Goal: Task Accomplishment & Management: Manage account settings

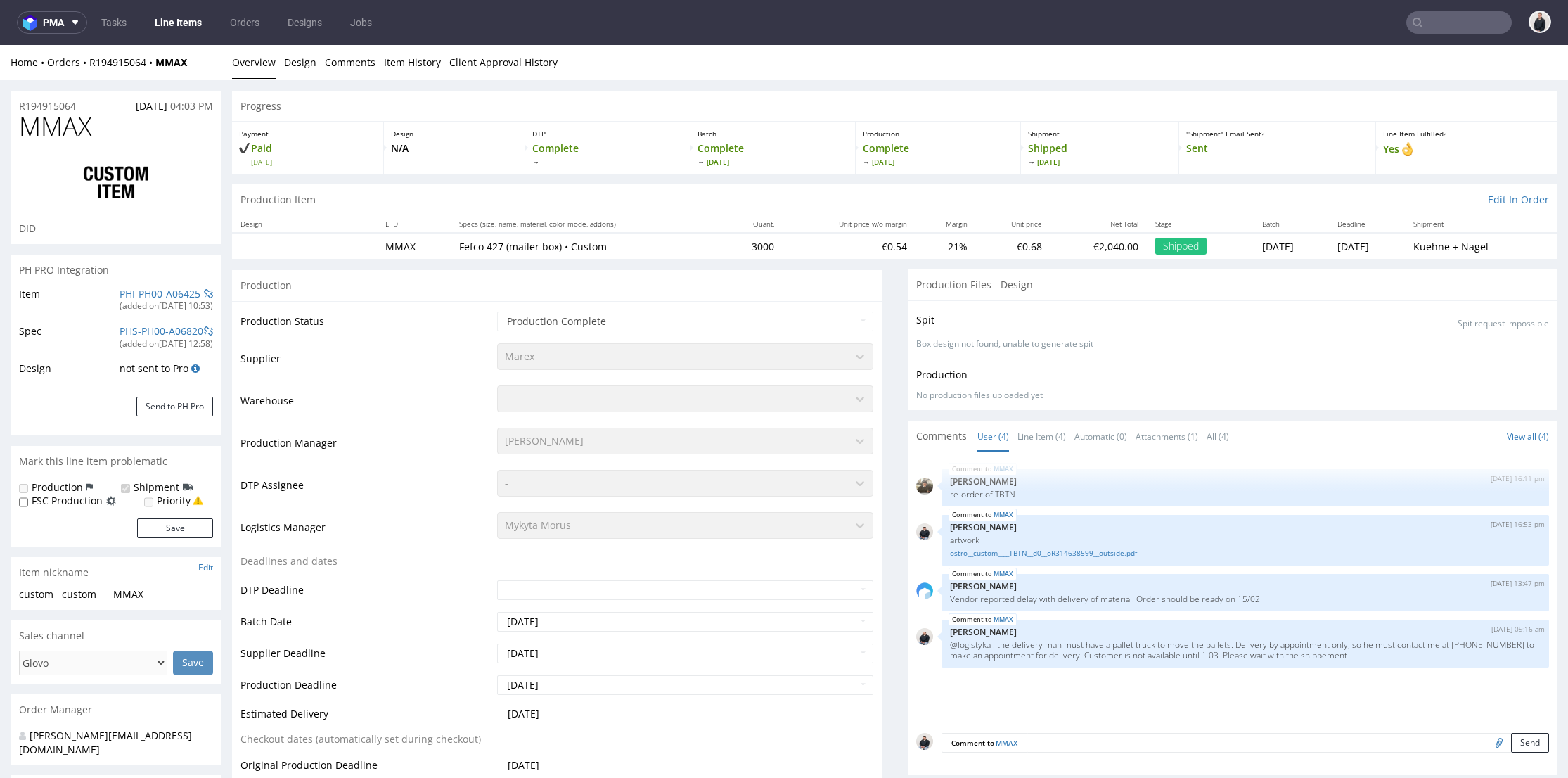
select select "in_progress"
click at [1452, 26] on input "text" at bounding box center [1459, 23] width 106 height 23
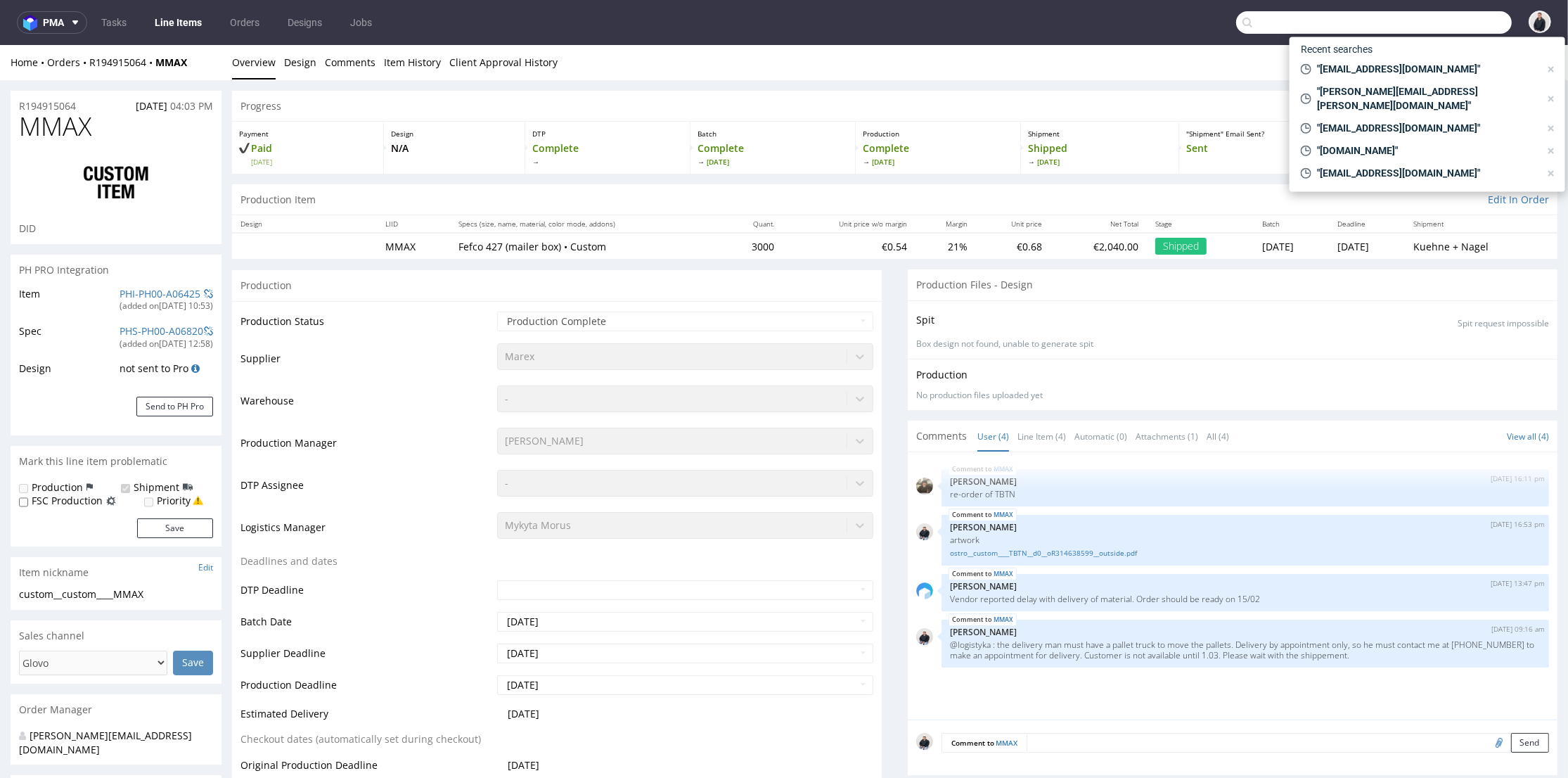
paste input "claire@promedif.com"
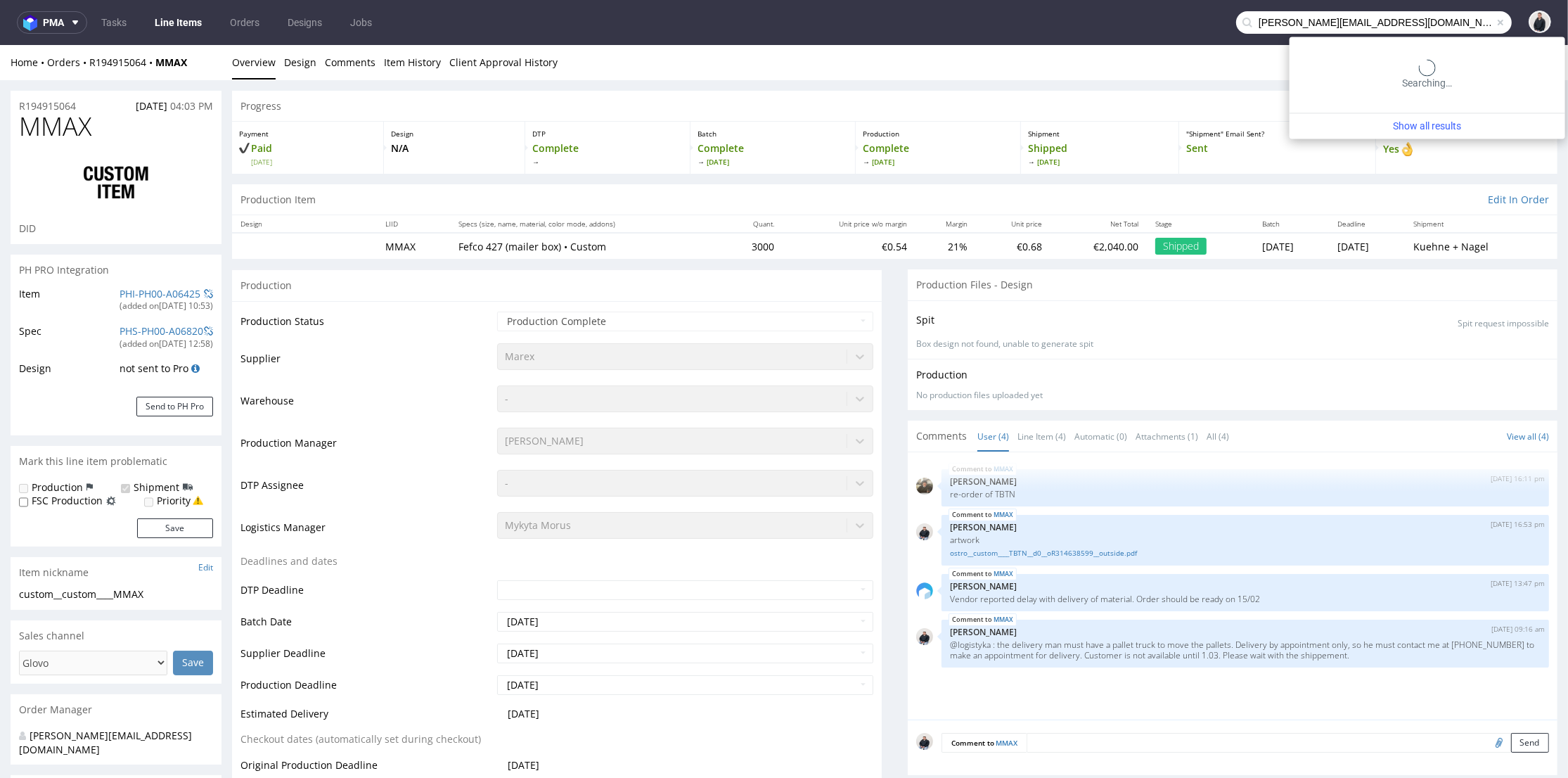
type input "claire@promedif.com"
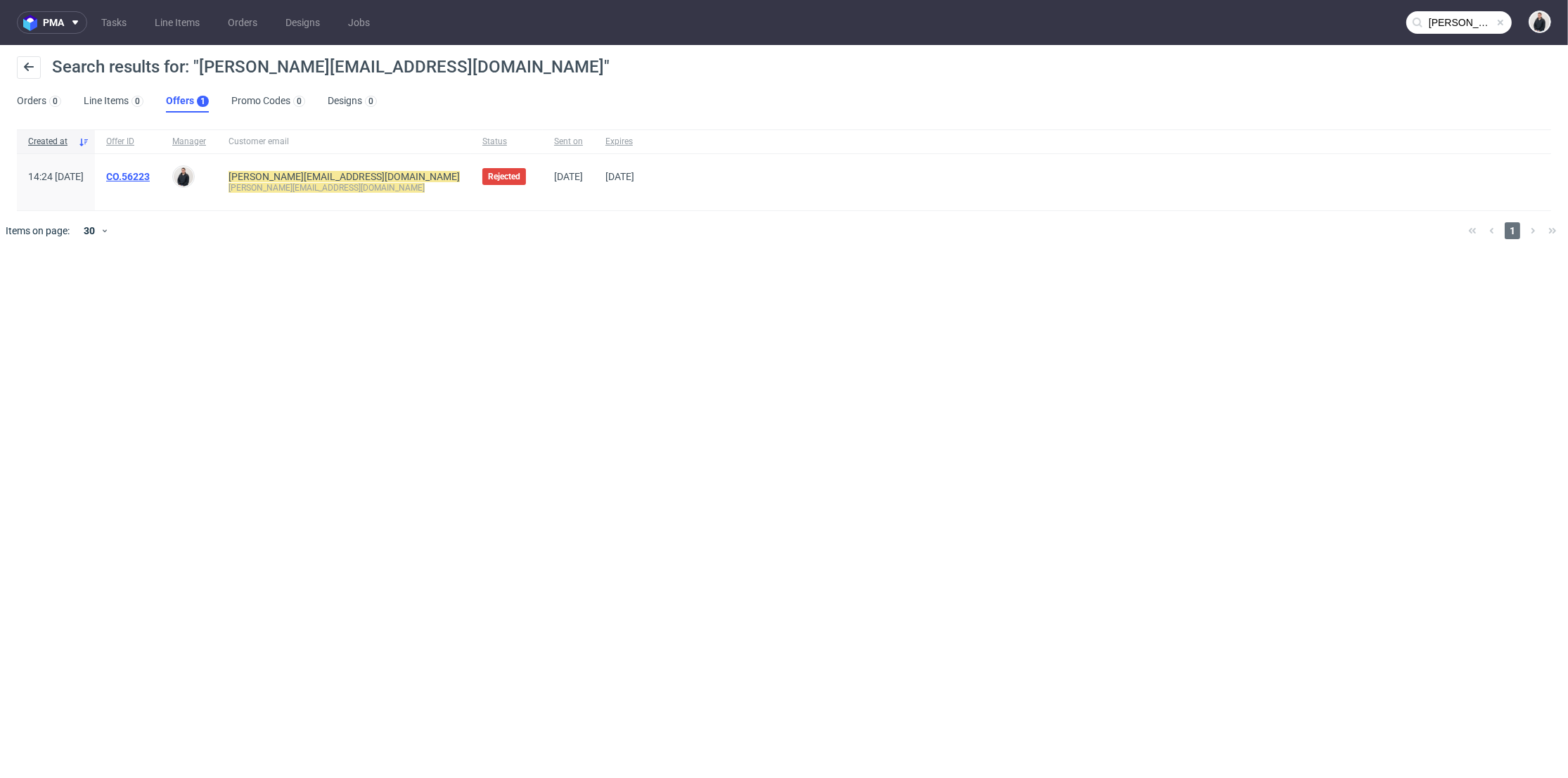
click at [150, 171] on link "CO.56223" at bounding box center [128, 176] width 44 height 11
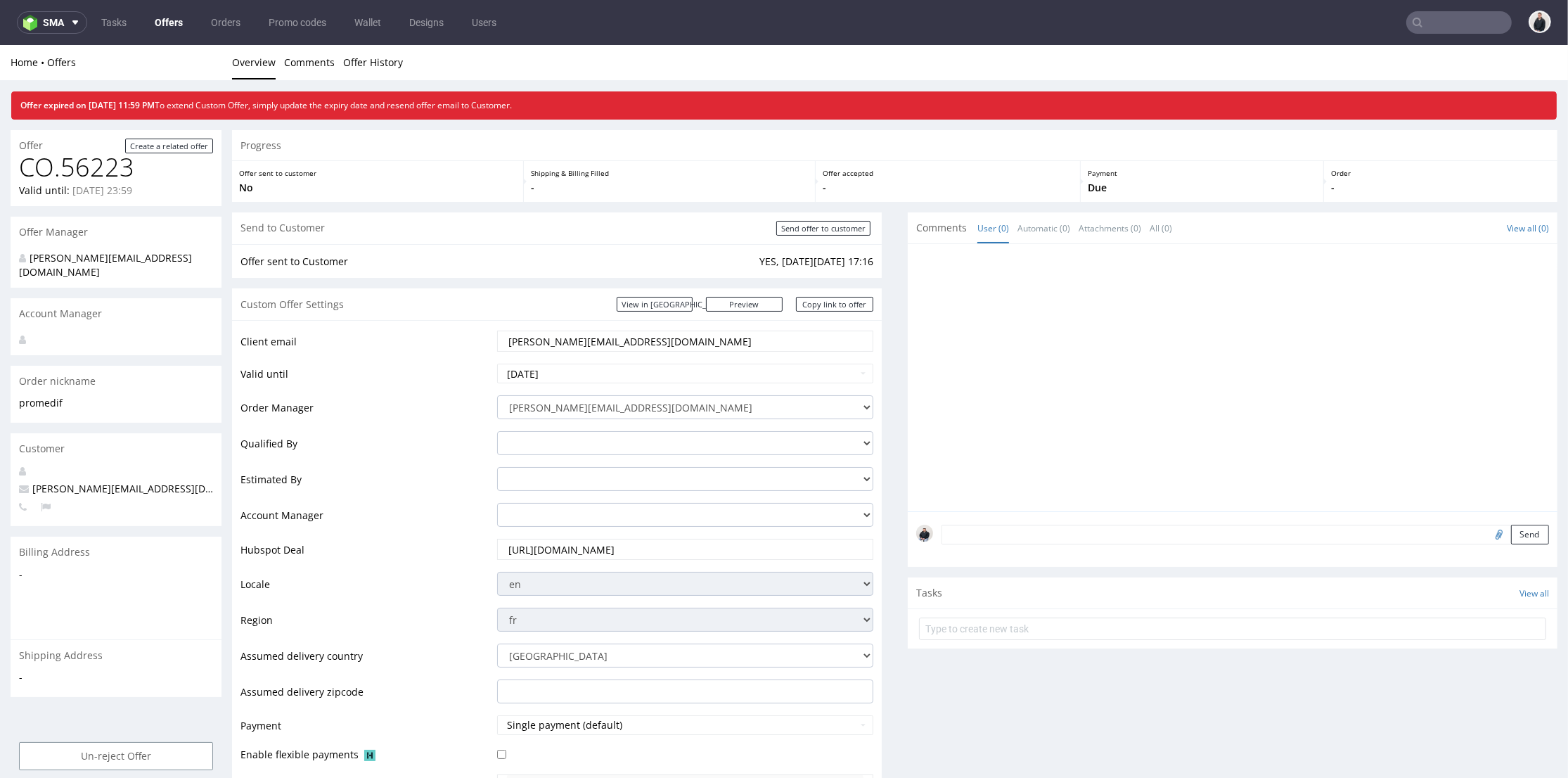
scroll to position [390, 0]
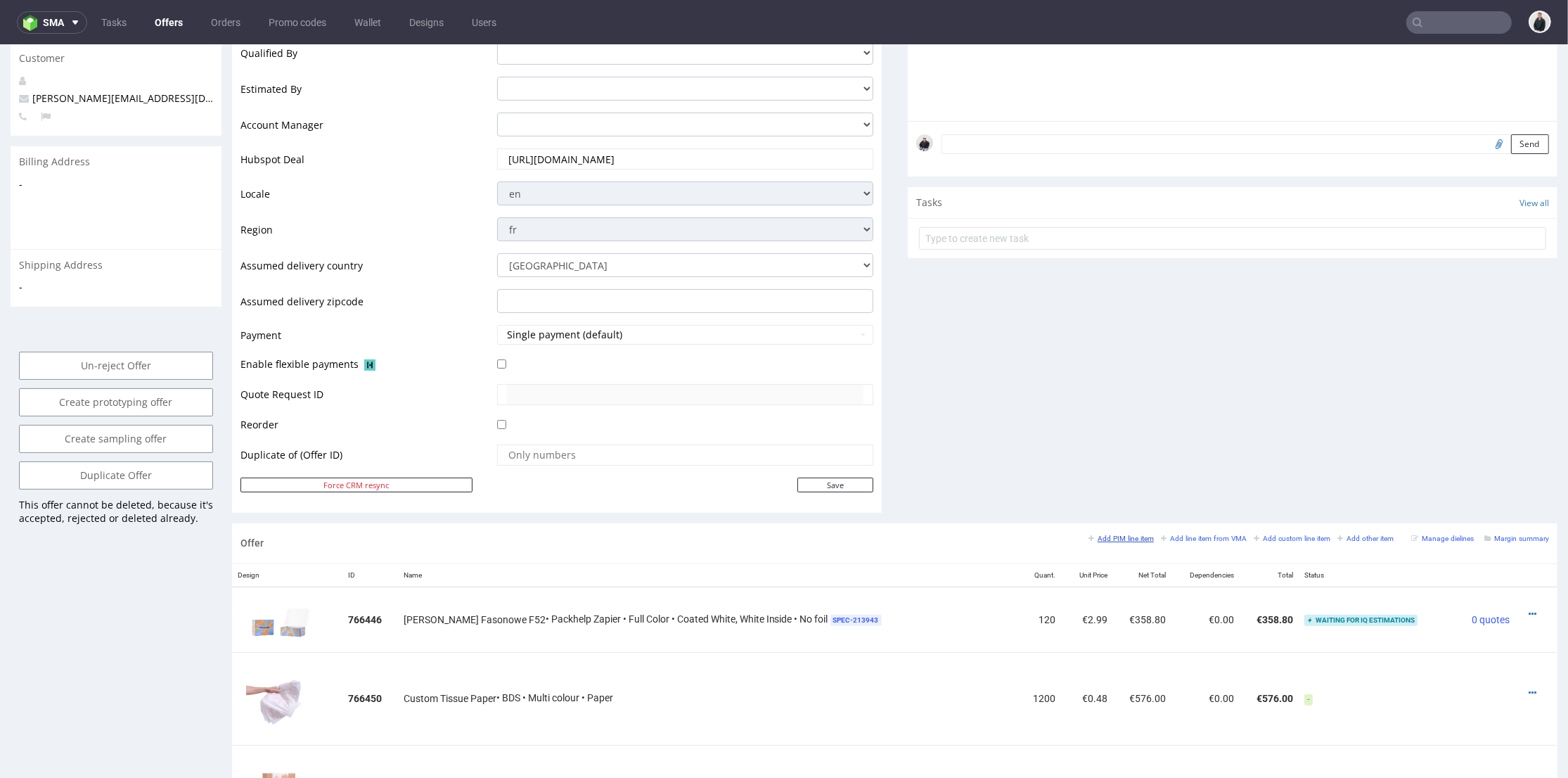
click at [1103, 539] on small "Add PIM line item" at bounding box center [1121, 538] width 66 height 8
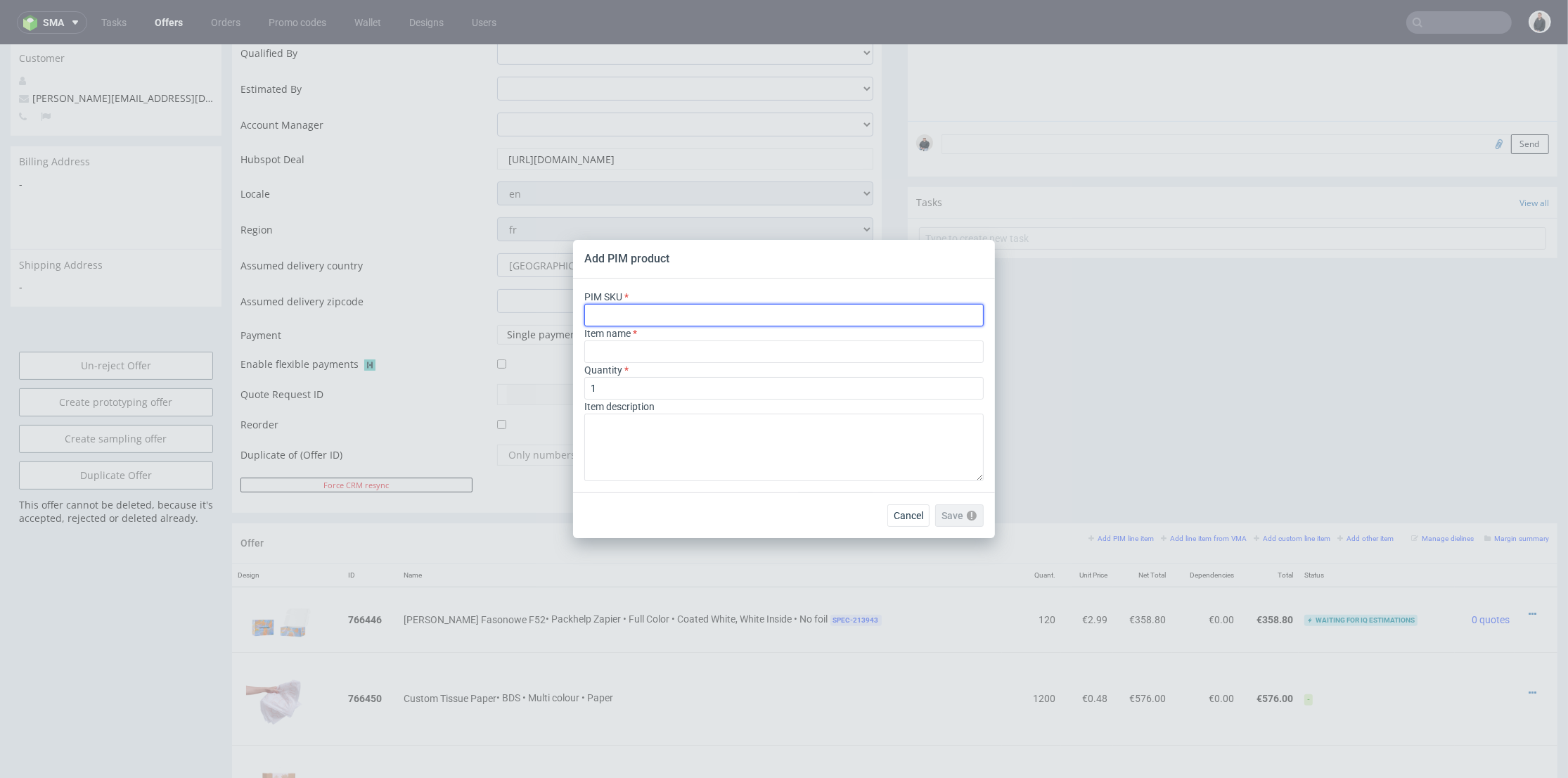
click at [688, 306] on input "text" at bounding box center [784, 315] width 400 height 23
paste input "box--sleeved-mailer-box--62--cardboard-natural--print-indigo-color--sleeve-kraft"
type input "box--sleeved-mailer-box--62--cardboard-natural--print-indigo-color--sleeve-kraft"
type input "Sleeved Mailer Box"
type input "box--sleeved-mailer-box--62--cardboard-natural--print-indigo-color--sleeve-kraft"
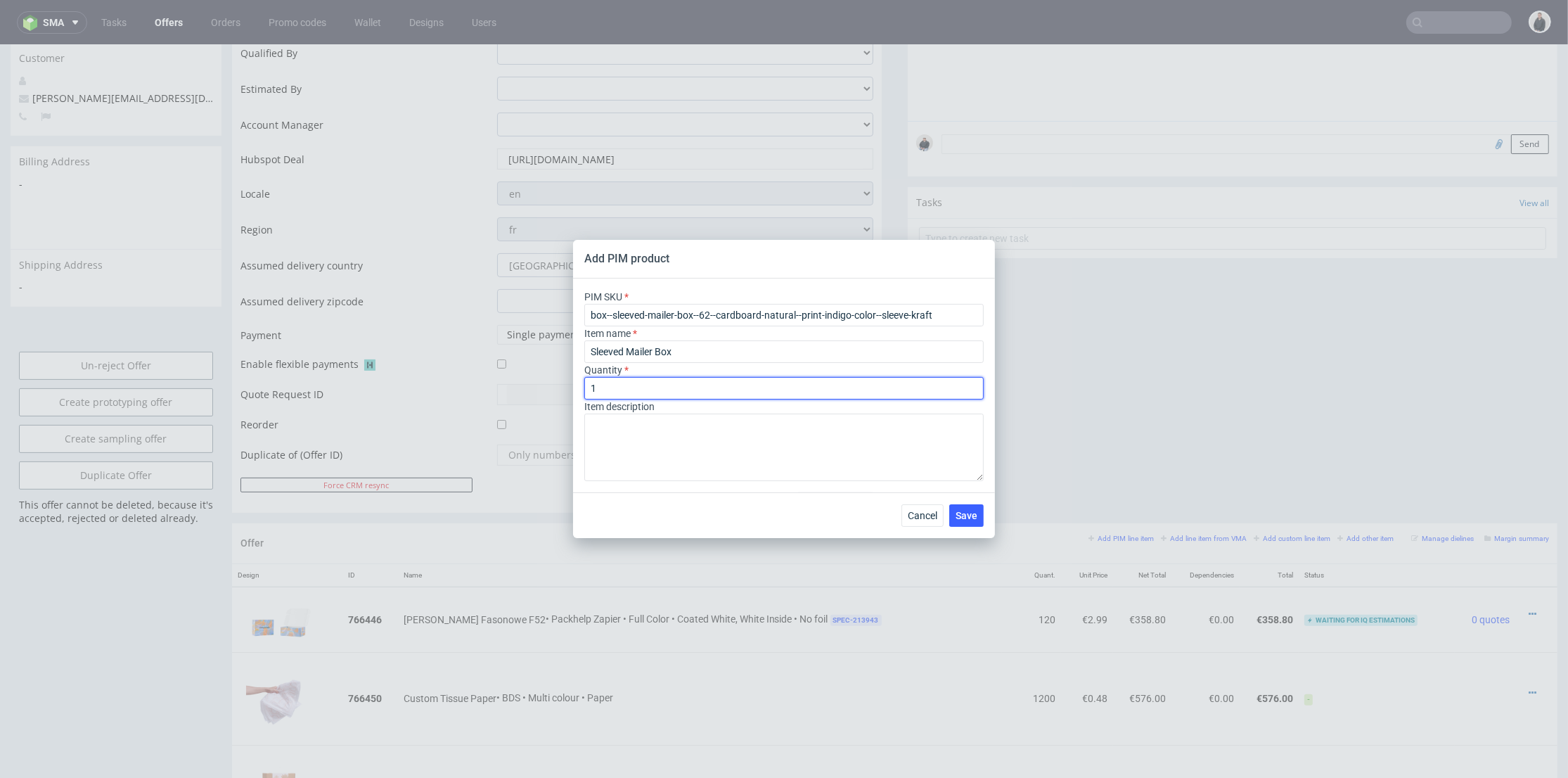
drag, startPoint x: 687, startPoint y: 391, endPoint x: 557, endPoint y: 393, distance: 130.0
click at [557, 393] on div "Add PIM product PIM SKU box--sleeved-mailer-box--62--cardboard-natural--print-i…" at bounding box center [784, 389] width 1568 height 778
type input "310"
click at [983, 513] on button "Save" at bounding box center [966, 515] width 34 height 23
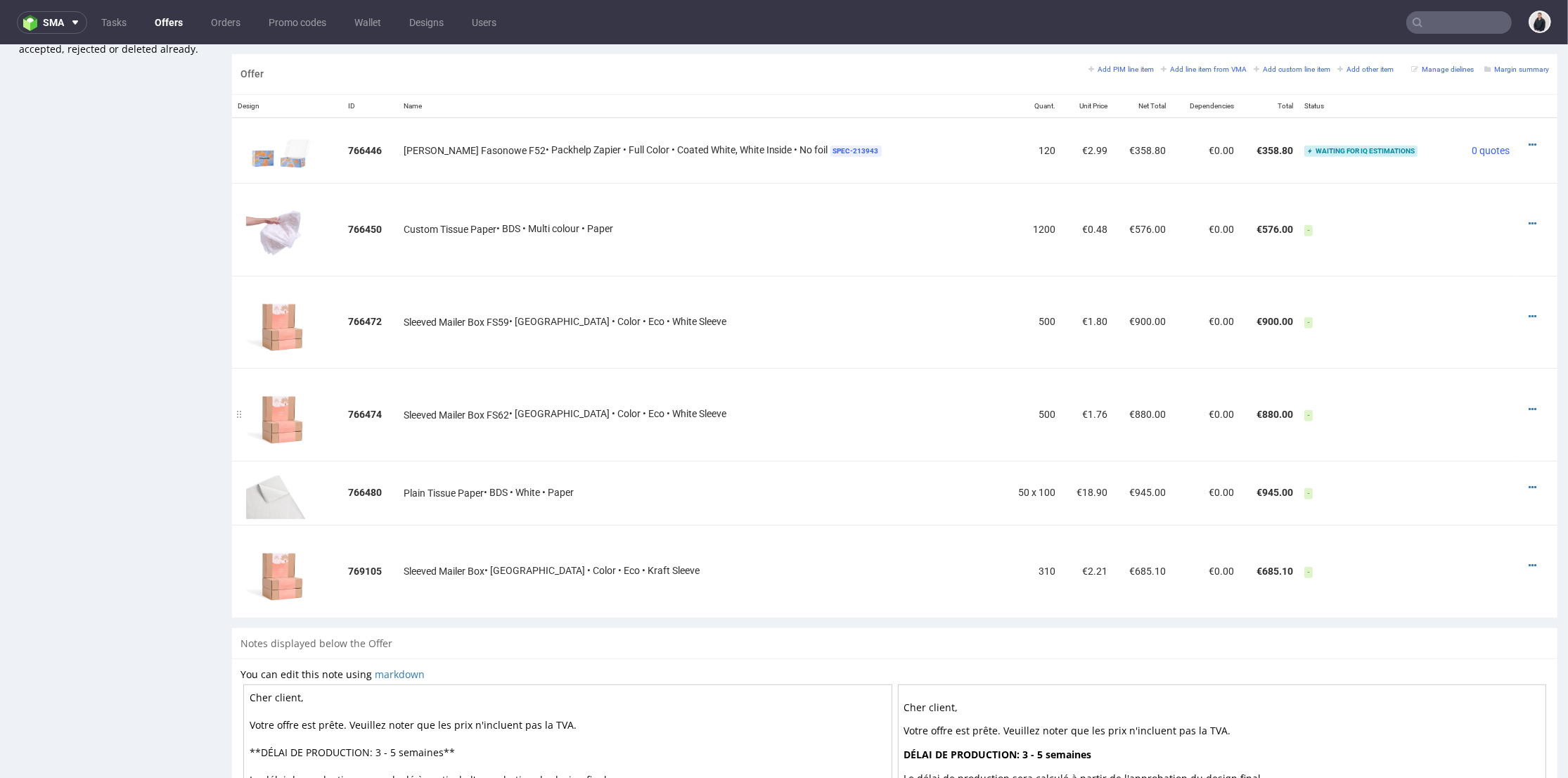
scroll to position [781, 0]
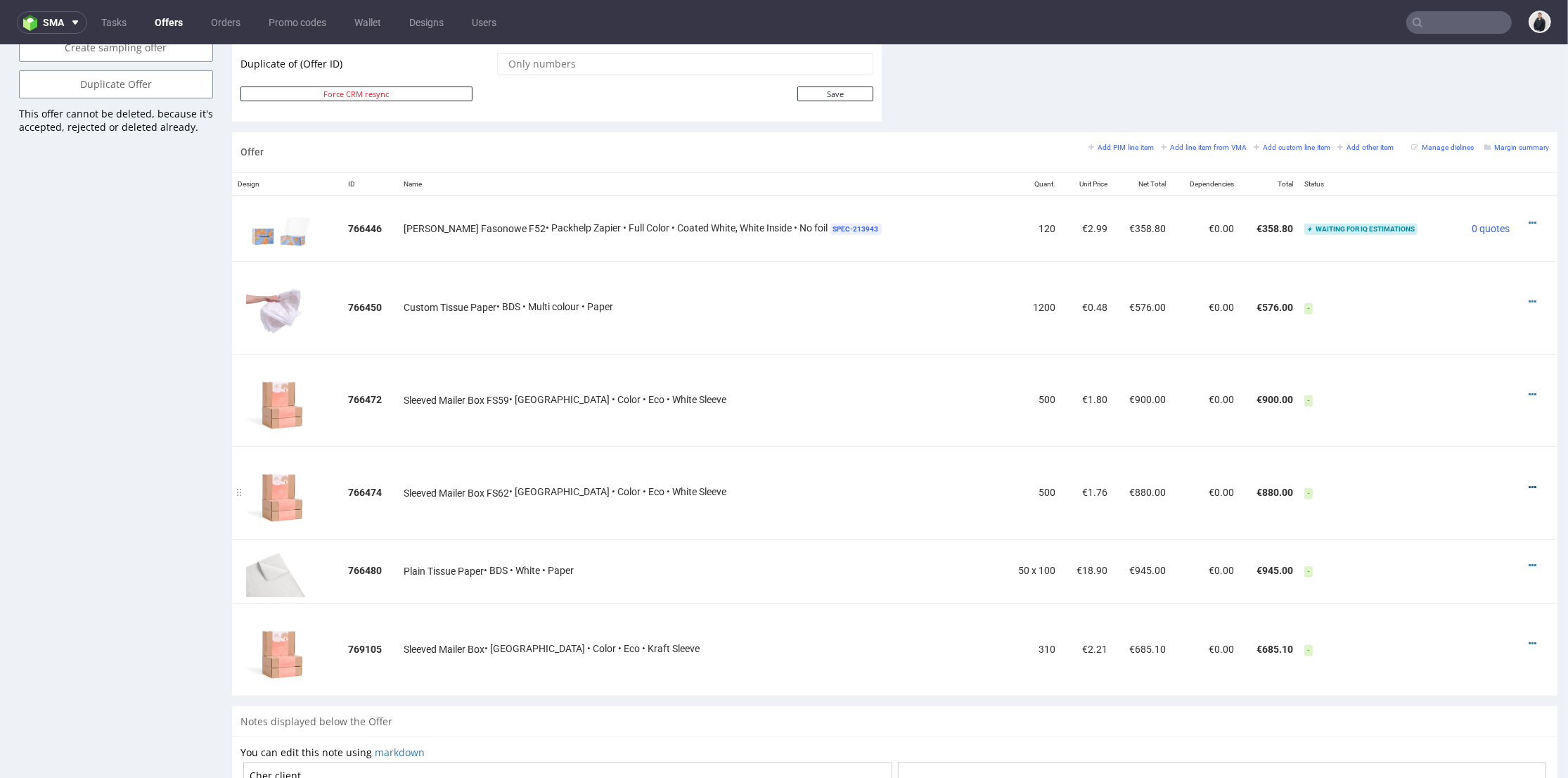
click at [1529, 487] on icon at bounding box center [1532, 487] width 8 height 10
click at [1475, 455] on span "Delete Item" at bounding box center [1469, 458] width 113 height 14
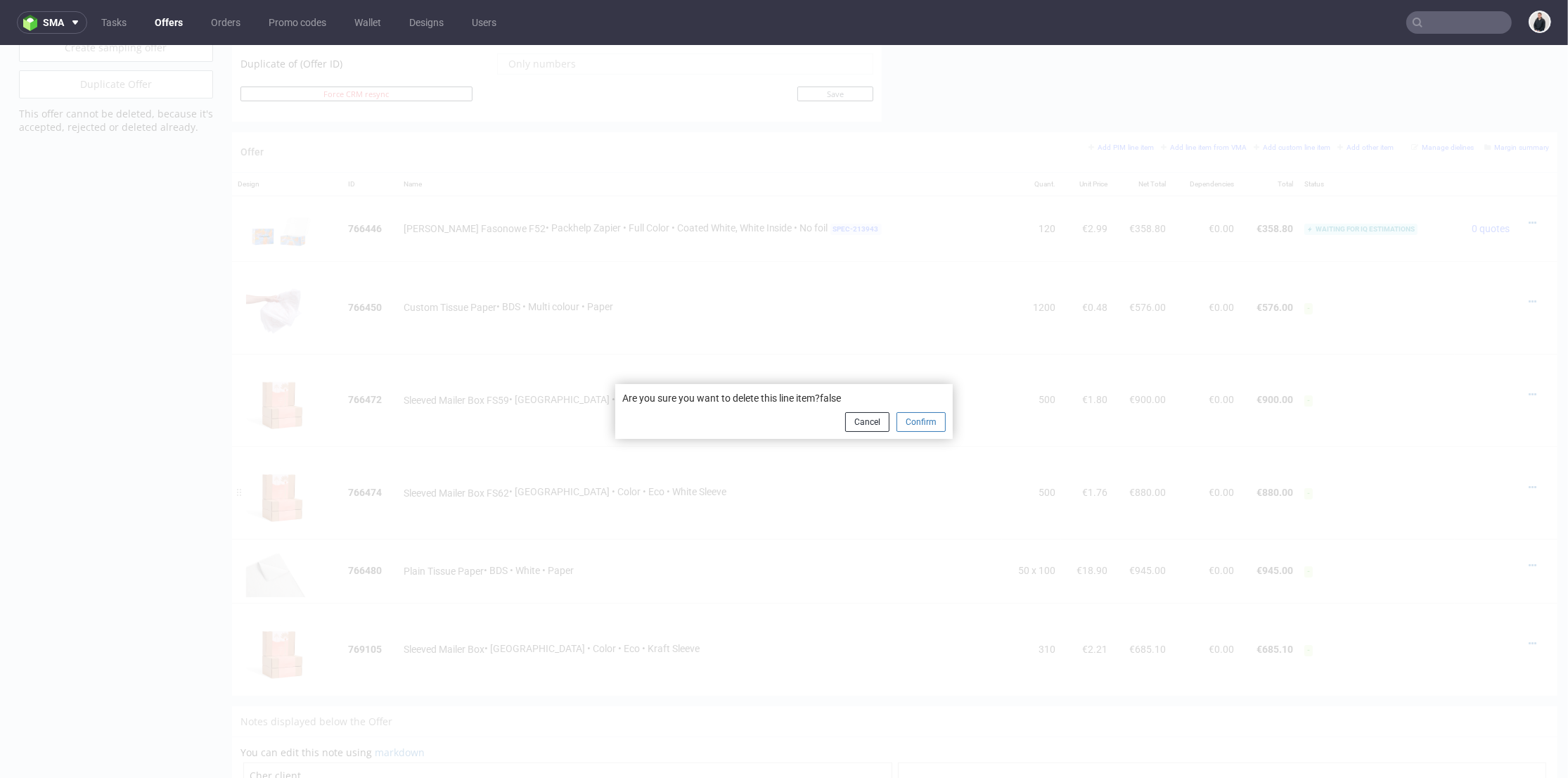
click at [910, 420] on button "Confirm" at bounding box center [921, 422] width 49 height 20
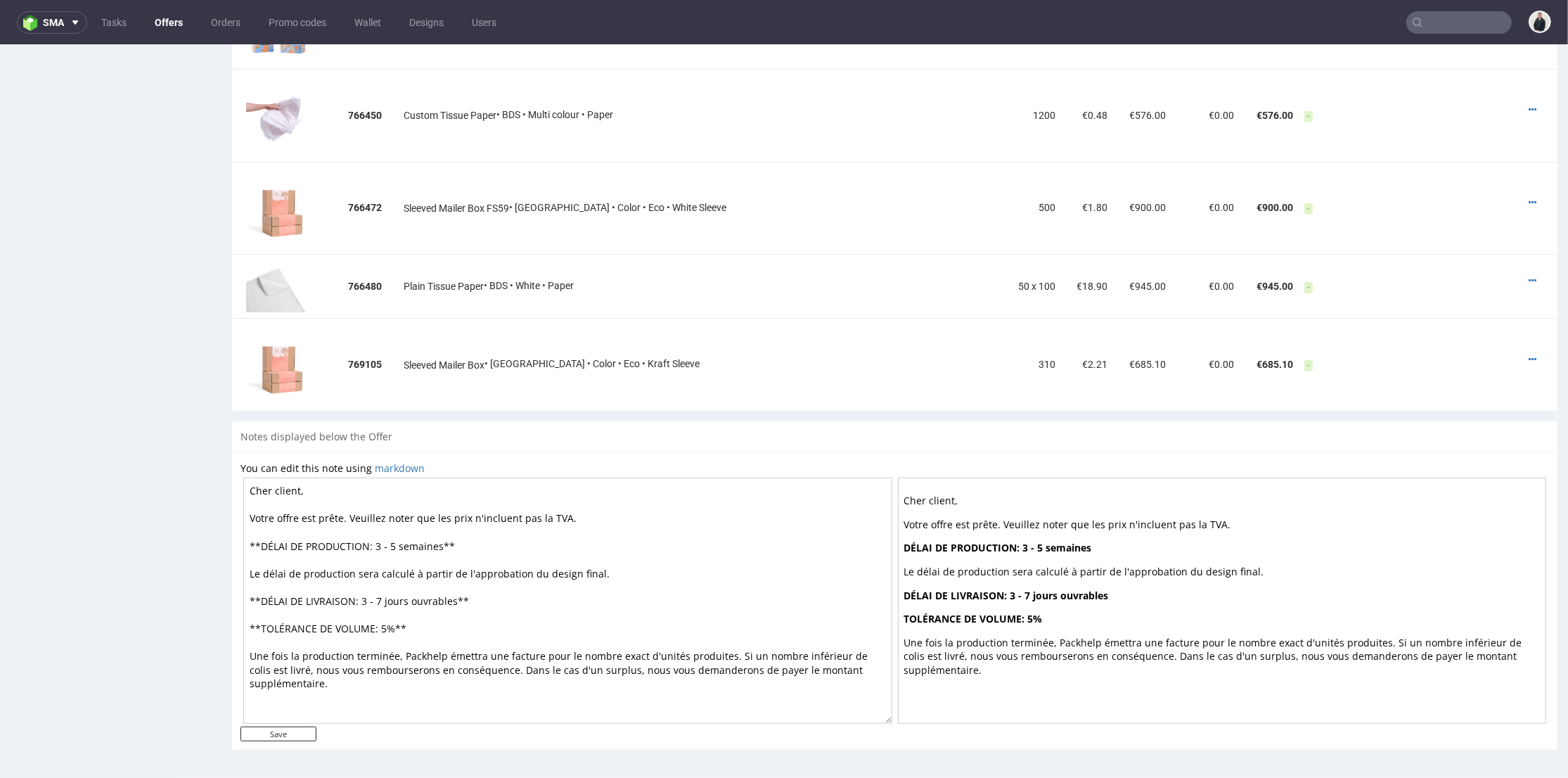
scroll to position [738, 0]
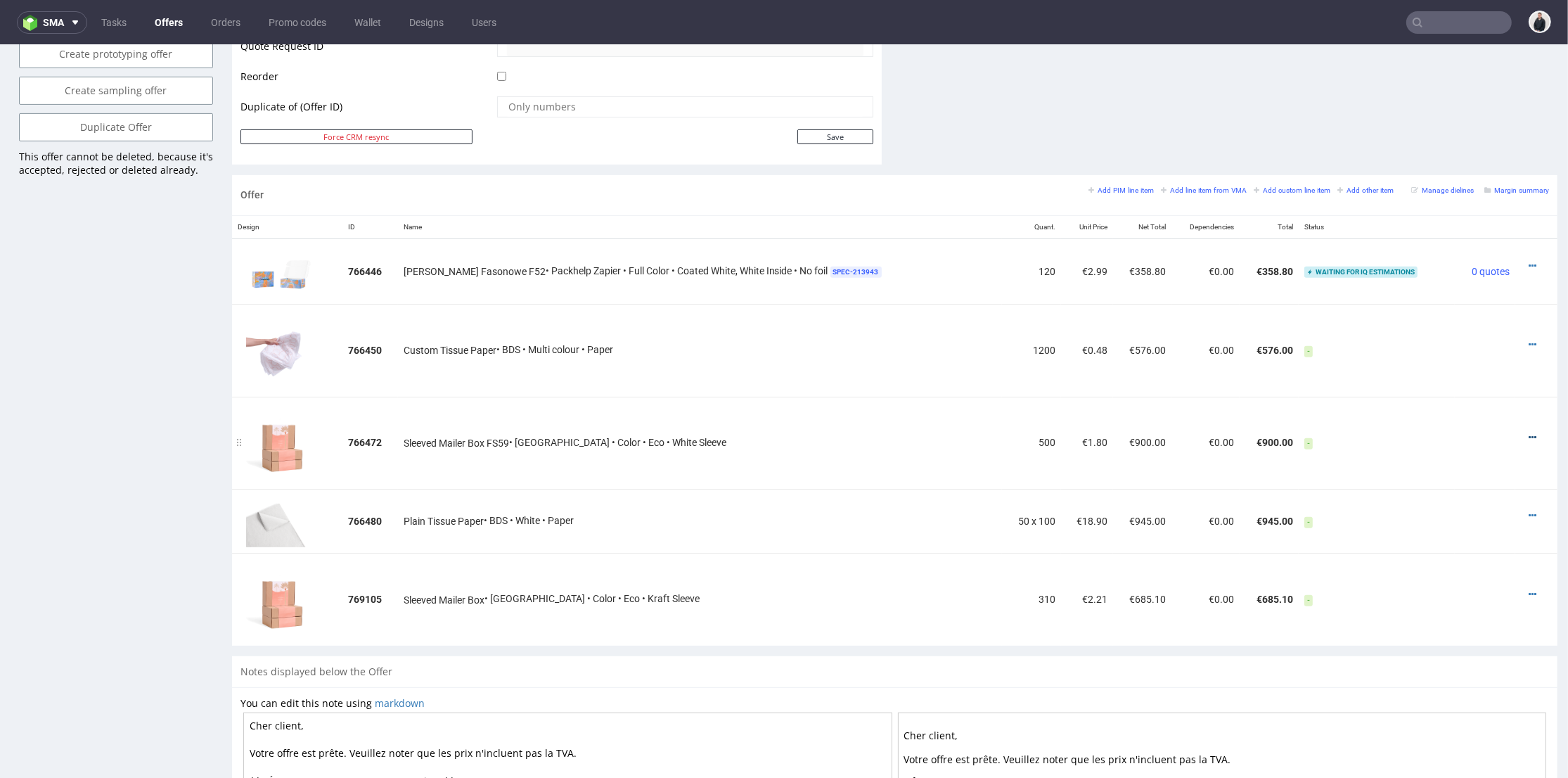
click at [1529, 432] on link at bounding box center [1532, 438] width 8 height 11
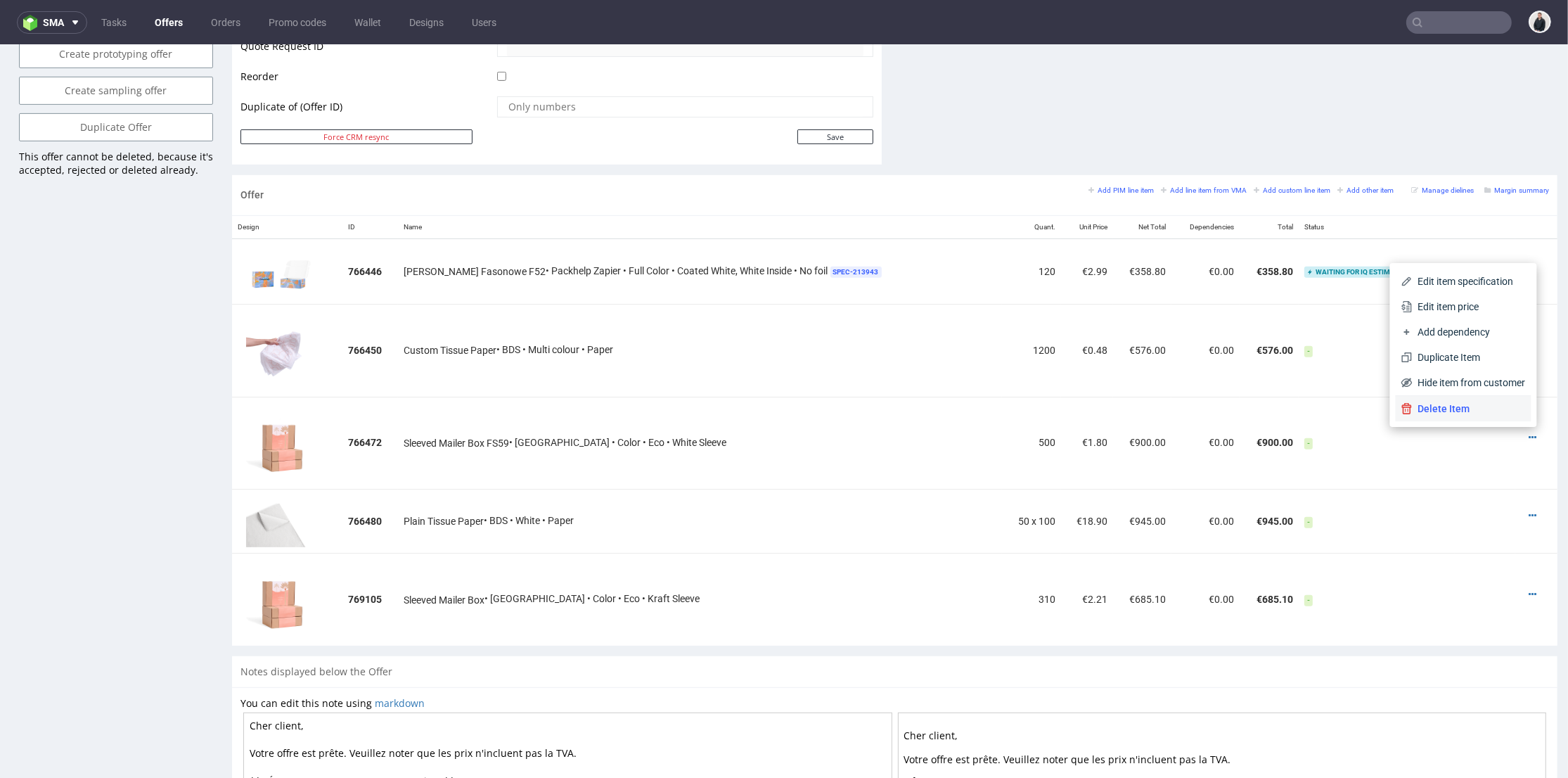
click at [1458, 405] on span "Delete Item" at bounding box center [1469, 409] width 113 height 14
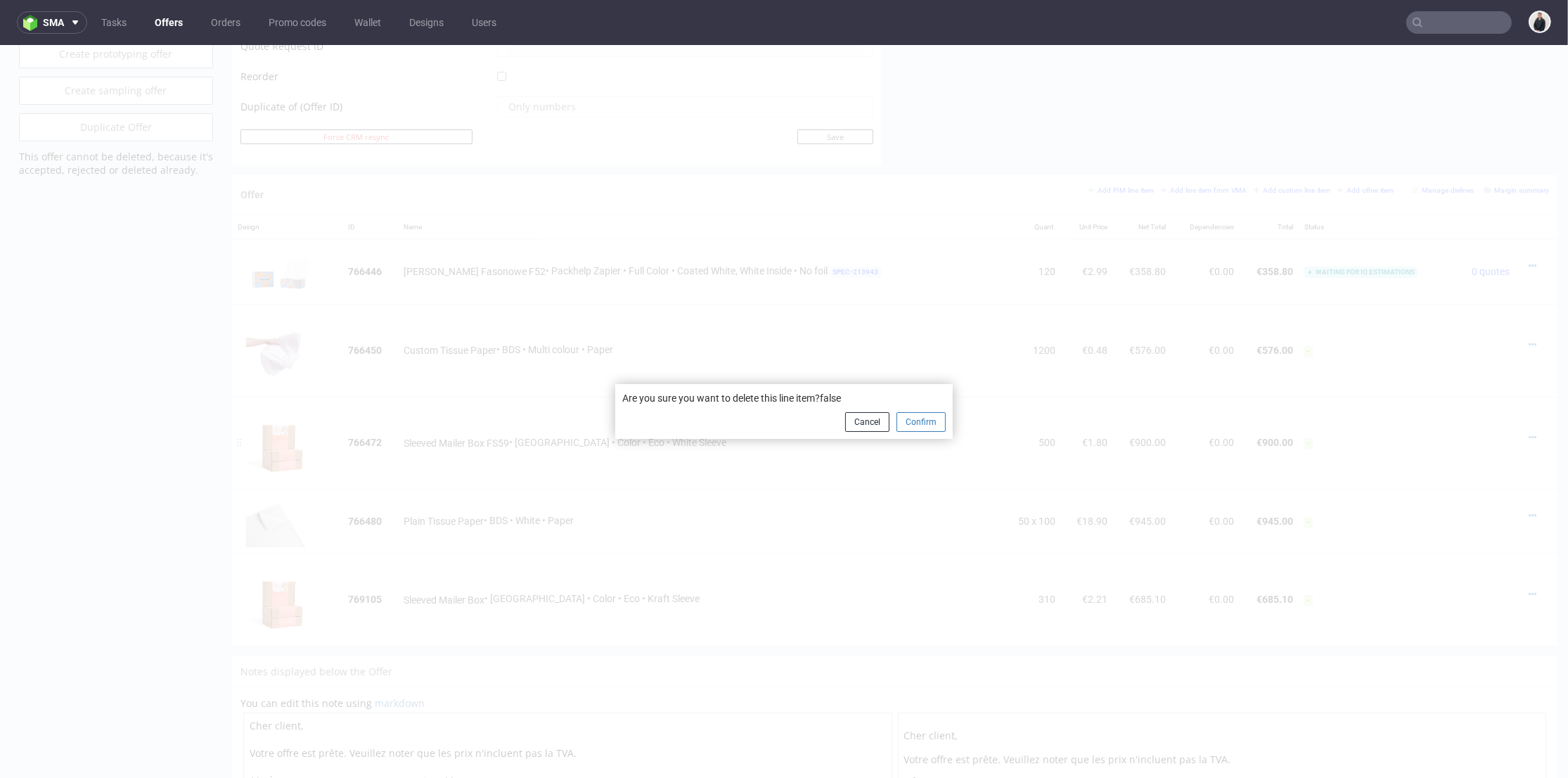
click at [911, 421] on button "Confirm" at bounding box center [921, 422] width 49 height 20
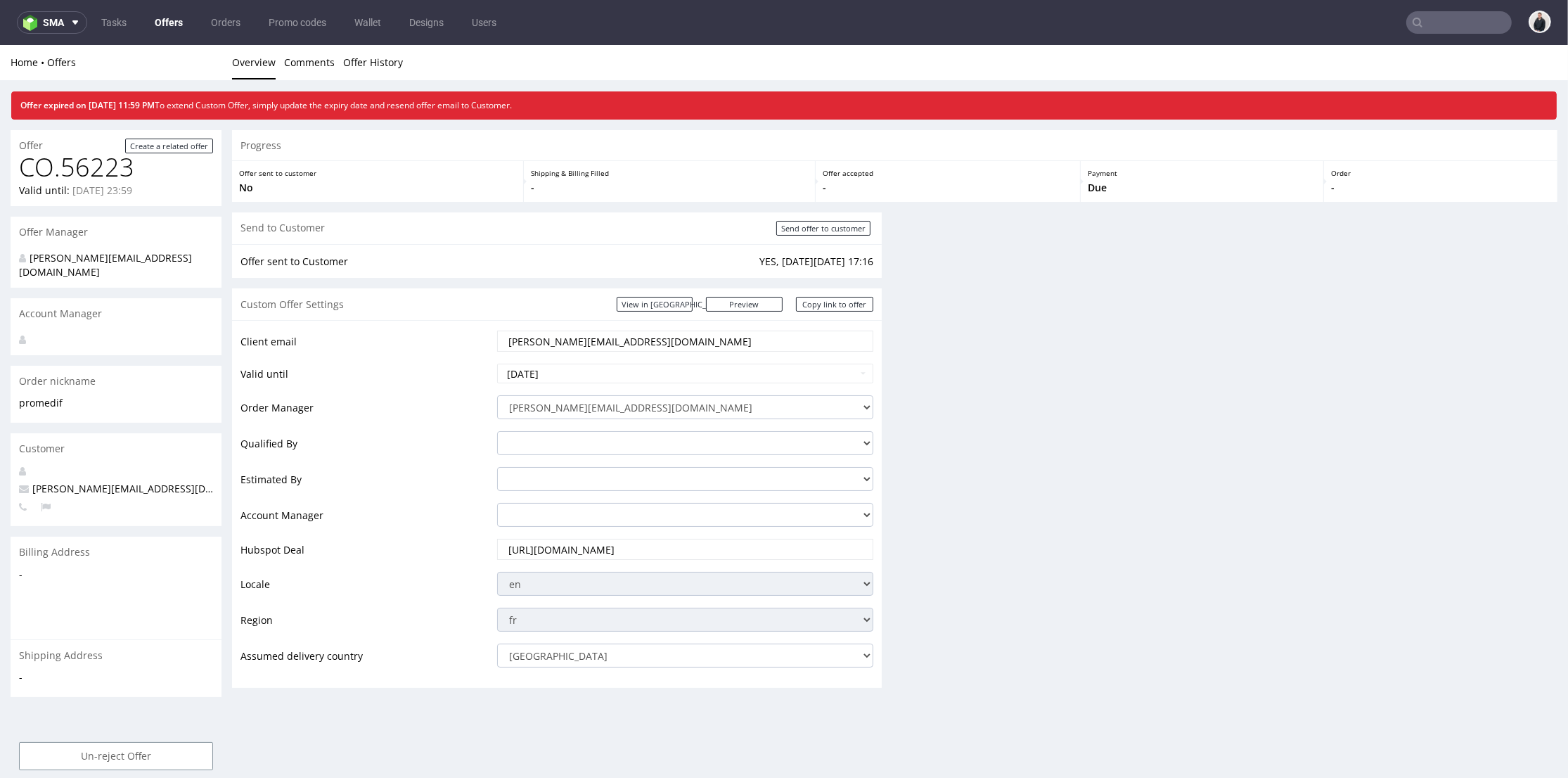
scroll to position [661, 0]
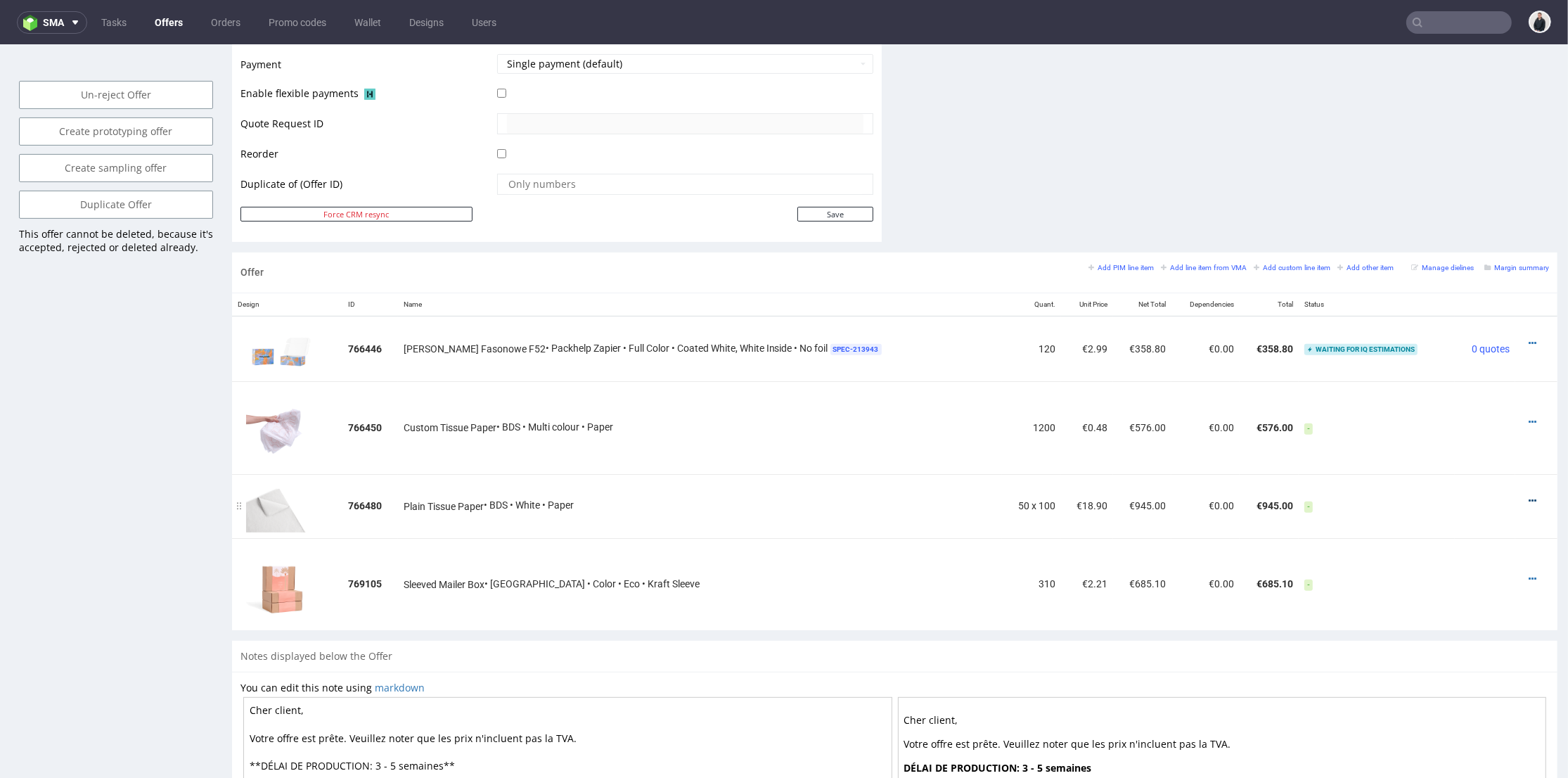
click at [1529, 499] on icon at bounding box center [1532, 501] width 8 height 10
click at [1468, 338] on span "Edit item specification" at bounding box center [1469, 345] width 113 height 14
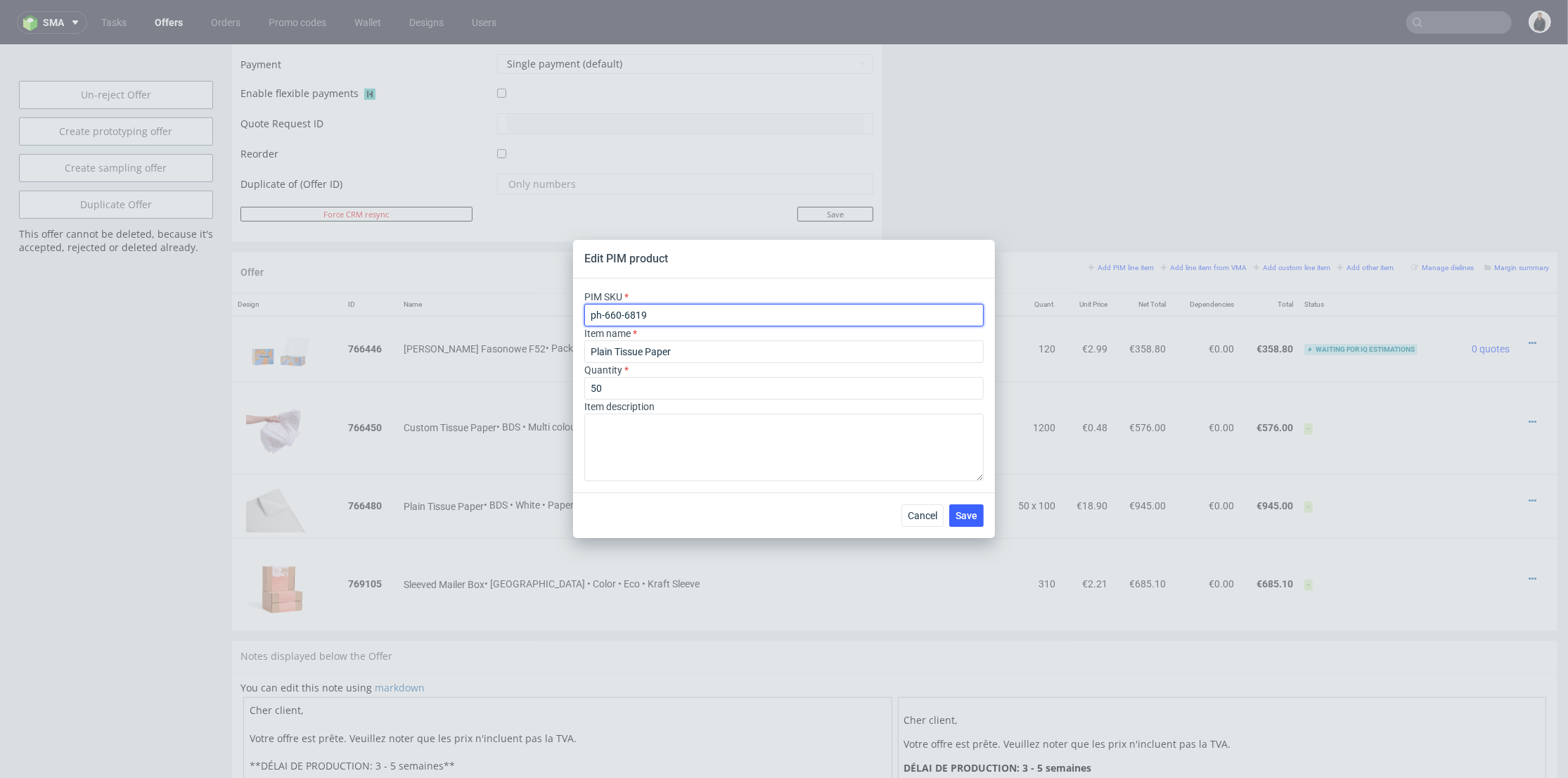
drag, startPoint x: 678, startPoint y: 317, endPoint x: 531, endPoint y: 308, distance: 147.3
click at [531, 308] on div "Edit PIM product PIM SKU ph-660-6819 Item name Plain Tissue Paper Quantity 50 I…" at bounding box center [784, 389] width 1568 height 778
drag, startPoint x: 921, startPoint y: 515, endPoint x: 1033, endPoint y: 270, distance: 269.4
click at [921, 515] on span "Cancel" at bounding box center [922, 515] width 29 height 10
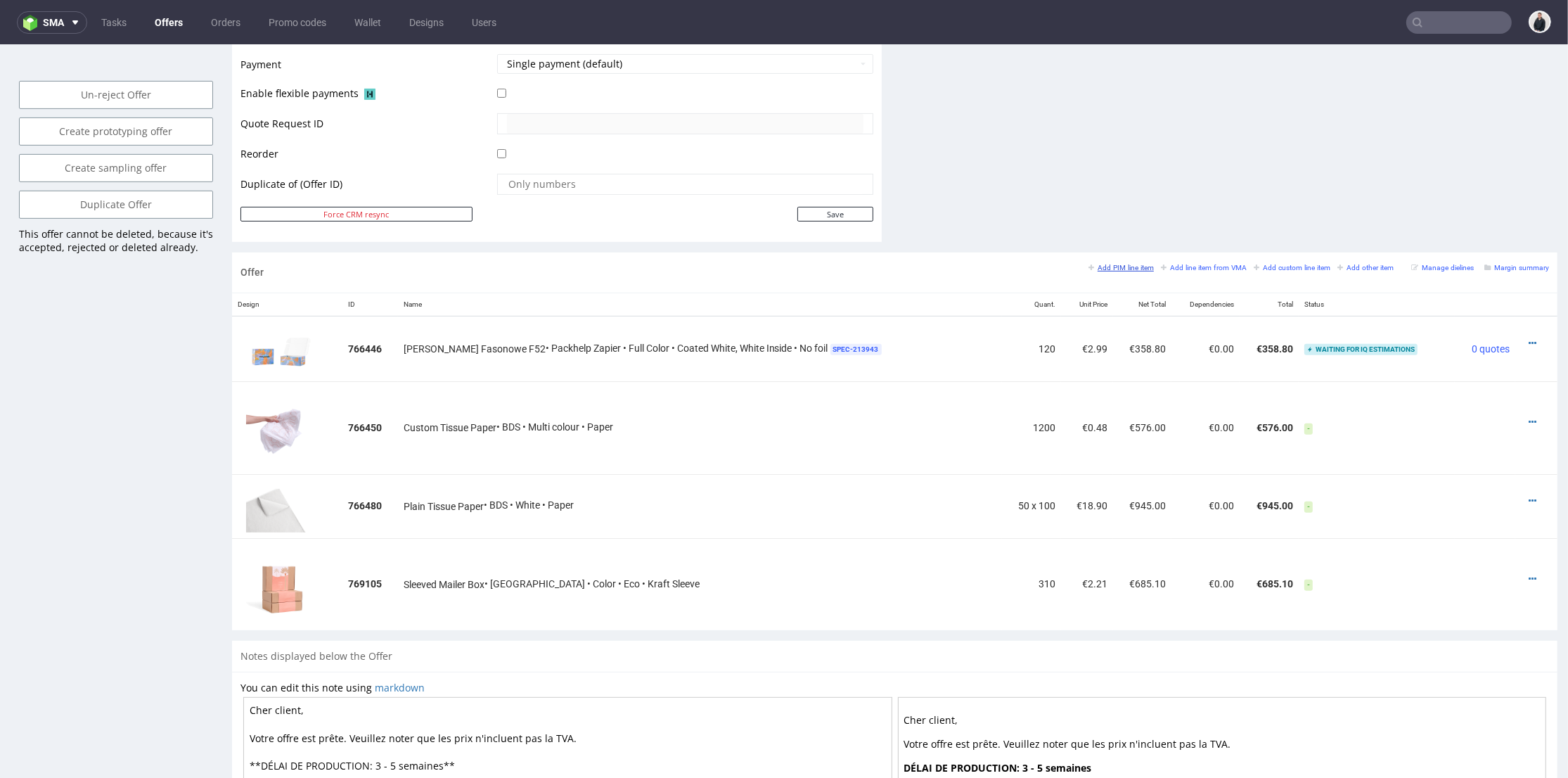
click at [1122, 266] on small "Add PIM line item" at bounding box center [1121, 267] width 66 height 8
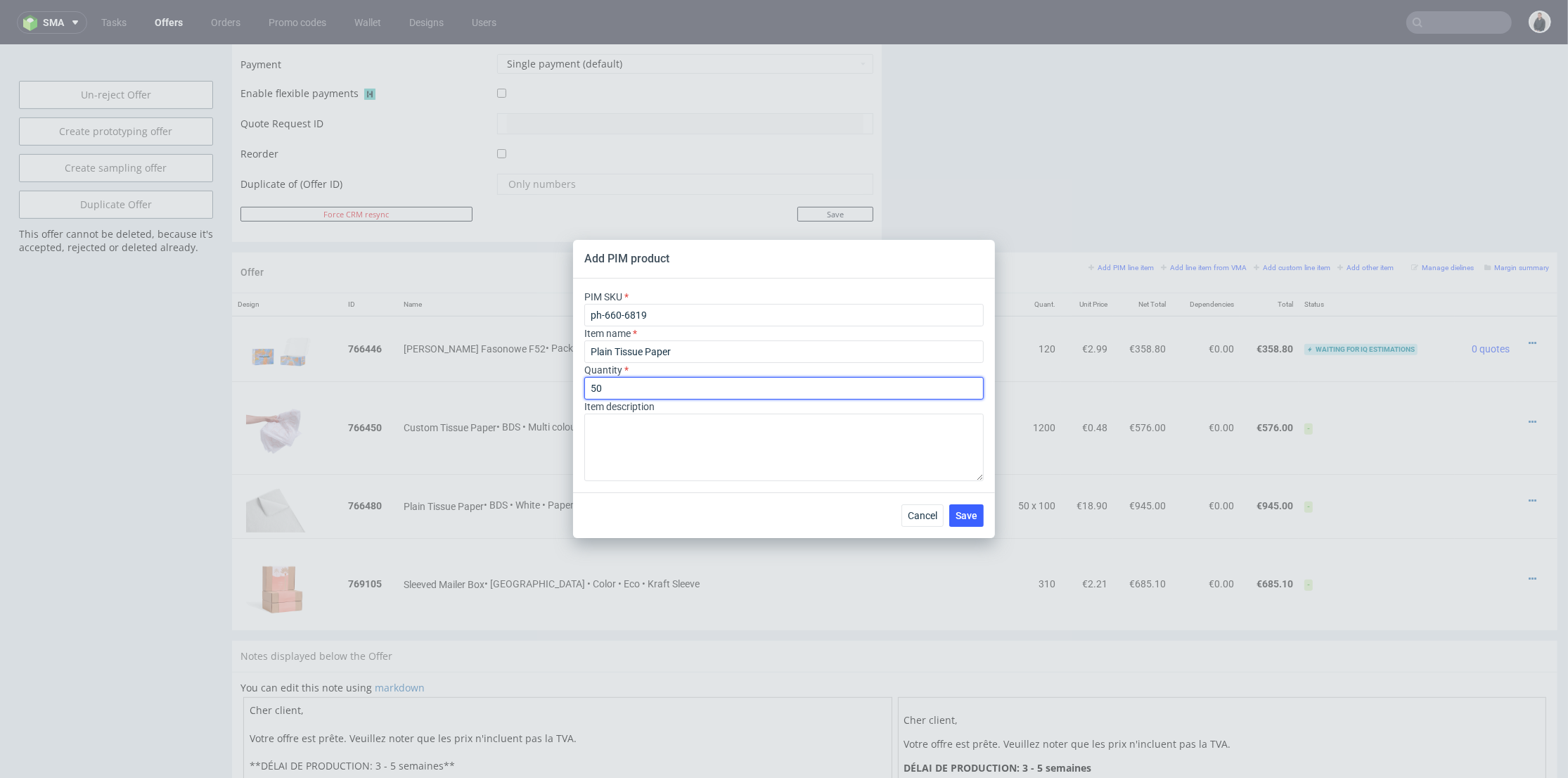
drag, startPoint x: 641, startPoint y: 391, endPoint x: 570, endPoint y: 388, distance: 71.1
click at [570, 388] on div "Add PIM product PIM SKU ph-660-6819 Item name Plain Tissue Paper Quantity 50 It…" at bounding box center [784, 389] width 1568 height 778
type input "25"
click at [810, 405] on div "Item description" at bounding box center [784, 440] width 400 height 81
click at [968, 511] on span "Save" at bounding box center [966, 515] width 22 height 10
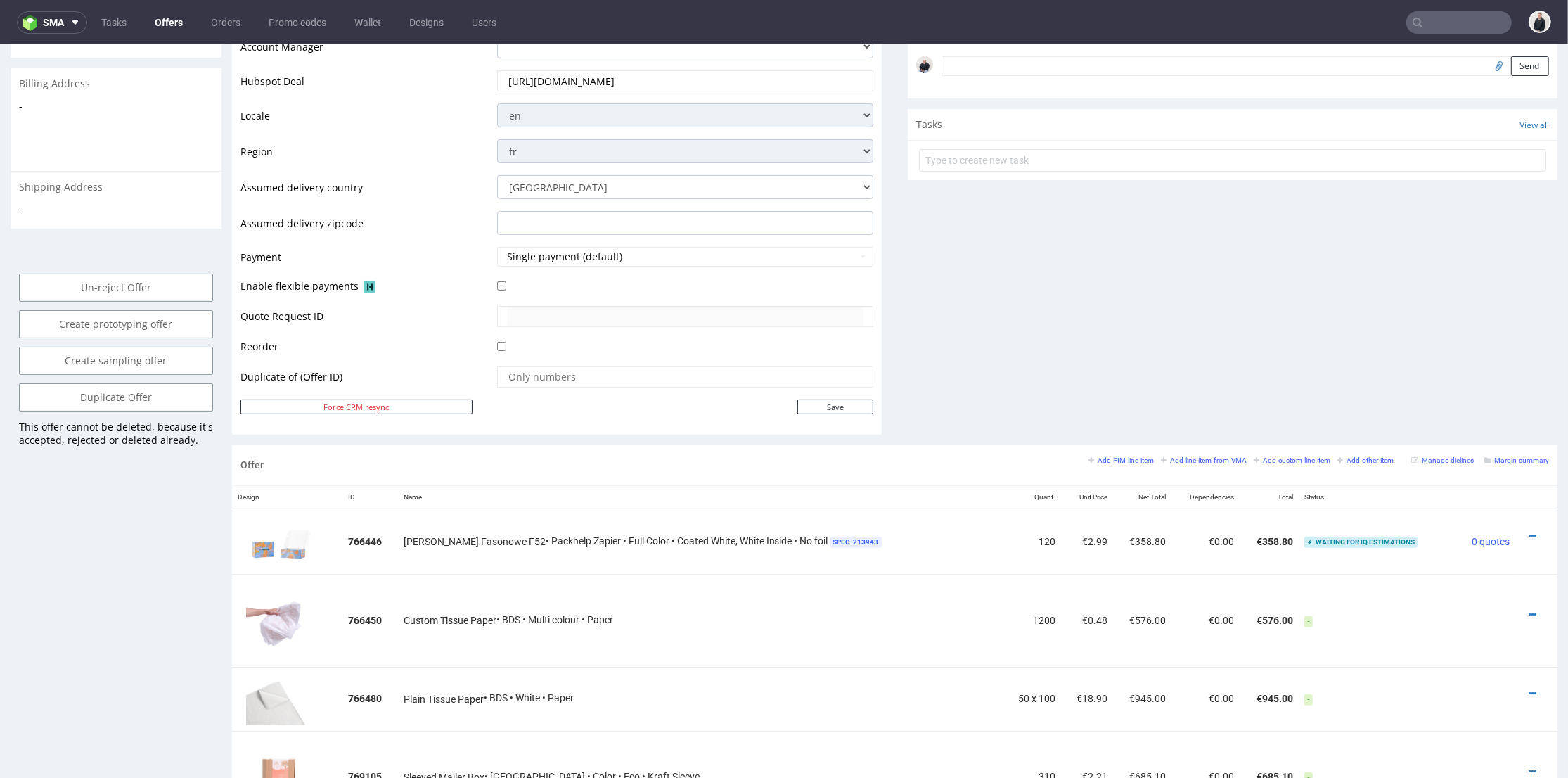
scroll to position [703, 0]
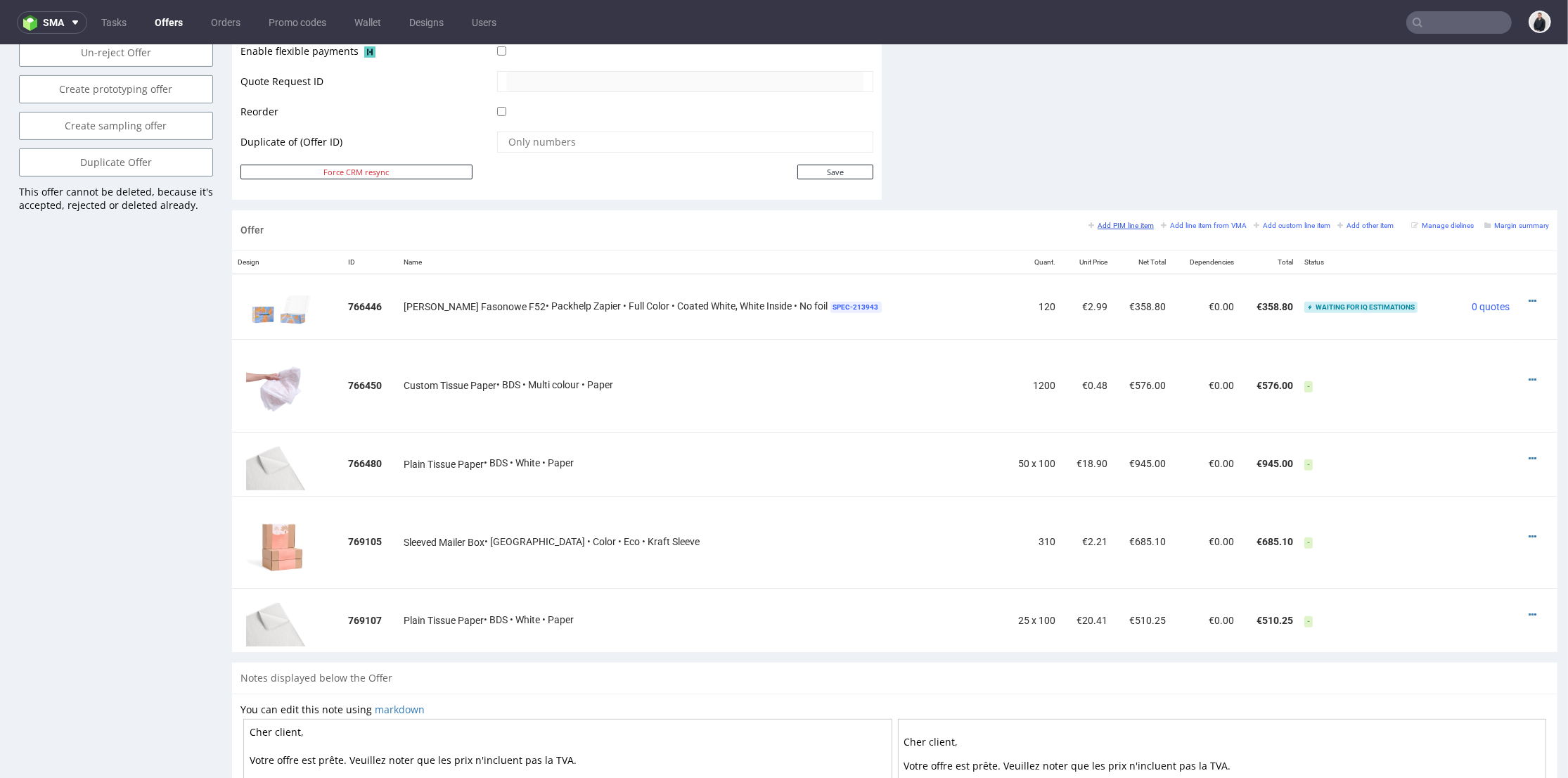
click at [1103, 221] on small "Add PIM line item" at bounding box center [1121, 225] width 66 height 8
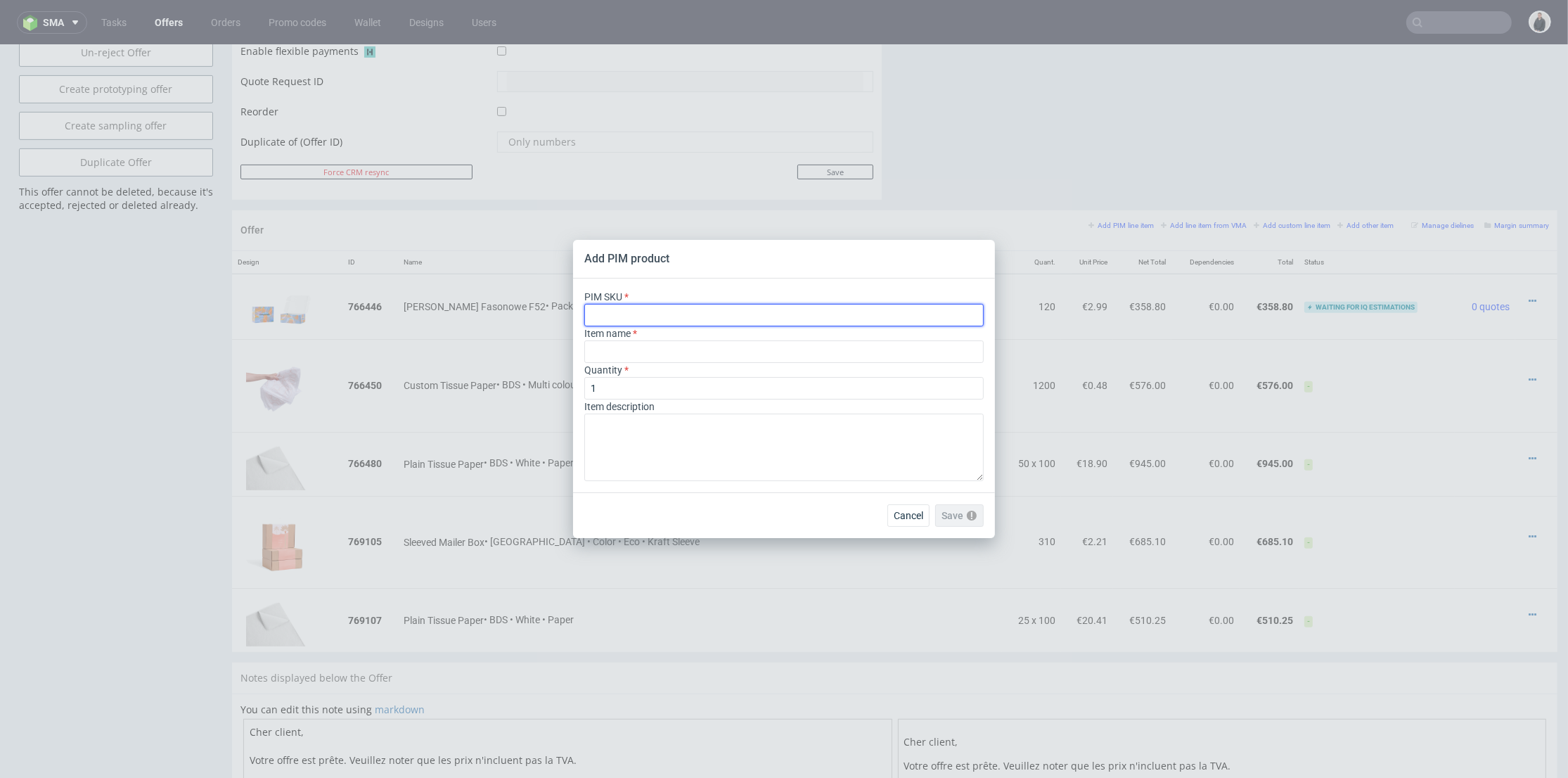
click at [674, 309] on input "text" at bounding box center [784, 315] width 400 height 23
paste input "ph-660-6819"
type input "ph-660-6819"
type input "Plain Tissue Paper"
type input "ph-660-6819"
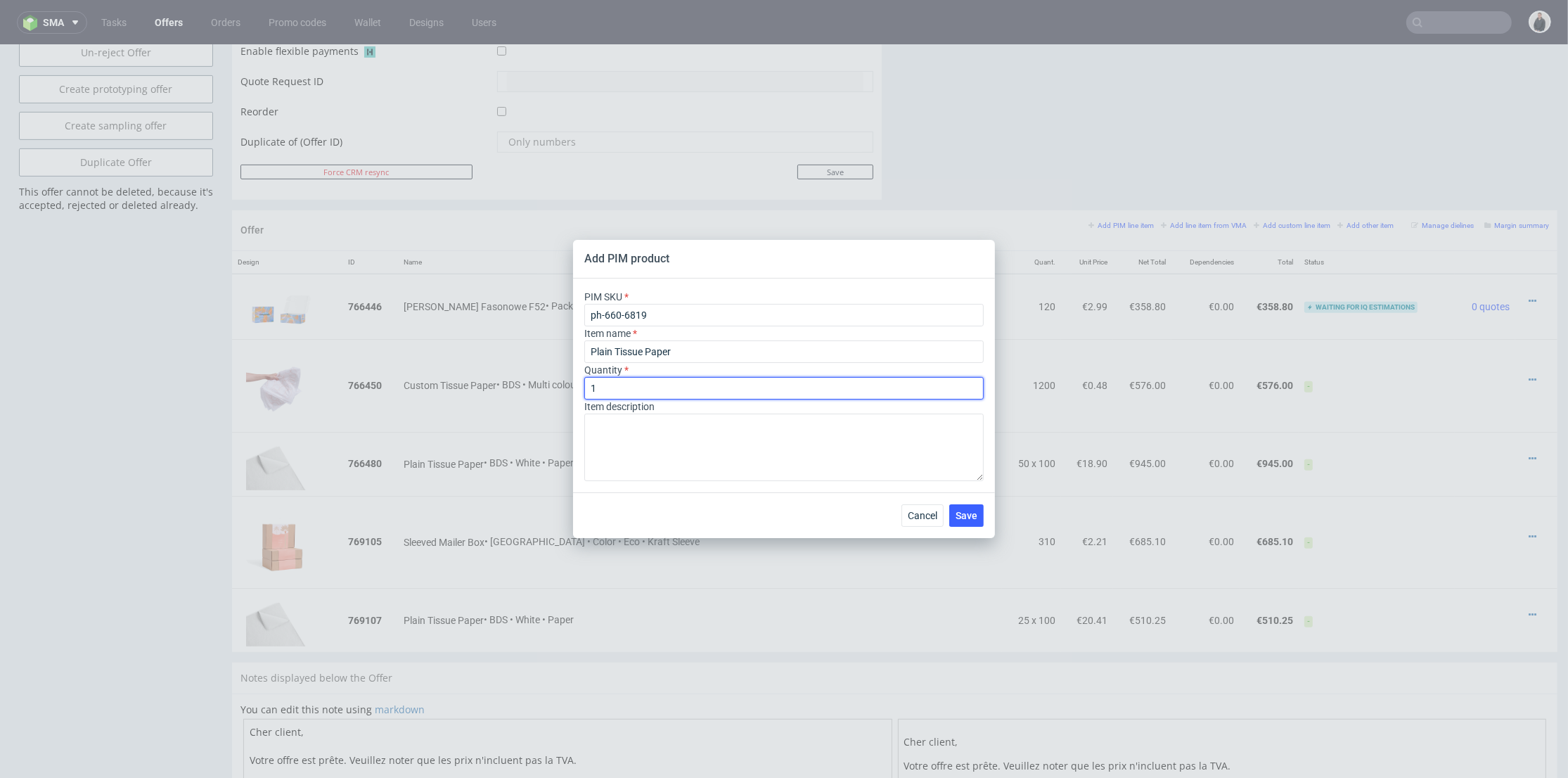
click at [623, 388] on input "1" at bounding box center [784, 388] width 400 height 23
type input "10"
click at [970, 514] on span "Save" at bounding box center [966, 515] width 22 height 10
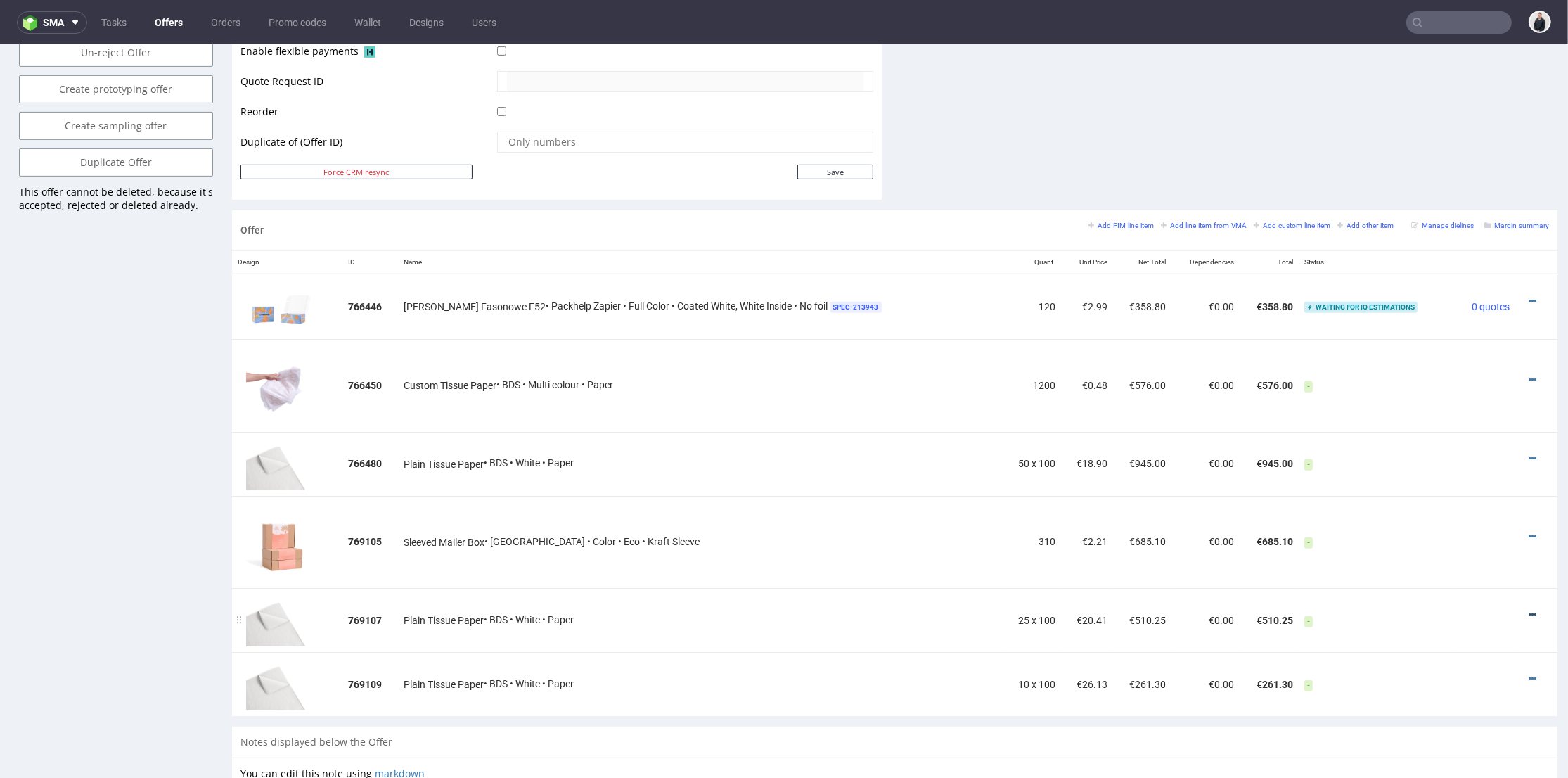
click at [1529, 614] on icon at bounding box center [1532, 615] width 8 height 10
click at [1493, 585] on span "Delete Item" at bounding box center [1469, 587] width 113 height 14
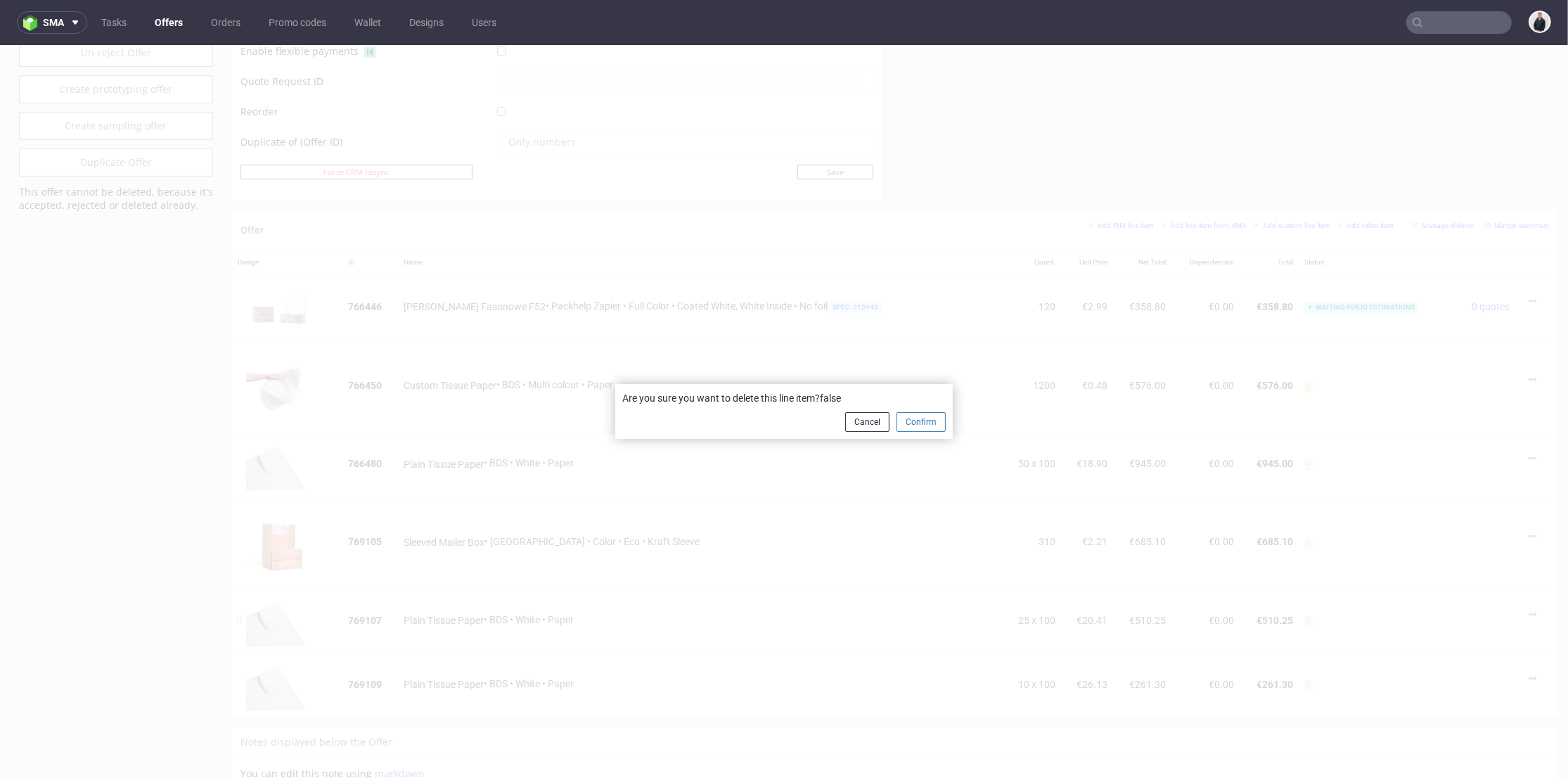
click at [929, 426] on button "Confirm" at bounding box center [921, 422] width 49 height 20
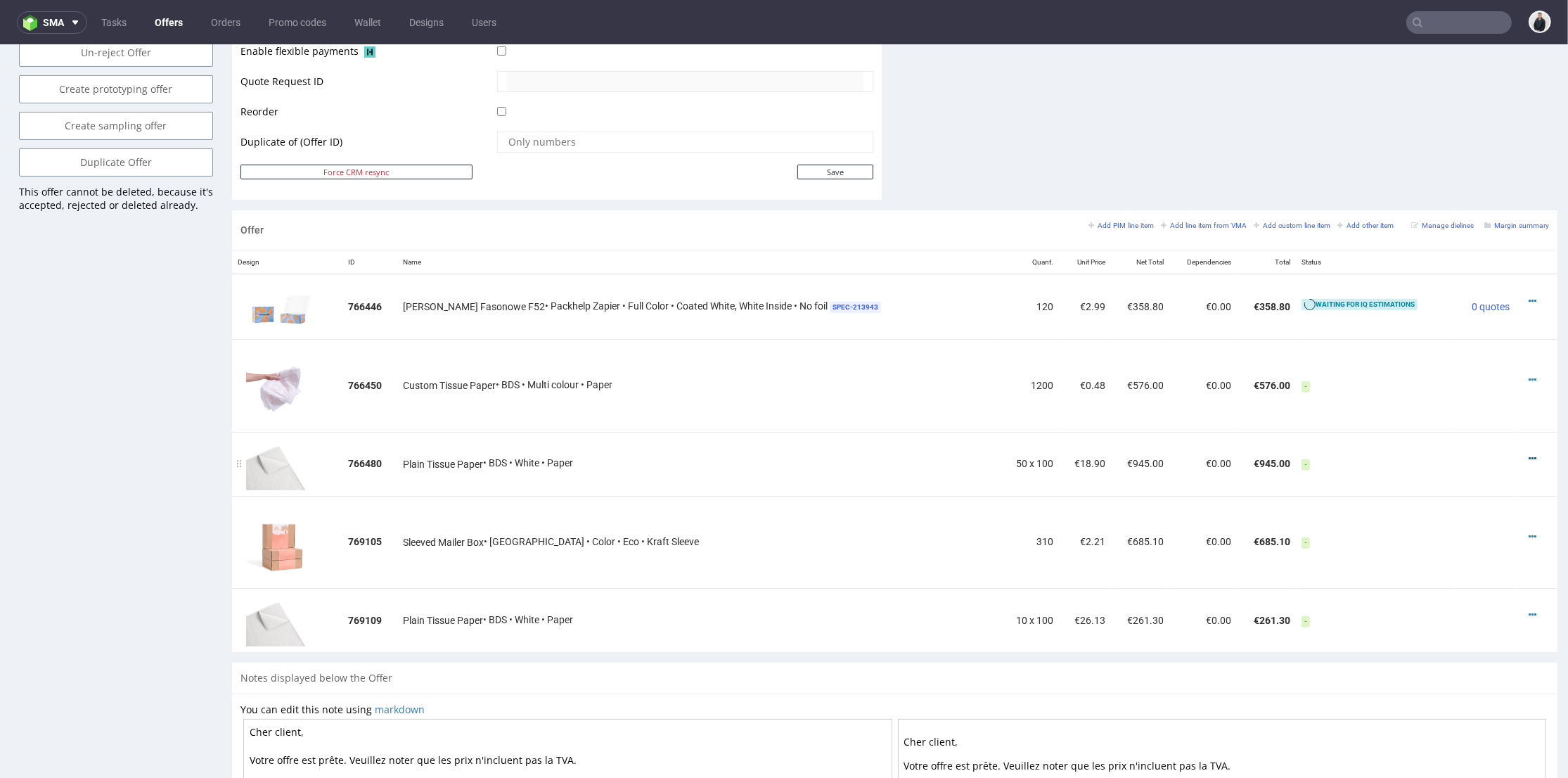
click at [1529, 457] on icon at bounding box center [1532, 458] width 8 height 10
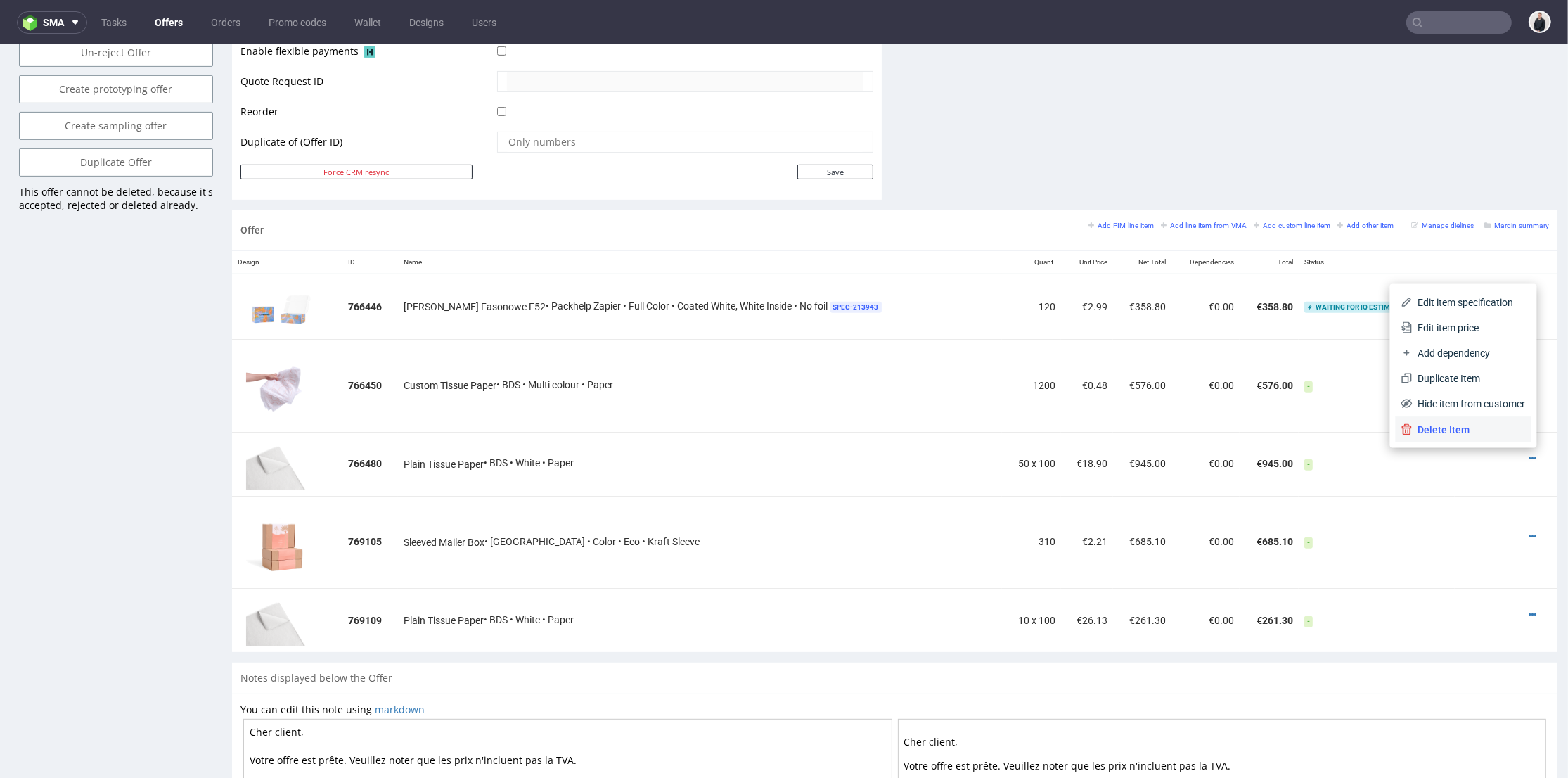
click at [1500, 432] on span "Delete Item" at bounding box center [1469, 430] width 113 height 14
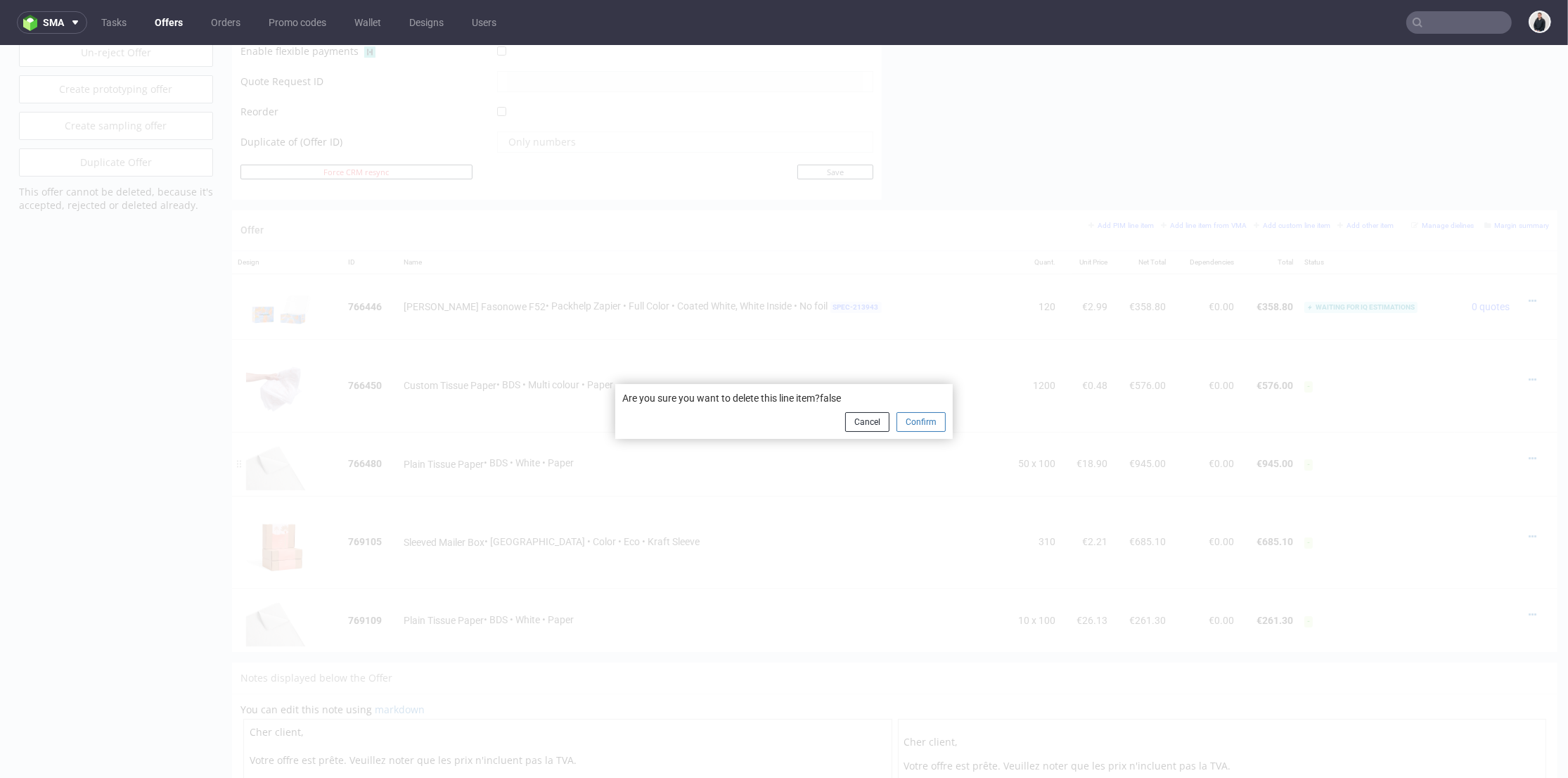
click at [926, 417] on button "Confirm" at bounding box center [921, 422] width 49 height 20
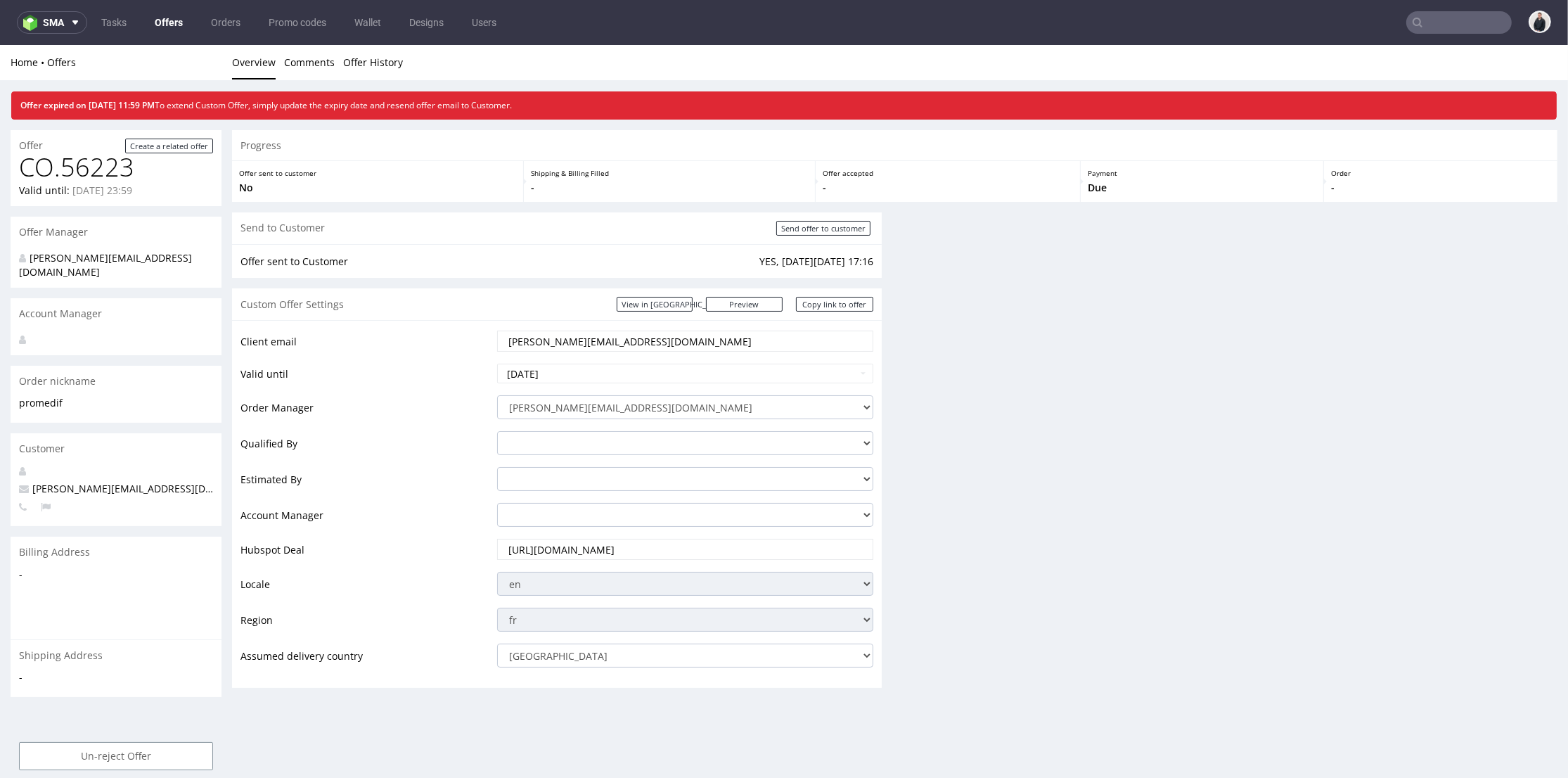
scroll to position [661, 0]
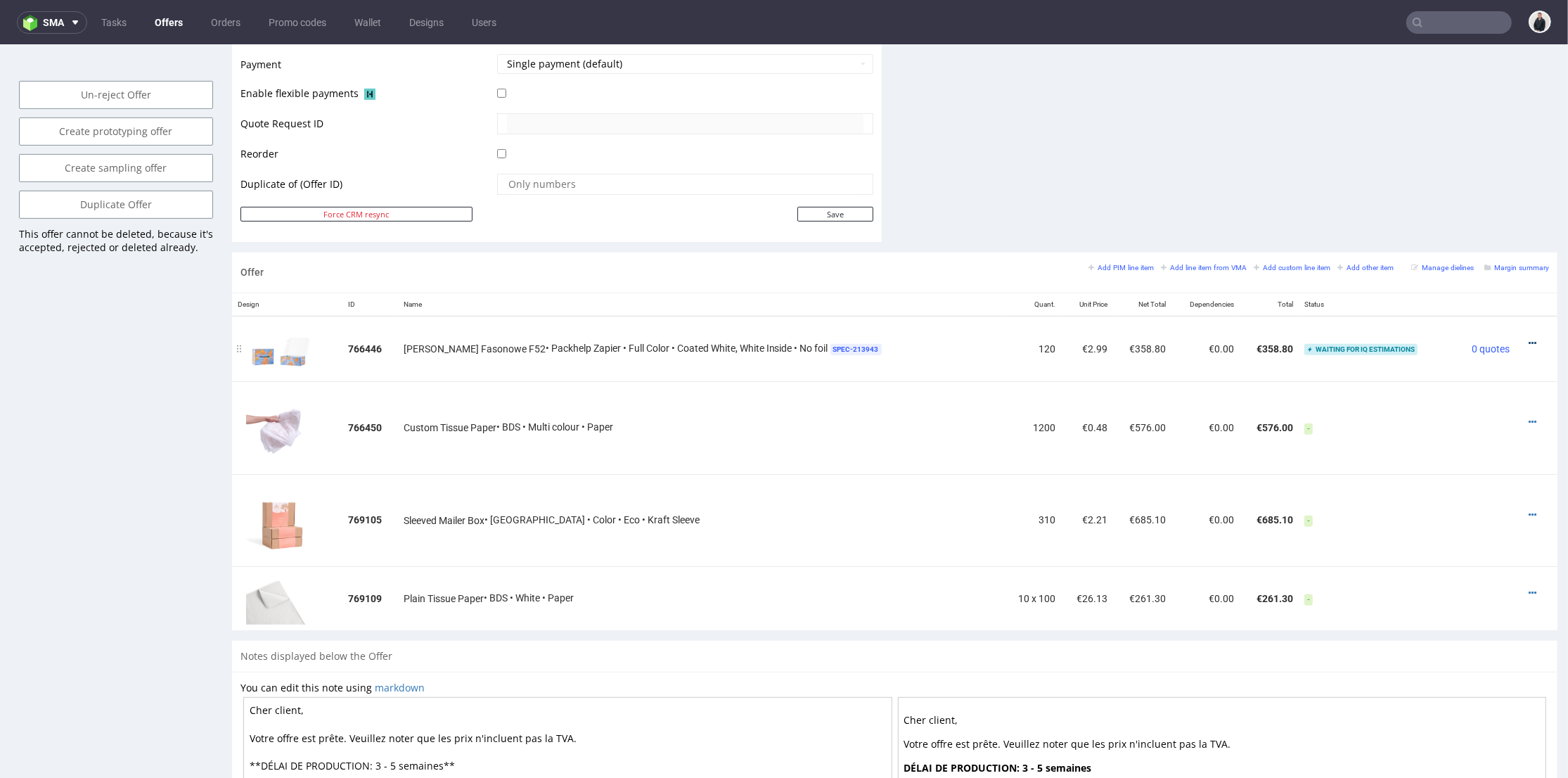
click at [1529, 340] on icon at bounding box center [1532, 343] width 8 height 10
click at [1442, 309] on span "Delete Item" at bounding box center [1469, 315] width 113 height 14
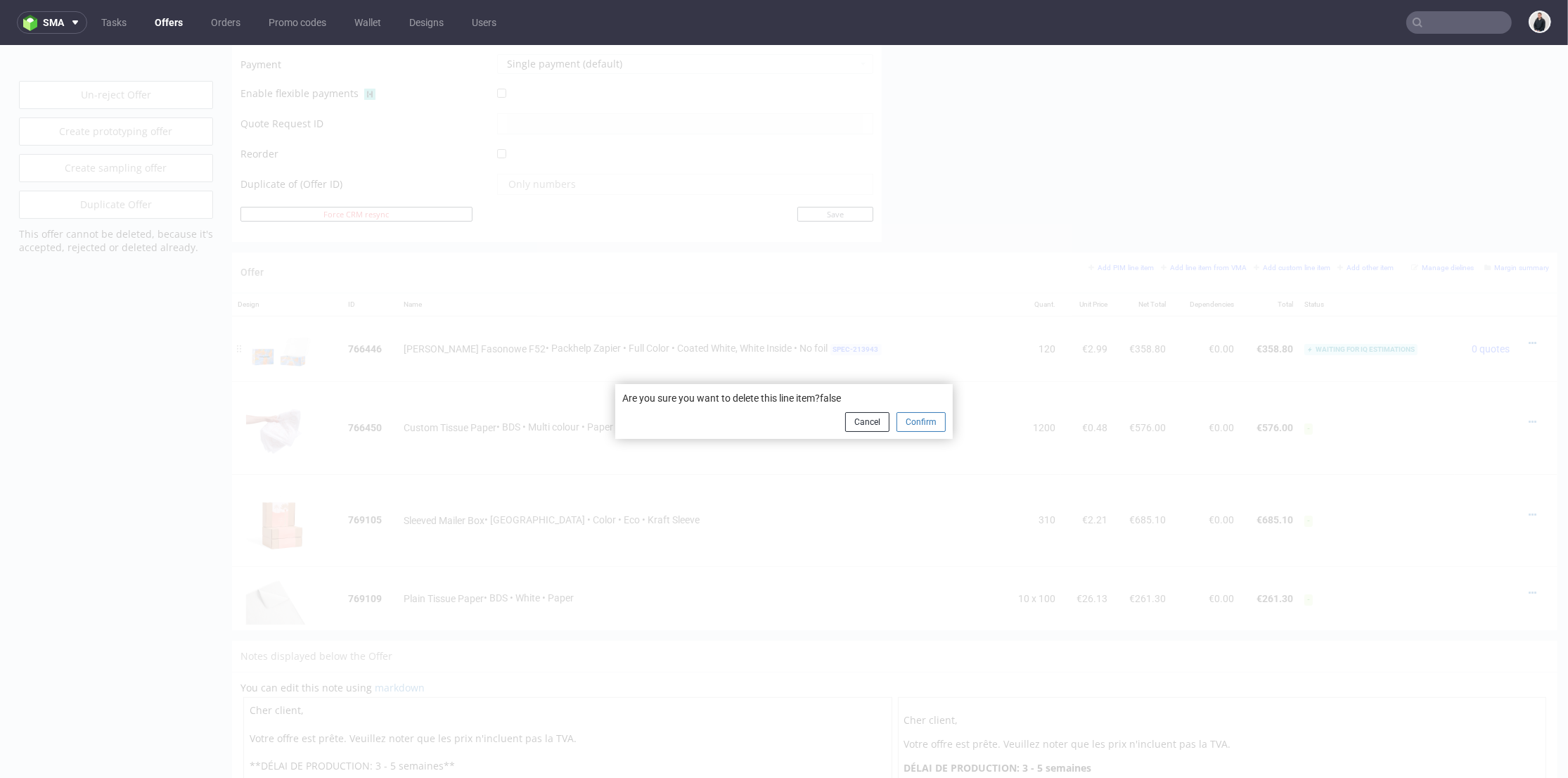
click at [916, 423] on button "Confirm" at bounding box center [921, 422] width 49 height 20
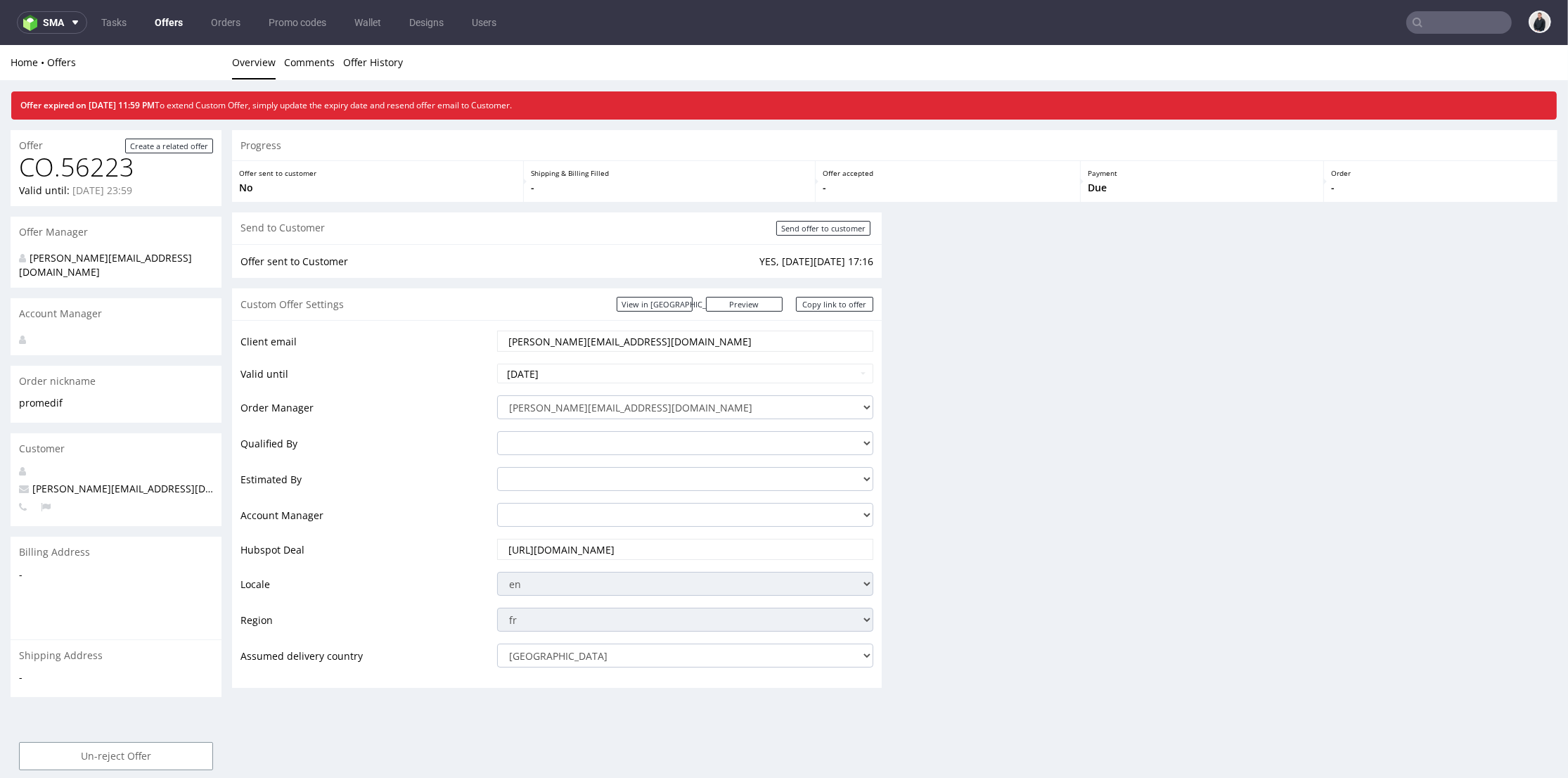
scroll to position [596, 0]
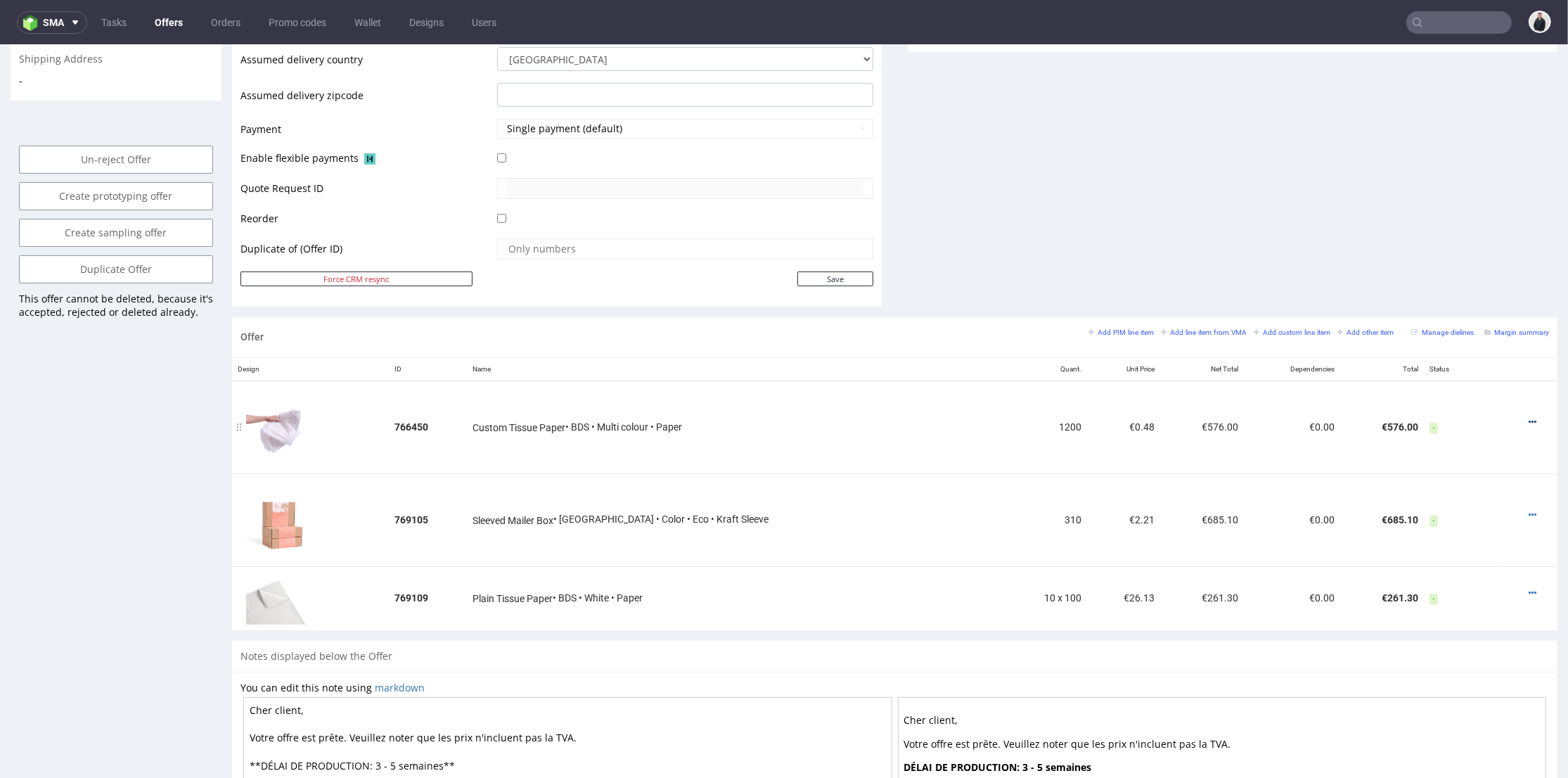
click at [1508, 415] on div at bounding box center [1523, 422] width 40 height 14
click at [1529, 418] on icon at bounding box center [1532, 422] width 8 height 10
click at [1446, 390] on span "Delete Item" at bounding box center [1469, 393] width 113 height 14
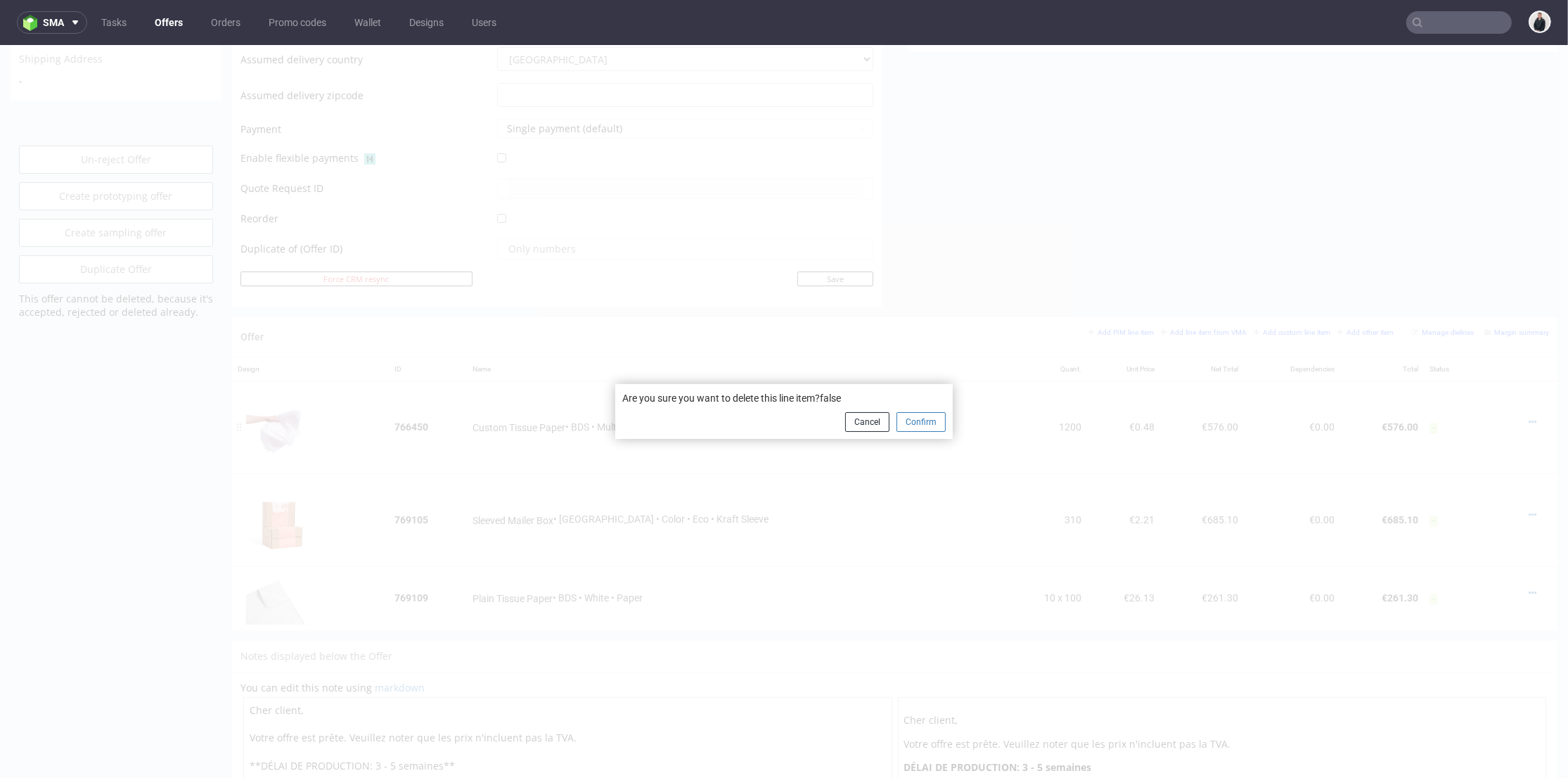
click at [913, 419] on button "Confirm" at bounding box center [921, 422] width 49 height 20
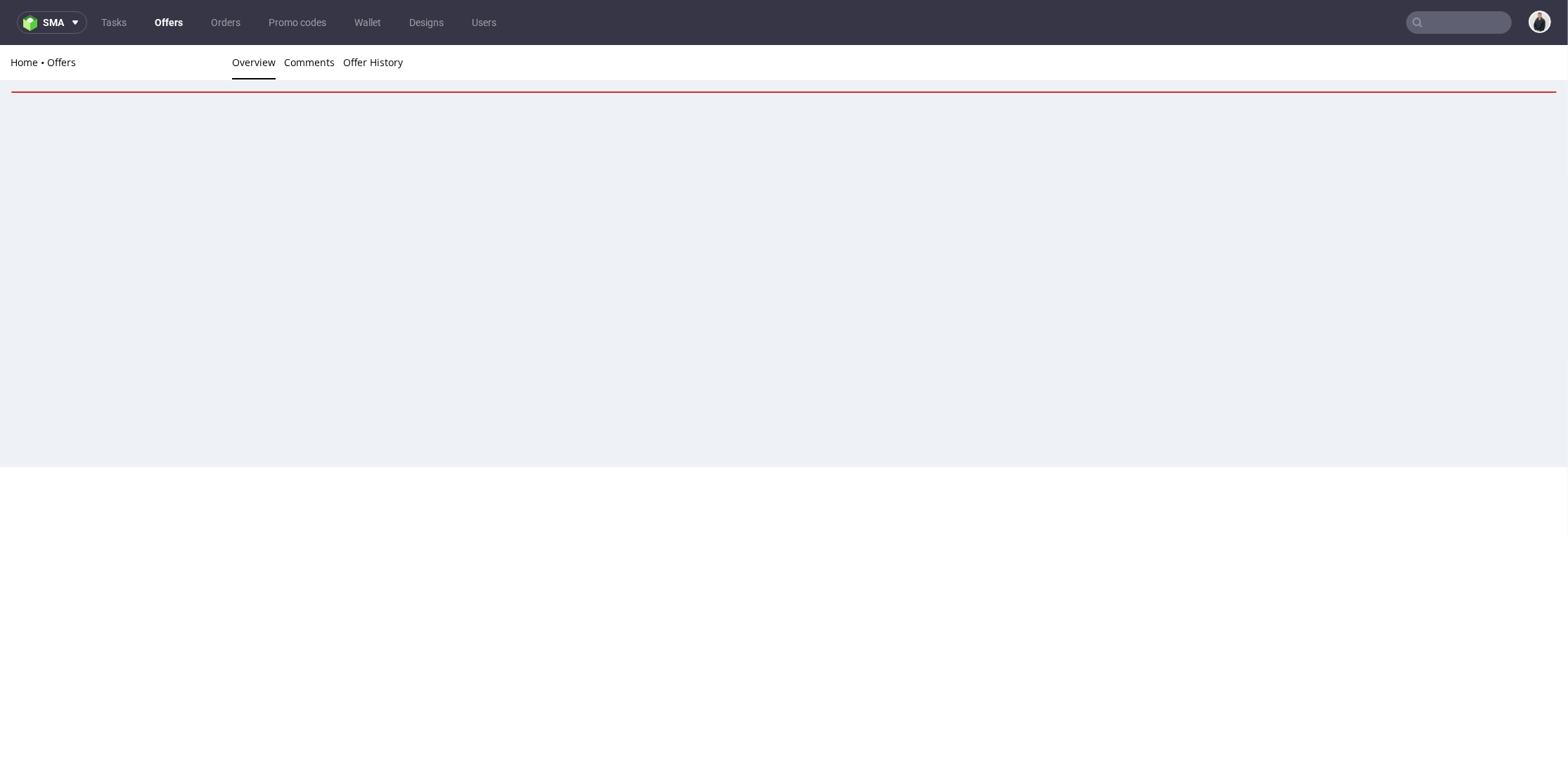
scroll to position [0, 0]
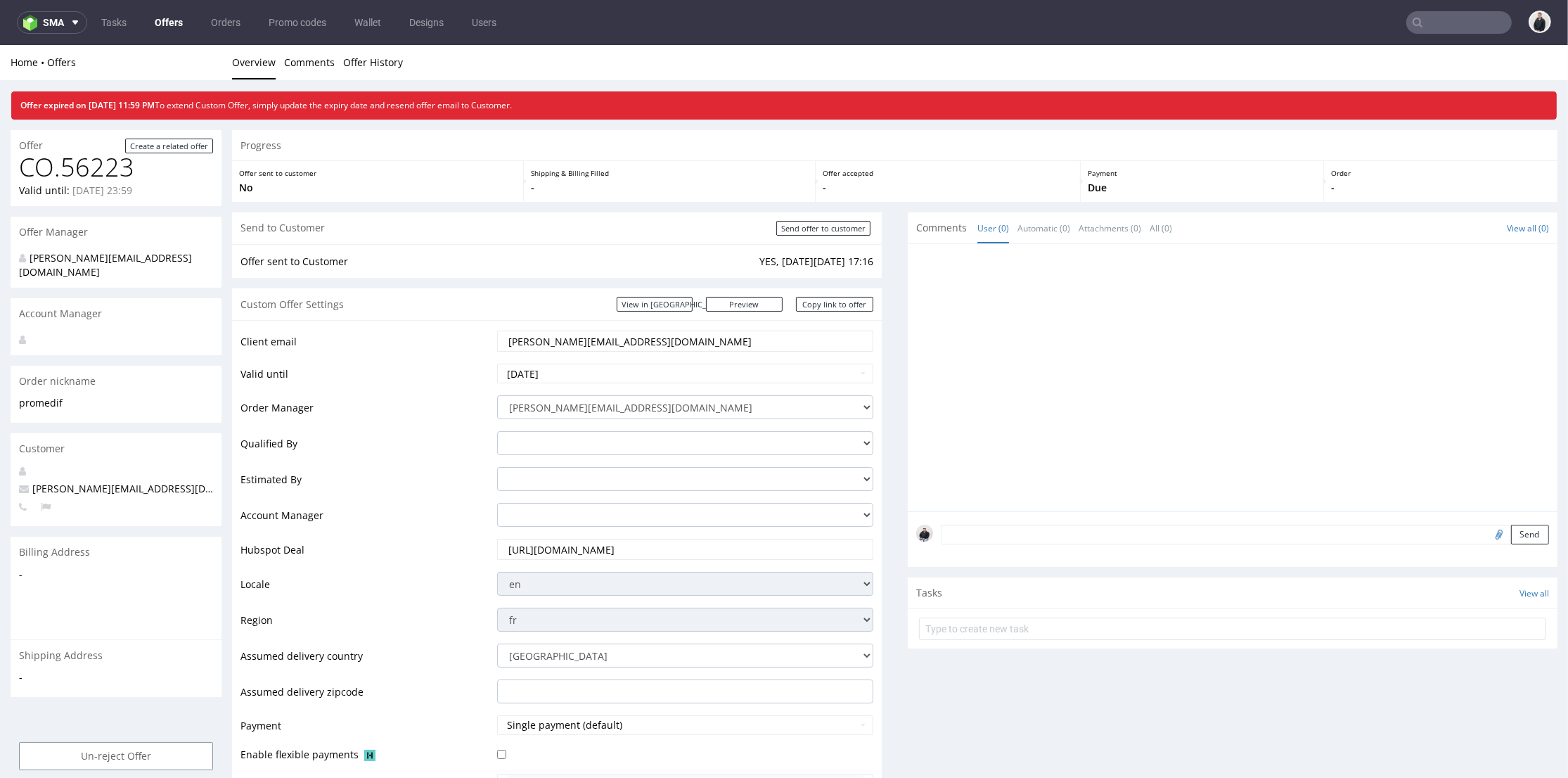
click at [581, 364] on body "Production Shipped DTP Orders Offers Shipments Designs Promotions Users Jobs Ad…" at bounding box center [784, 772] width 1568 height 1455
click at [634, 350] on td "6" at bounding box center [636, 353] width 21 height 21
type input "[DATE]"
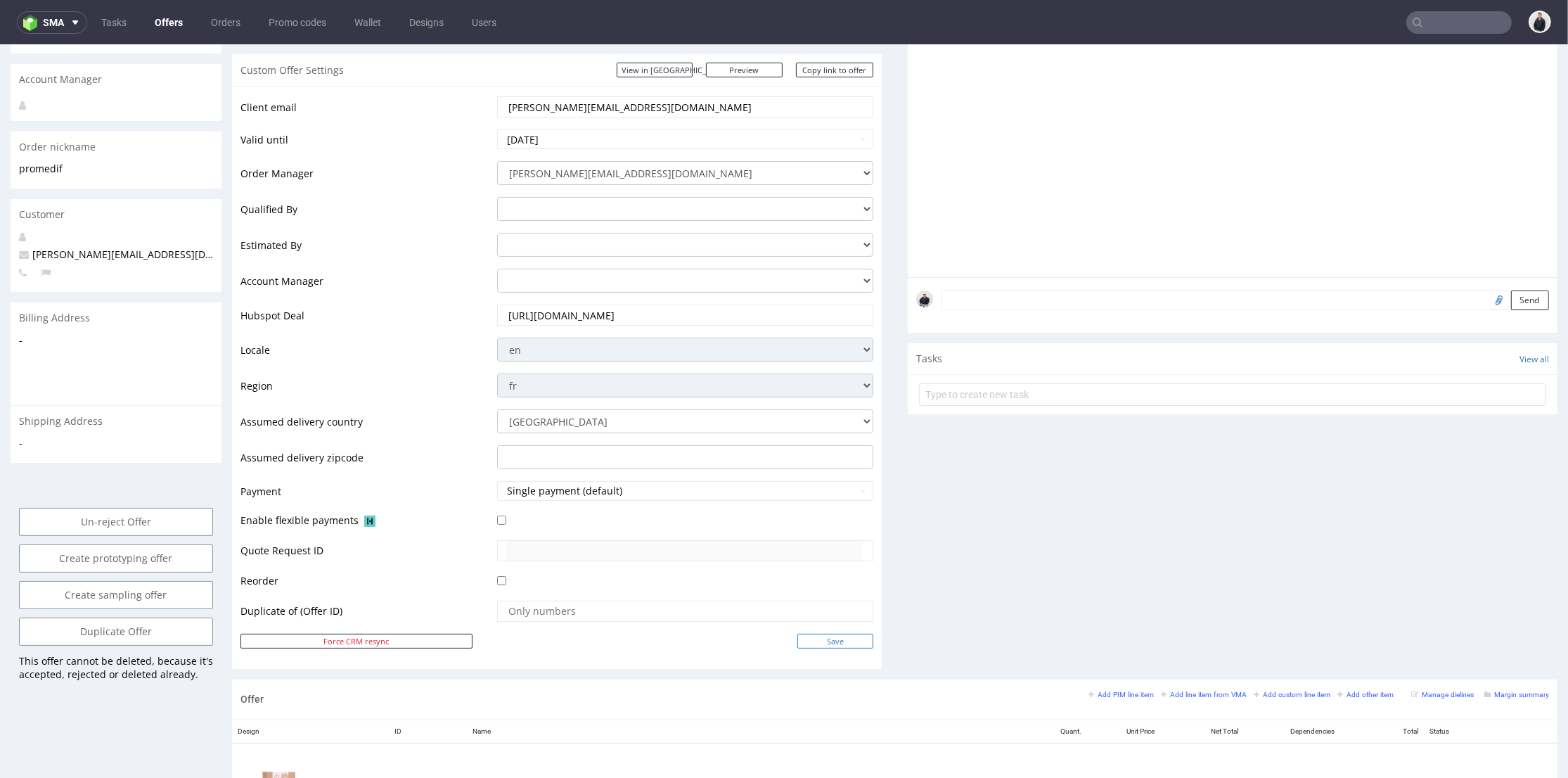
click at [818, 642] on input "Save" at bounding box center [835, 641] width 76 height 15
type input "In progress..."
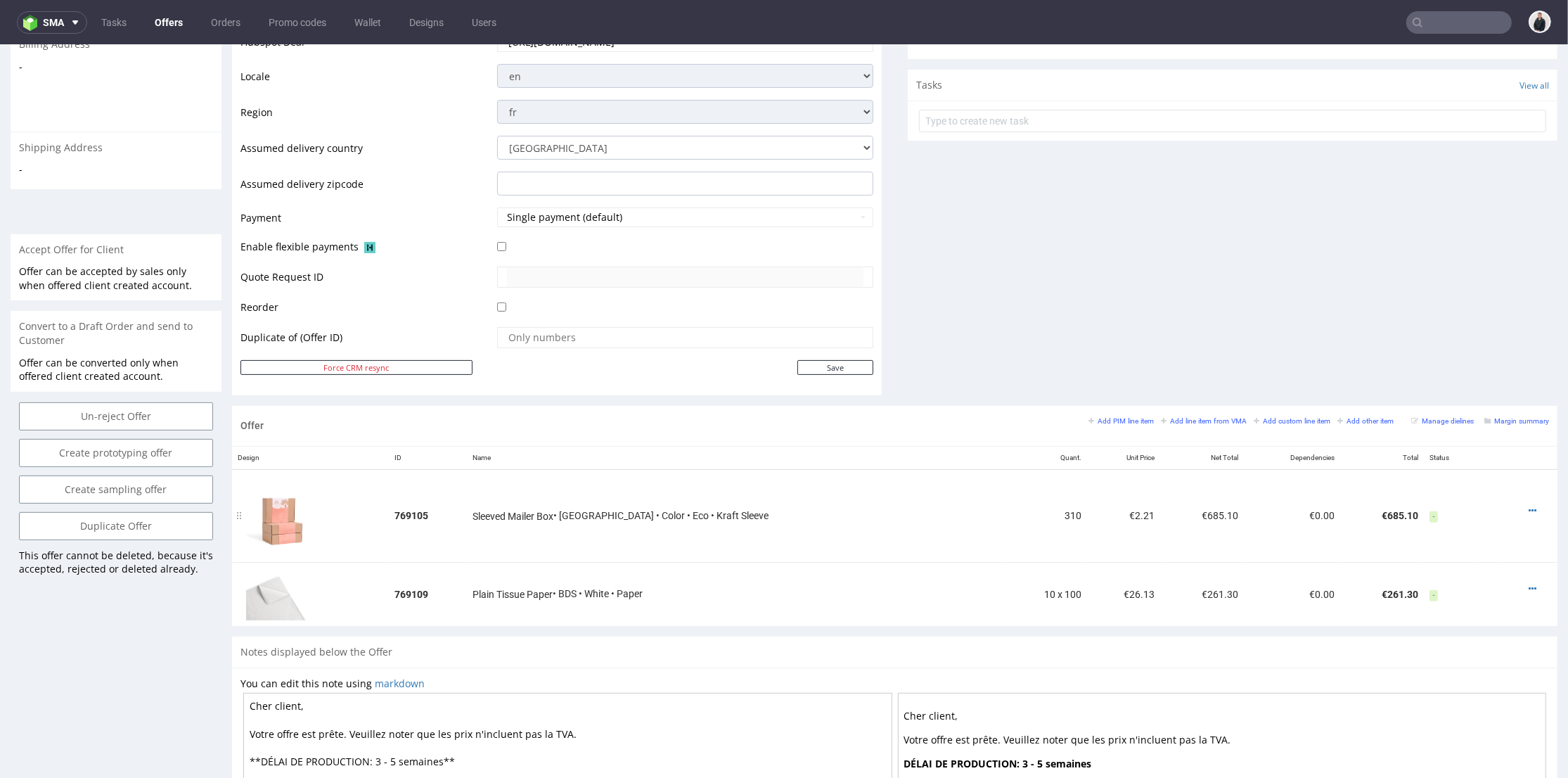
scroll to position [546, 0]
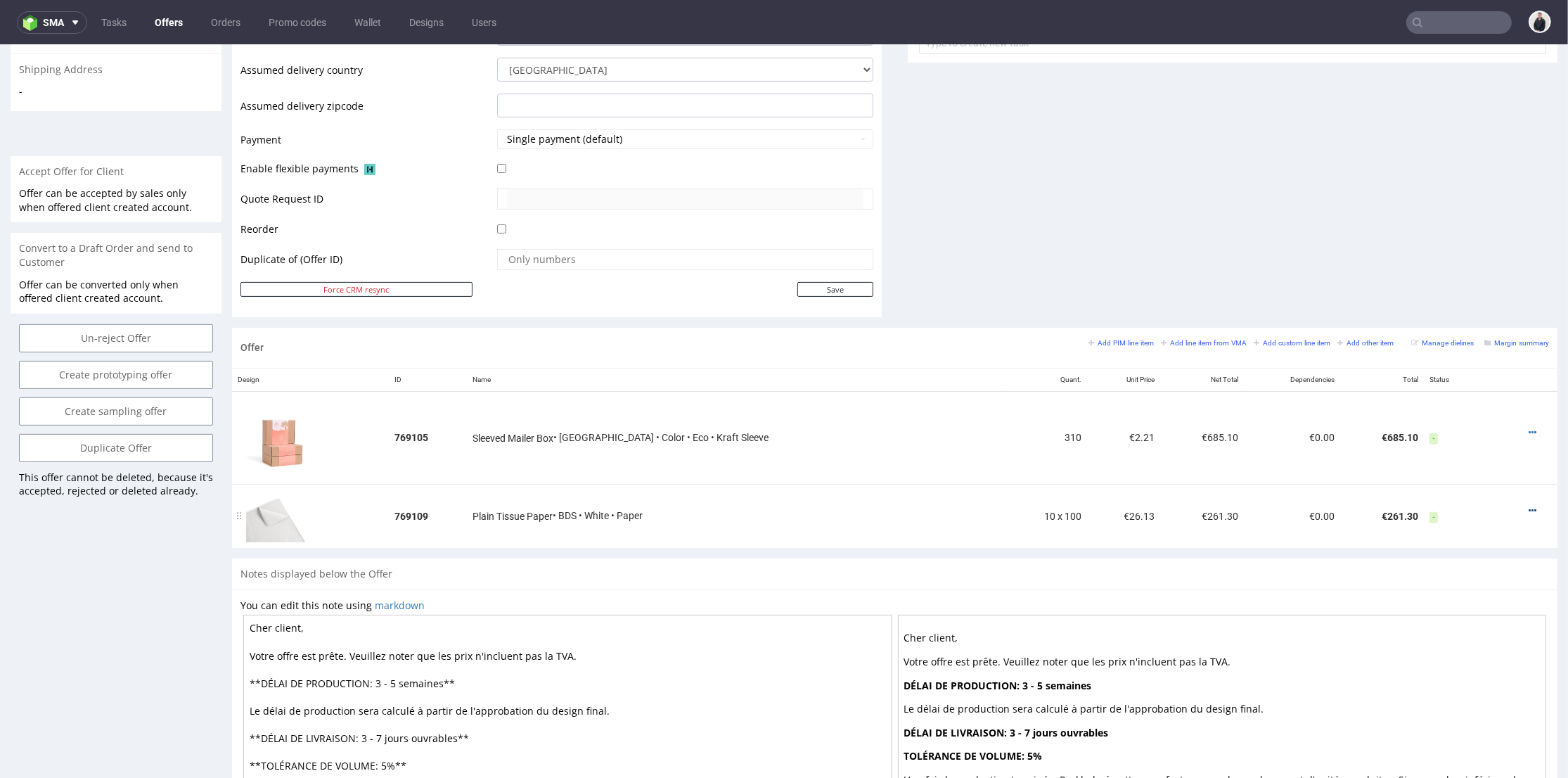
click at [1529, 510] on icon at bounding box center [1532, 510] width 8 height 10
drag, startPoint x: 1343, startPoint y: 516, endPoint x: 1384, endPoint y: 512, distance: 41.2
click at [1384, 512] on td "€261.30" at bounding box center [1382, 516] width 83 height 64
copy td "€261.30"
click at [1529, 510] on icon at bounding box center [1532, 510] width 8 height 10
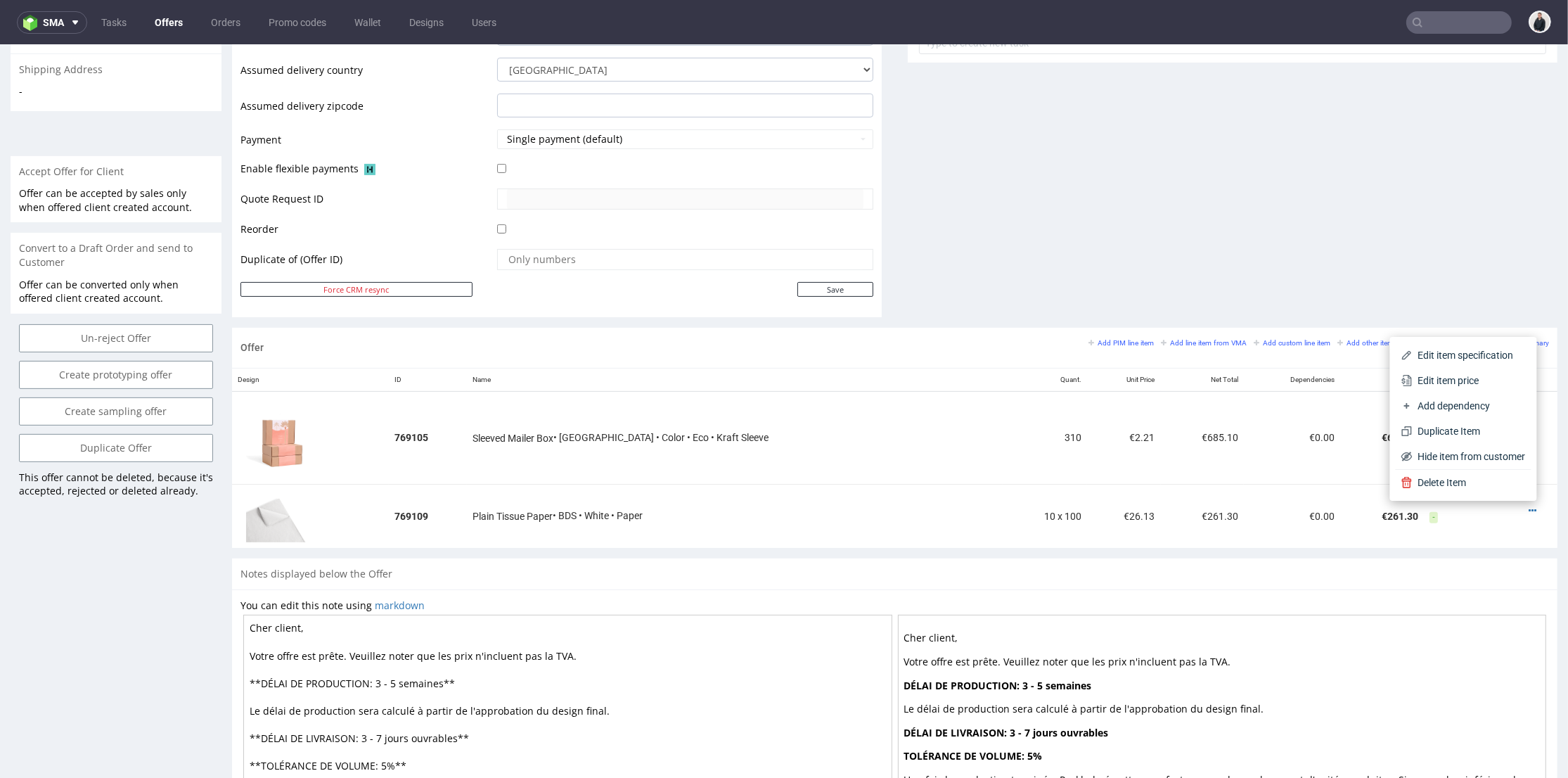
drag, startPoint x: 1484, startPoint y: 377, endPoint x: 1465, endPoint y: 373, distance: 19.4
click at [1484, 376] on span "Edit item price" at bounding box center [1469, 380] width 113 height 14
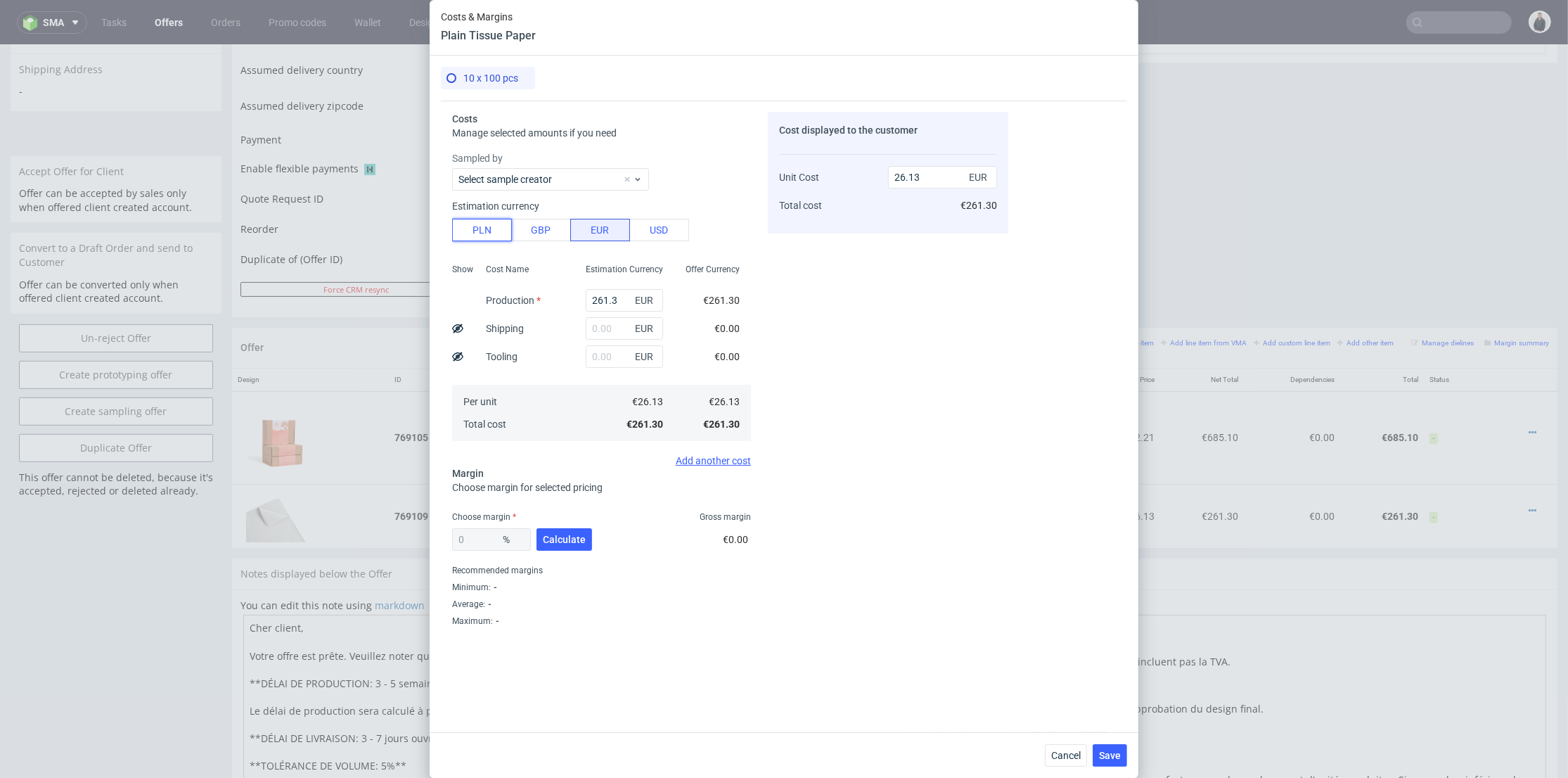
click at [498, 225] on button "PLN" at bounding box center [482, 230] width 60 height 23
type input "6.13"
drag, startPoint x: 612, startPoint y: 297, endPoint x: 550, endPoint y: 298, distance: 62.0
click at [550, 298] on div "Show Cost Name Production Shipping Tooling Per unit Total cost Estimation Curre…" at bounding box center [601, 351] width 299 height 186
type input "330"
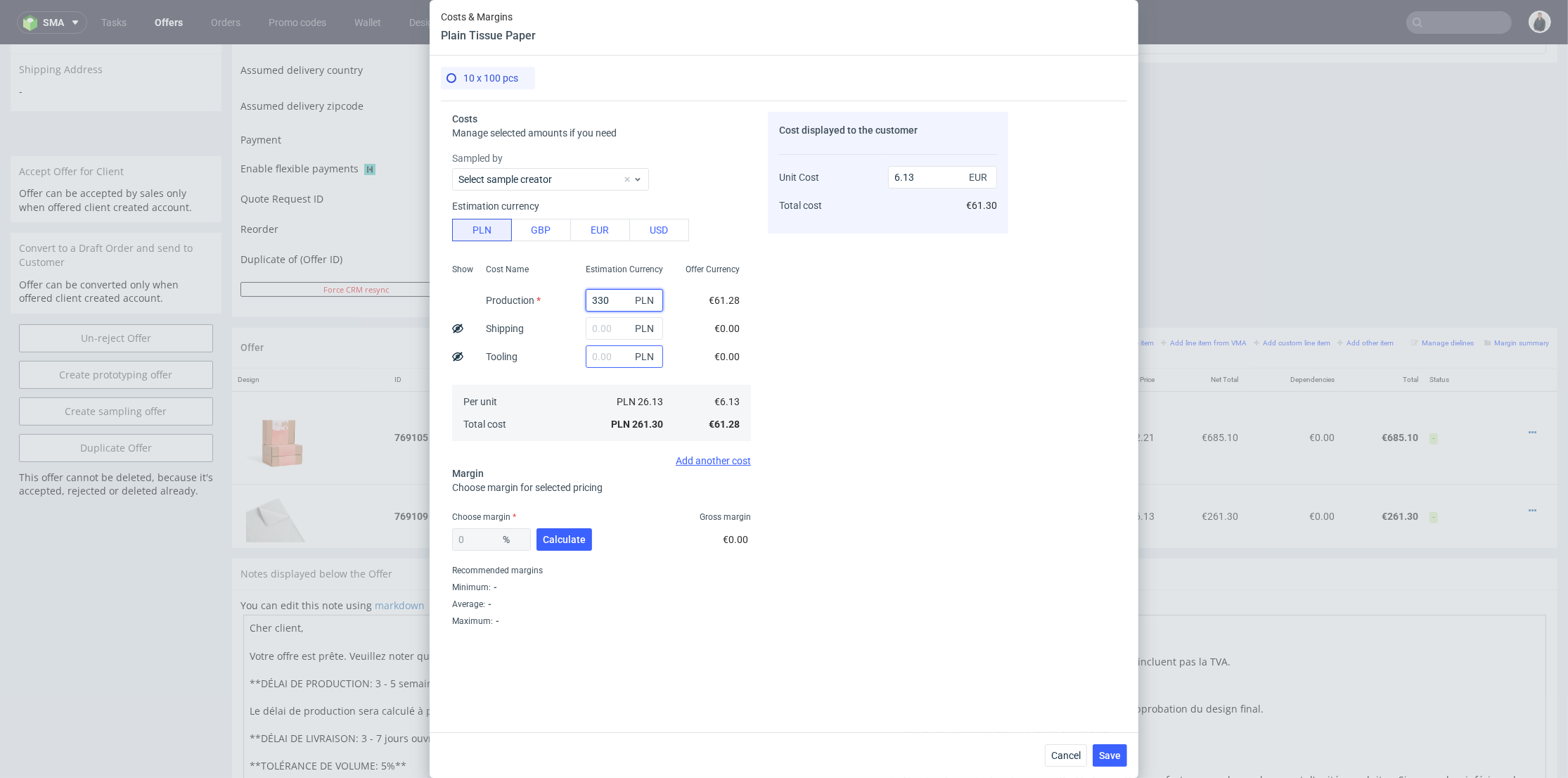
type input "7.74"
type input "330"
drag, startPoint x: 588, startPoint y: 330, endPoint x: 576, endPoint y: 341, distance: 16.3
click at [588, 330] on input "text" at bounding box center [624, 328] width 77 height 23
type input "90"
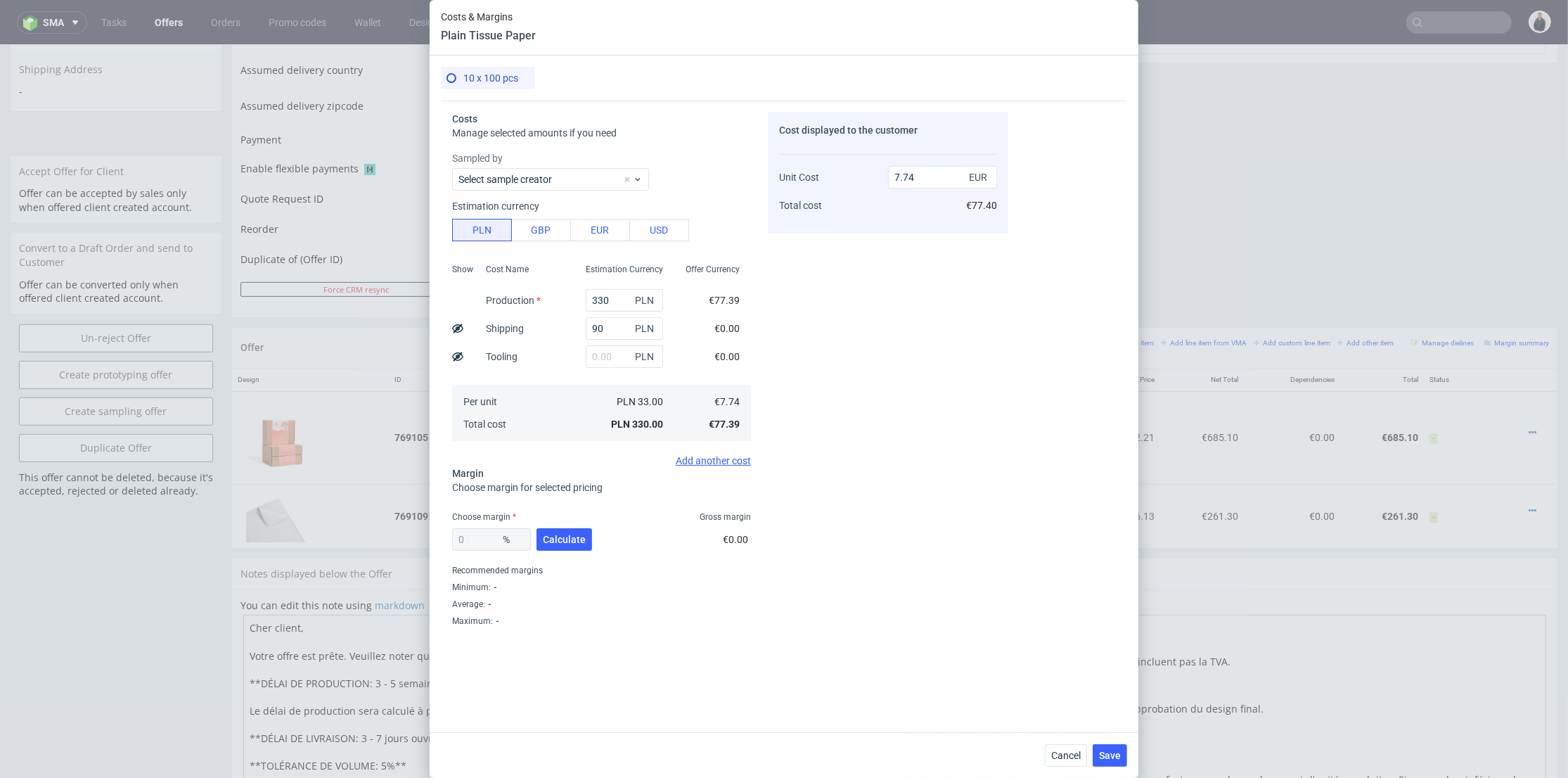
drag, startPoint x: 562, startPoint y: 357, endPoint x: 564, endPoint y: 405, distance: 48.0
click at [562, 357] on div "Cost Name Production Shipping Tooling Per unit Total cost" at bounding box center [525, 351] width 100 height 186
type input "9.85"
click at [564, 535] on span "Calculate" at bounding box center [565, 540] width 43 height 10
type input "54.78"
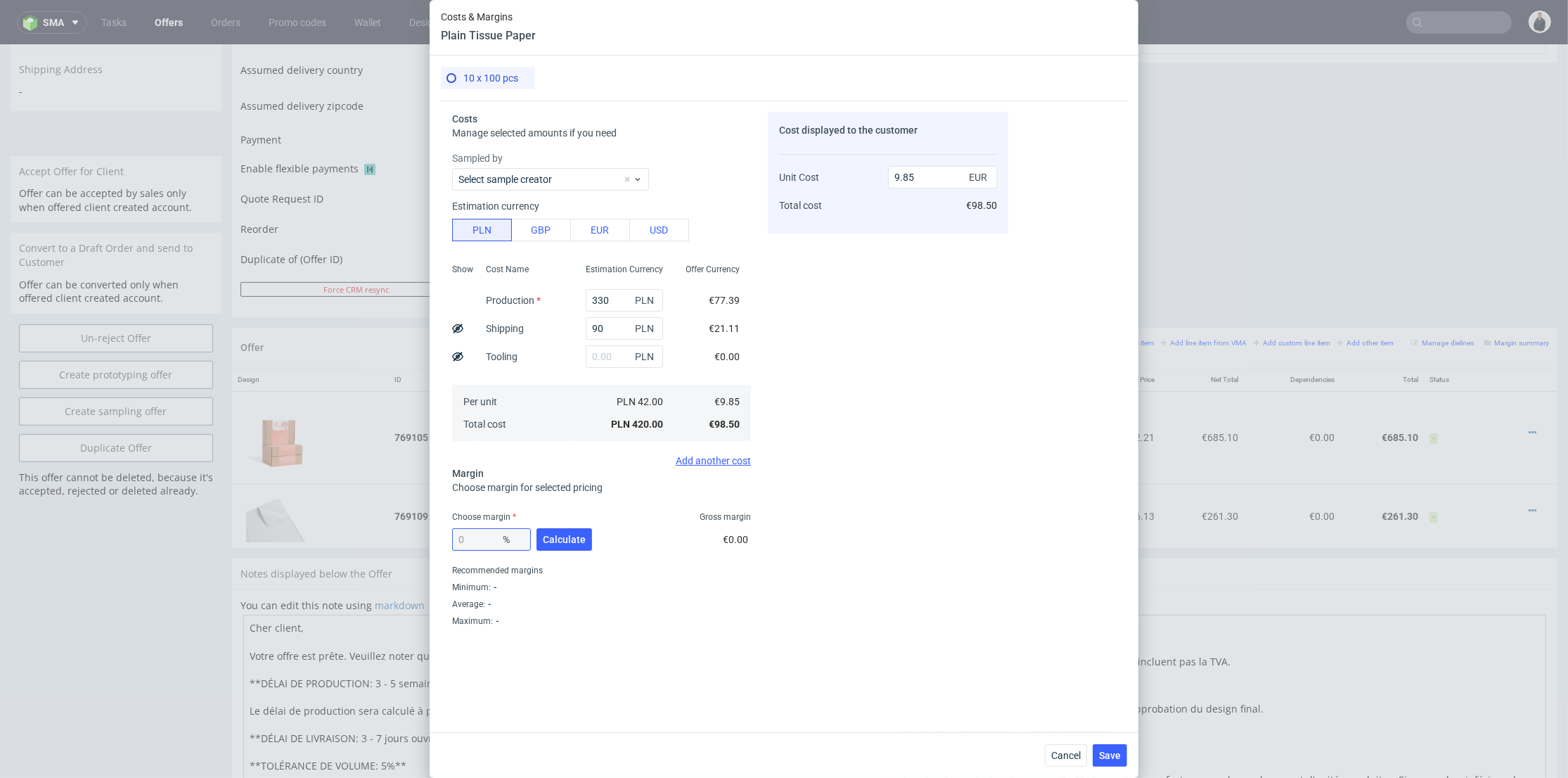
type input "21.78"
drag, startPoint x: 459, startPoint y: 539, endPoint x: 425, endPoint y: 539, distance: 34.0
click at [425, 539] on div "Costs & Margins Plain Tissue Paper 10 x 100 pcs Costs Manage selected amounts i…" at bounding box center [784, 389] width 1568 height 778
click at [892, 403] on div "Cost displayed to the customer Unit Cost Total cost 21.78 EUR €217.80" at bounding box center [888, 394] width 241 height 564
click at [485, 540] on input "54.78" at bounding box center [491, 540] width 79 height 23
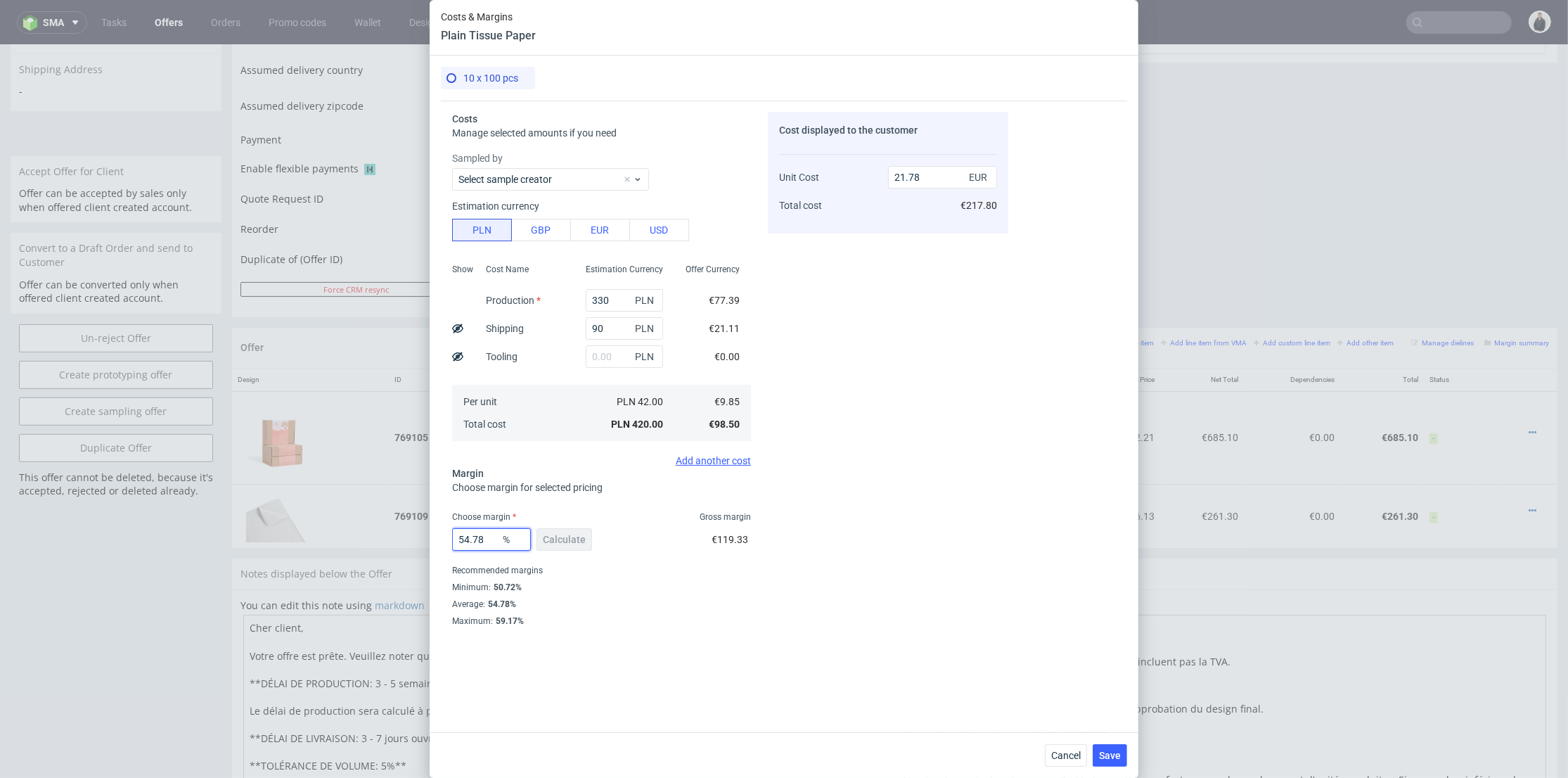
drag, startPoint x: 492, startPoint y: 540, endPoint x: 405, endPoint y: 539, distance: 87.0
click at [405, 539] on div "Costs & Margins Plain Tissue Paper 10 x 100 pcs Costs Manage selected amounts i…" at bounding box center [784, 389] width 1568 height 778
type input "60"
click at [921, 497] on div "Cost displayed to the customer Unit Cost Total cost 21.78 EUR €217.80" at bounding box center [888, 394] width 241 height 564
type input "24.62"
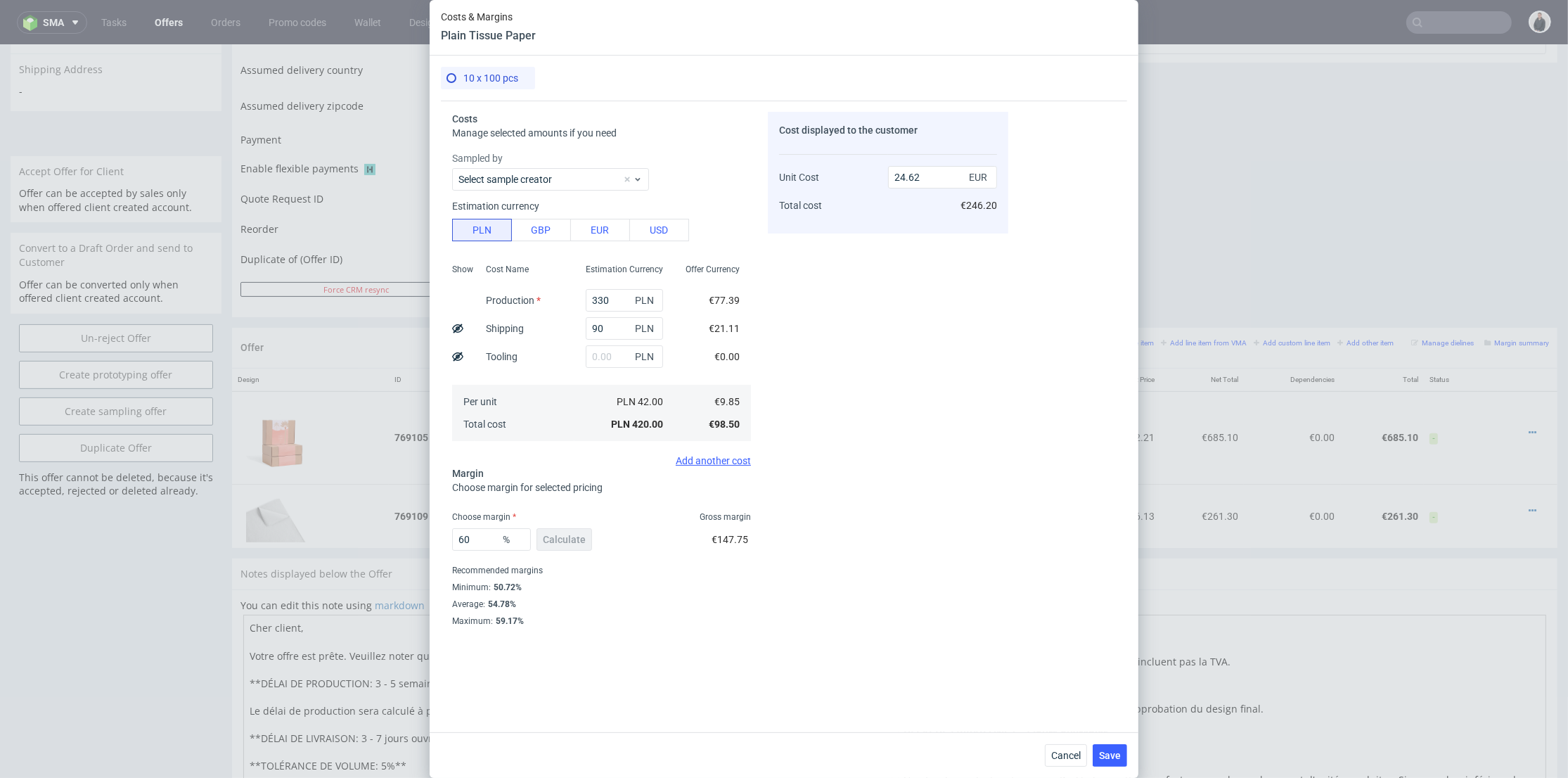
click at [880, 505] on div "Cost displayed to the customer Unit Cost Total cost 24.62 EUR €246.20" at bounding box center [888, 394] width 241 height 564
drag, startPoint x: 473, startPoint y: 544, endPoint x: 465, endPoint y: 549, distance: 9.4
click at [465, 549] on input "60" at bounding box center [491, 540] width 79 height 23
type input "65"
click at [898, 455] on div "Cost displayed to the customer Unit Cost Total cost 24.62 EUR €246.20" at bounding box center [888, 394] width 241 height 564
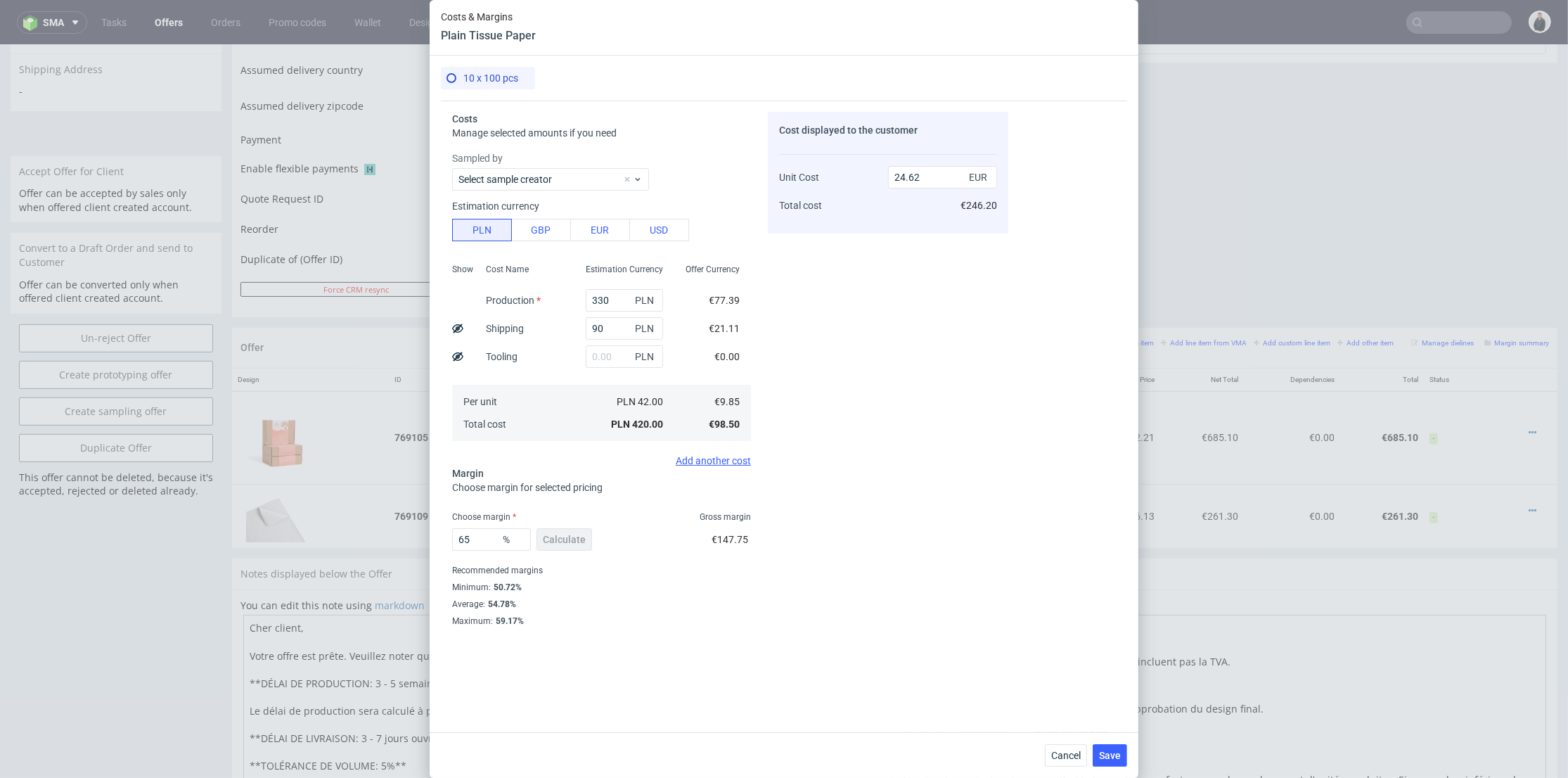
type input "28.14"
click at [468, 534] on input "65" at bounding box center [491, 540] width 79 height 23
type input "60"
click at [844, 515] on div "Cost displayed to the customer Unit Cost Total cost 28.14 EUR €281.40" at bounding box center [888, 394] width 241 height 564
type input "24.62"
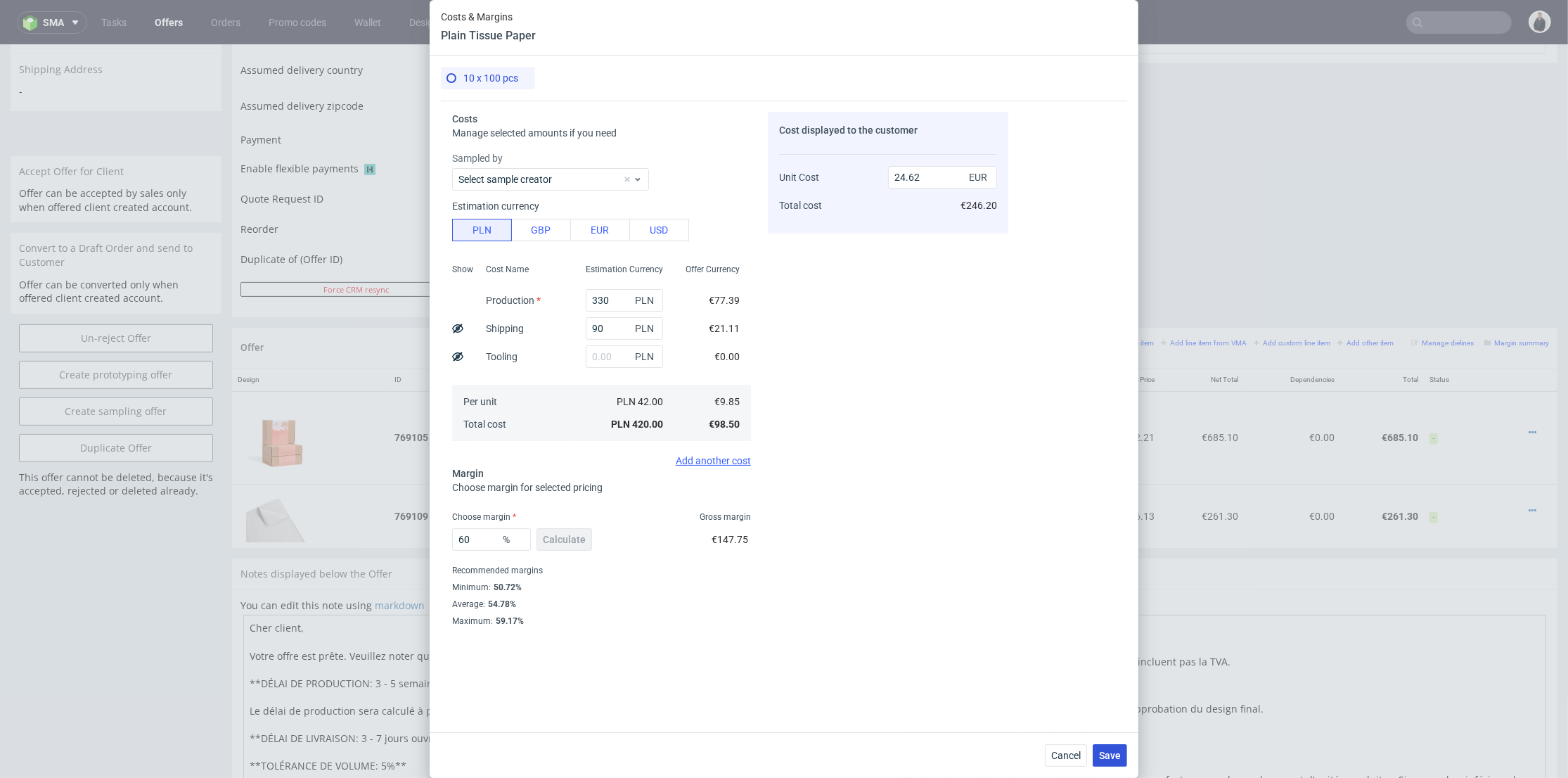
click at [1103, 744] on button "Save" at bounding box center [1110, 755] width 34 height 23
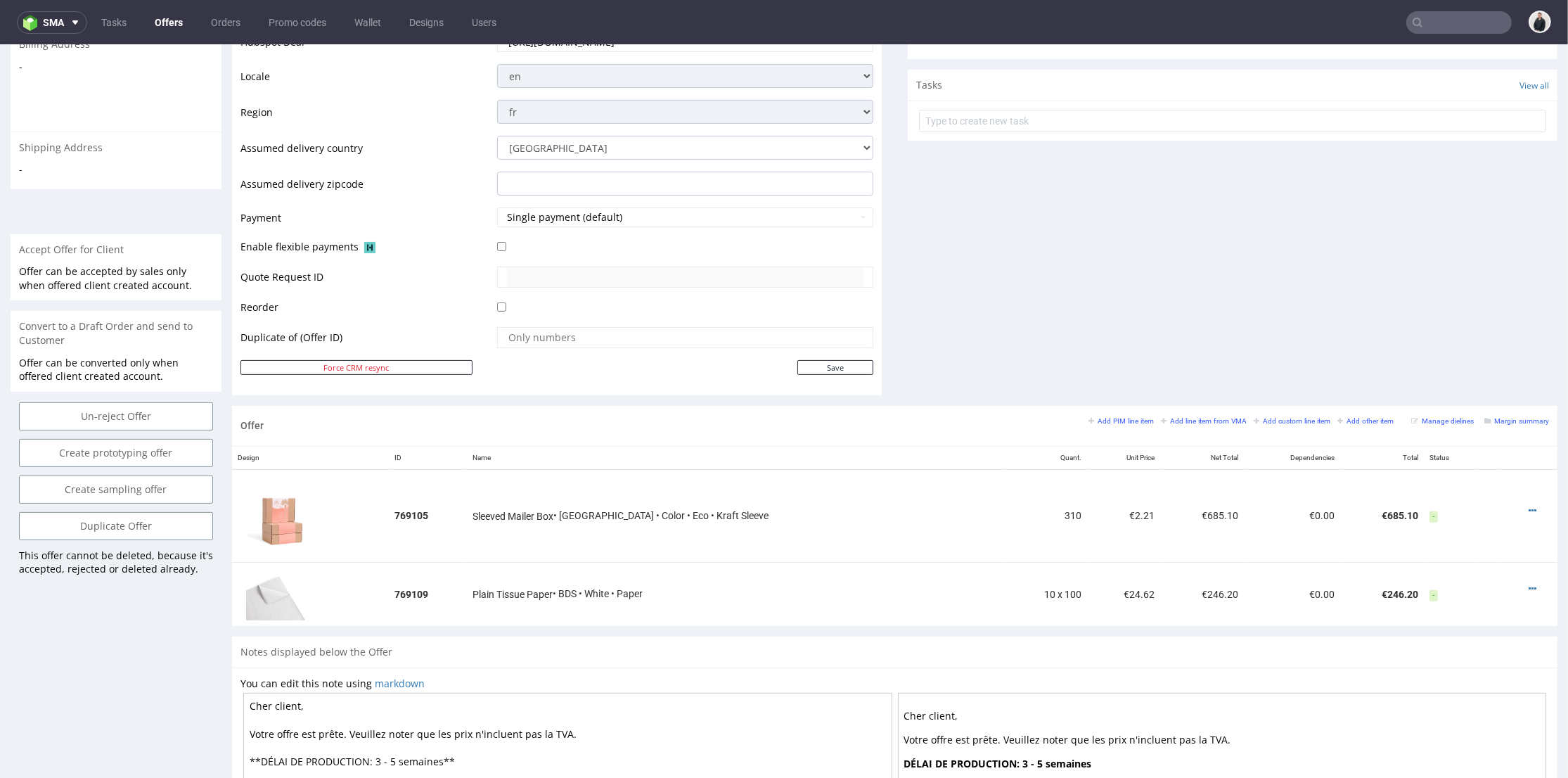
scroll to position [312, 0]
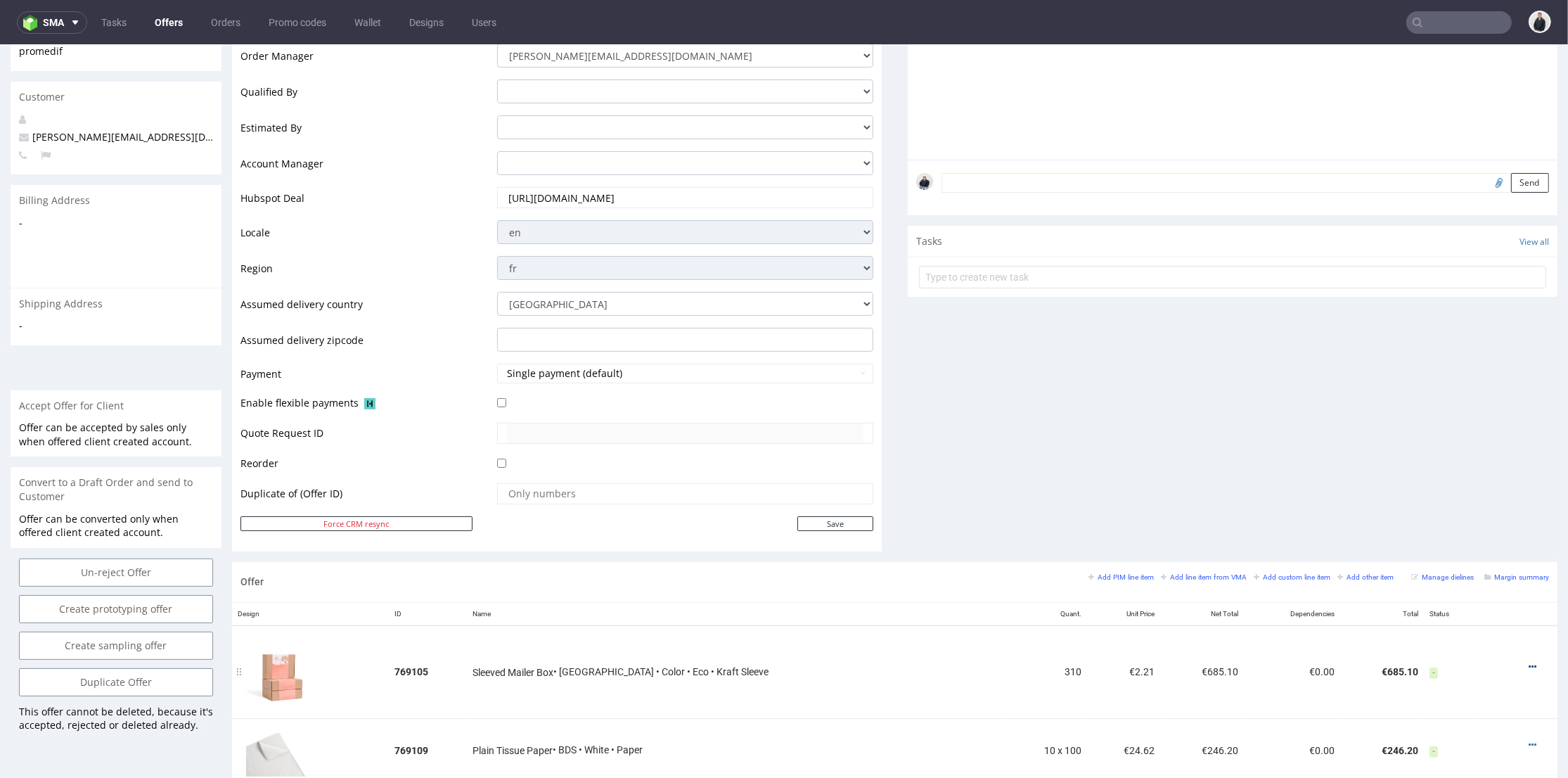
click at [1529, 668] on icon at bounding box center [1532, 667] width 8 height 10
click at [1481, 505] on span "Edit item specification" at bounding box center [1469, 511] width 113 height 14
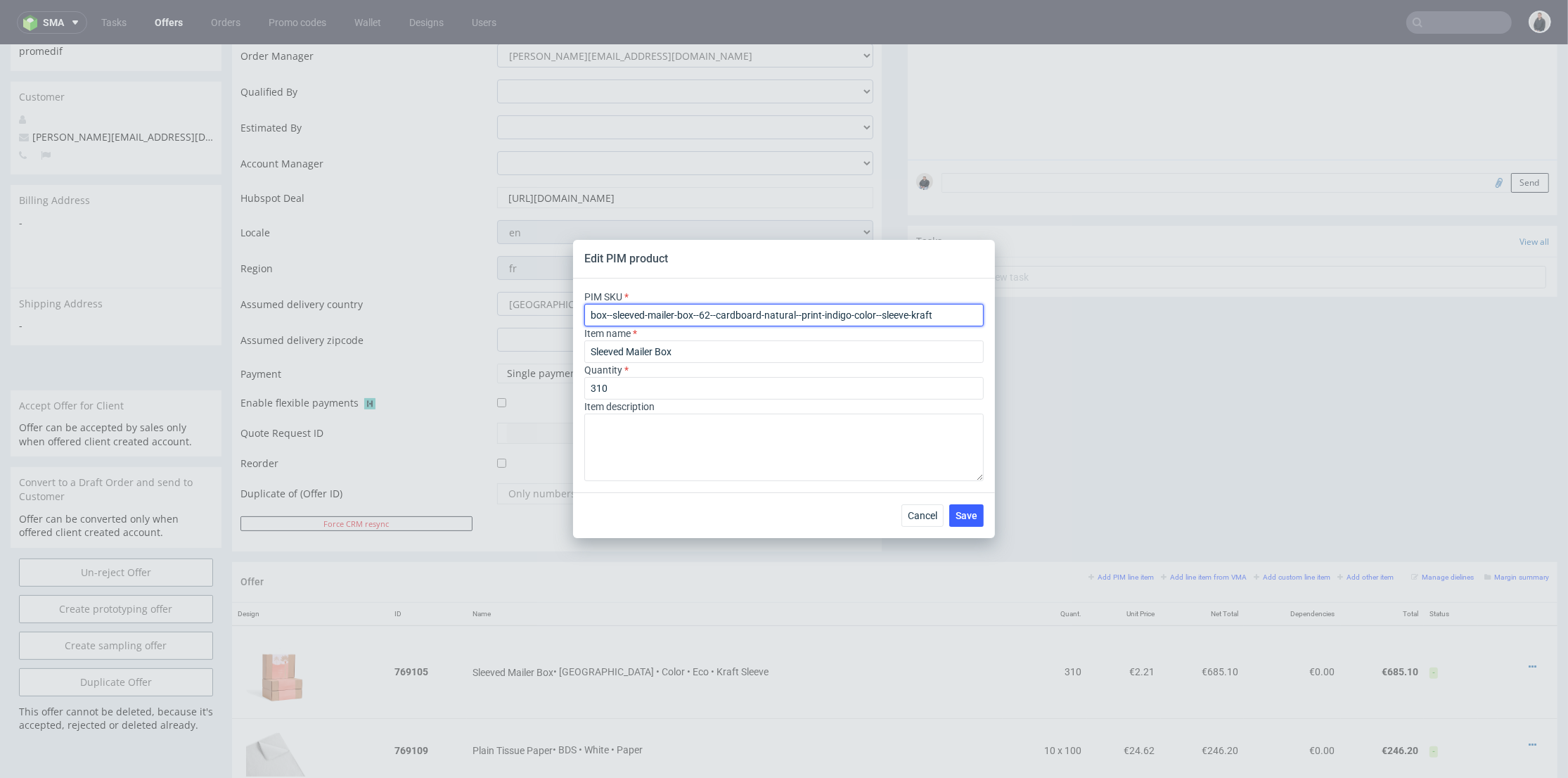
click at [769, 313] on input "box--sleeved-mailer-box--62--cardboard-natural--print-indigo-color--sleeve-kraft" at bounding box center [784, 315] width 400 height 23
click at [926, 515] on span "Cancel" at bounding box center [922, 515] width 29 height 10
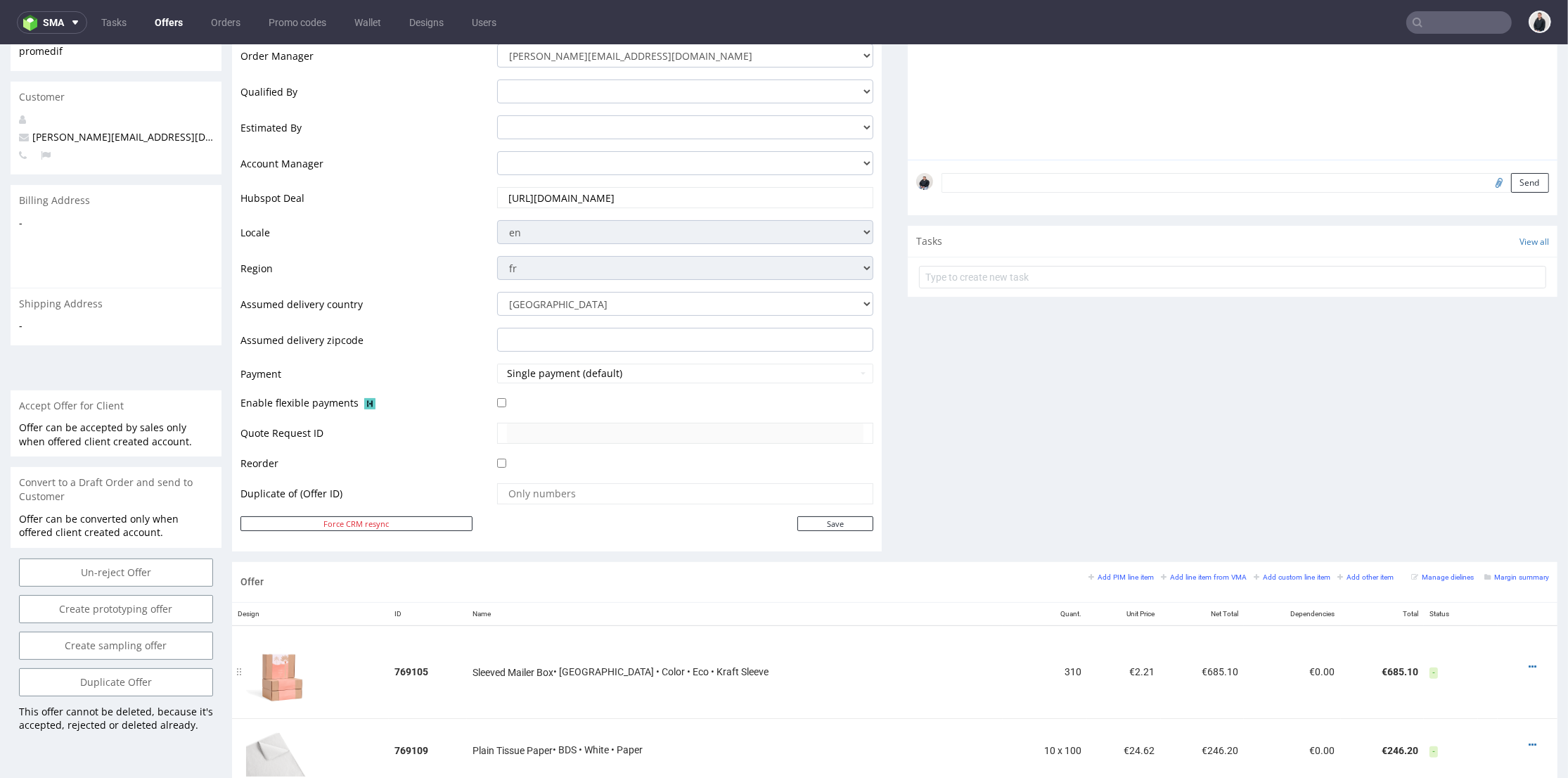
drag, startPoint x: 1509, startPoint y: 666, endPoint x: 1506, endPoint y: 657, distance: 9.5
click at [1529, 666] on icon at bounding box center [1532, 667] width 8 height 10
click at [1475, 540] on span "Edit item price" at bounding box center [1469, 537] width 113 height 14
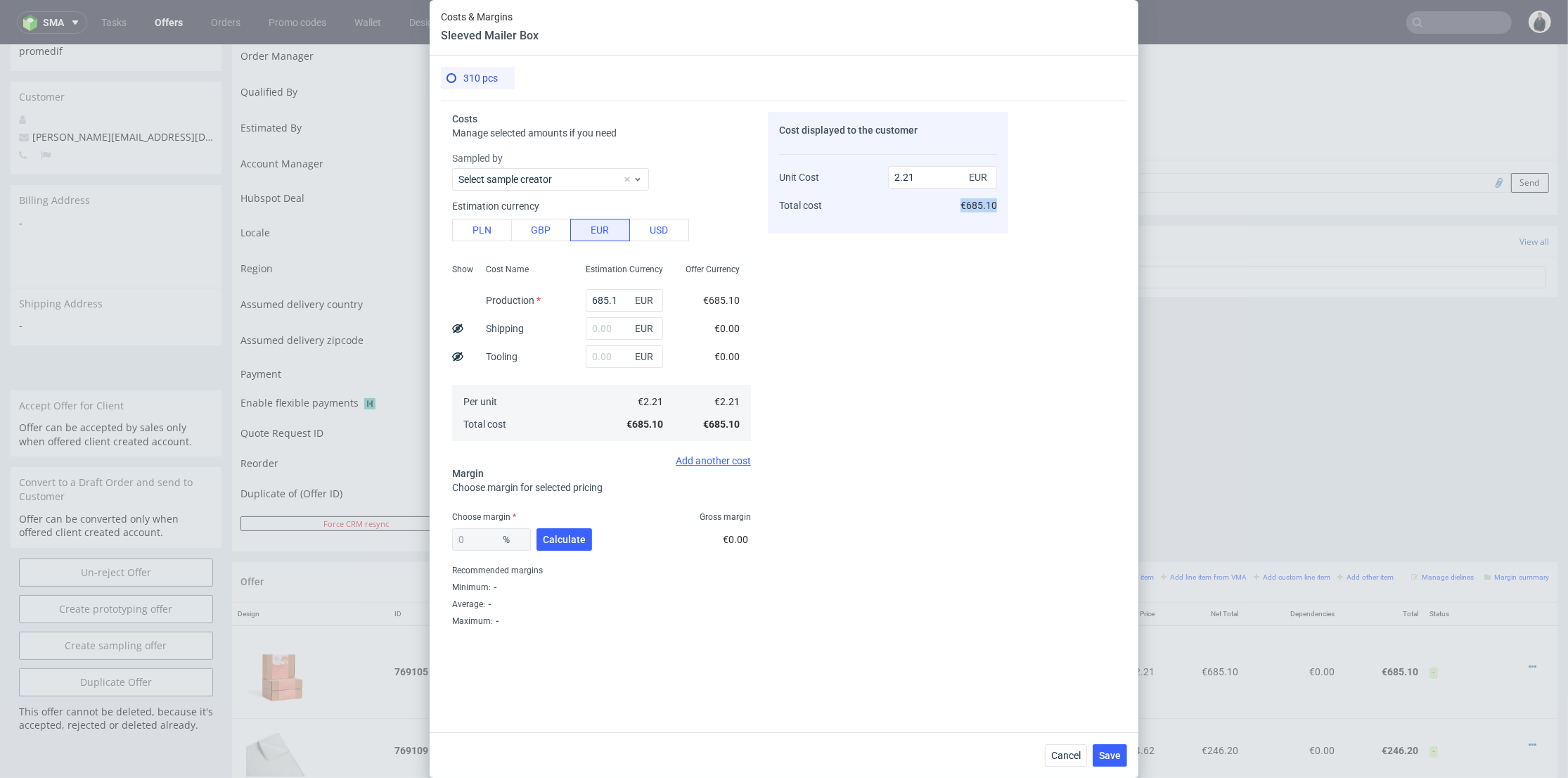
scroll to position [0, 11]
drag, startPoint x: 966, startPoint y: 206, endPoint x: 1003, endPoint y: 202, distance: 37.2
click at [1003, 202] on div "Cost displayed to the customer Unit Cost Total cost 2.21 EUR €685.10" at bounding box center [888, 394] width 241 height 564
copy span "€685.10"
drag, startPoint x: 494, startPoint y: 223, endPoint x: 507, endPoint y: 227, distance: 13.6
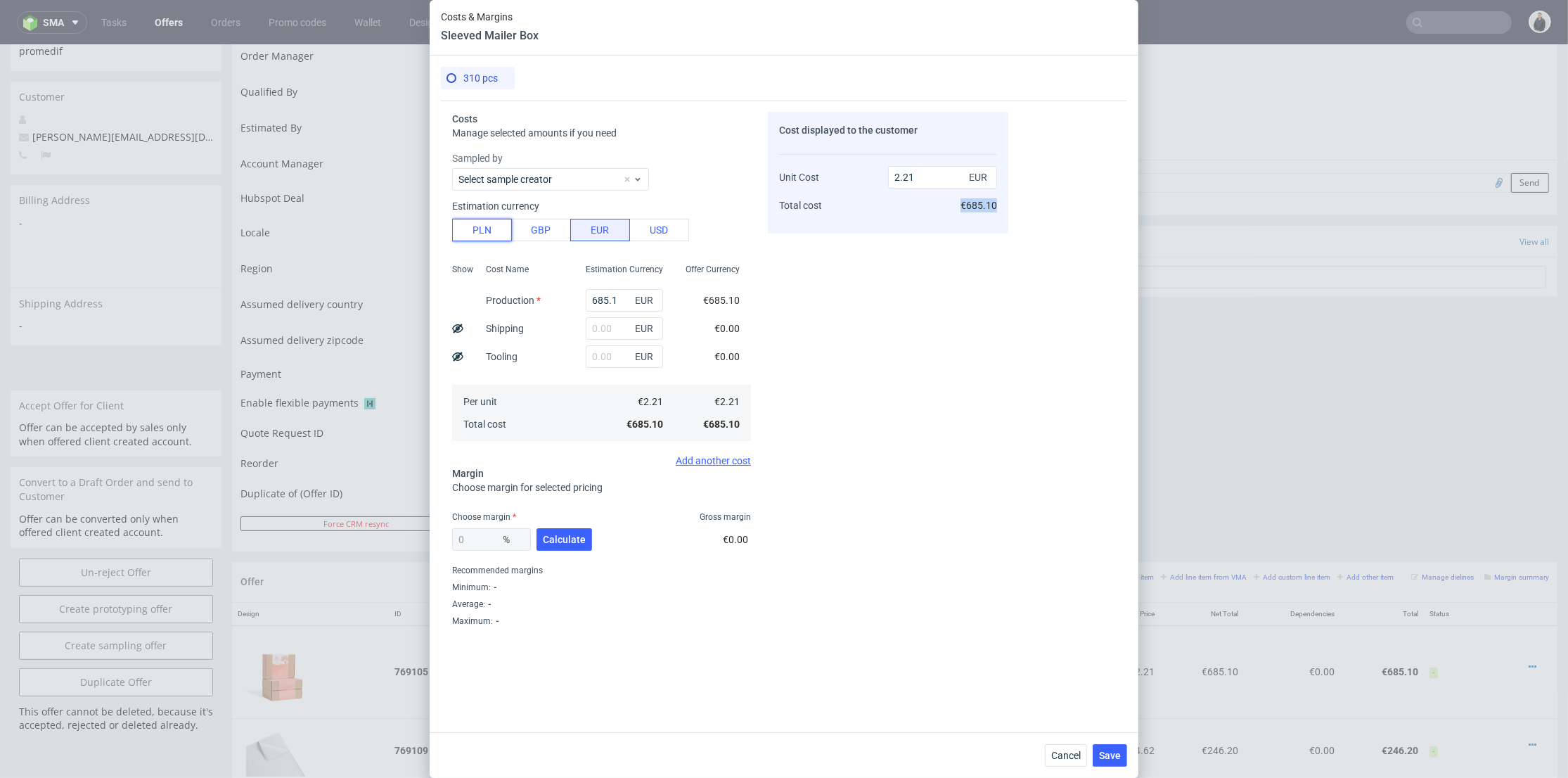
click at [493, 223] on button "PLN" at bounding box center [482, 230] width 60 height 23
type input "0.52"
click at [586, 297] on input "685.1" at bounding box center [624, 300] width 77 height 23
type input "122"
type input "0.09"
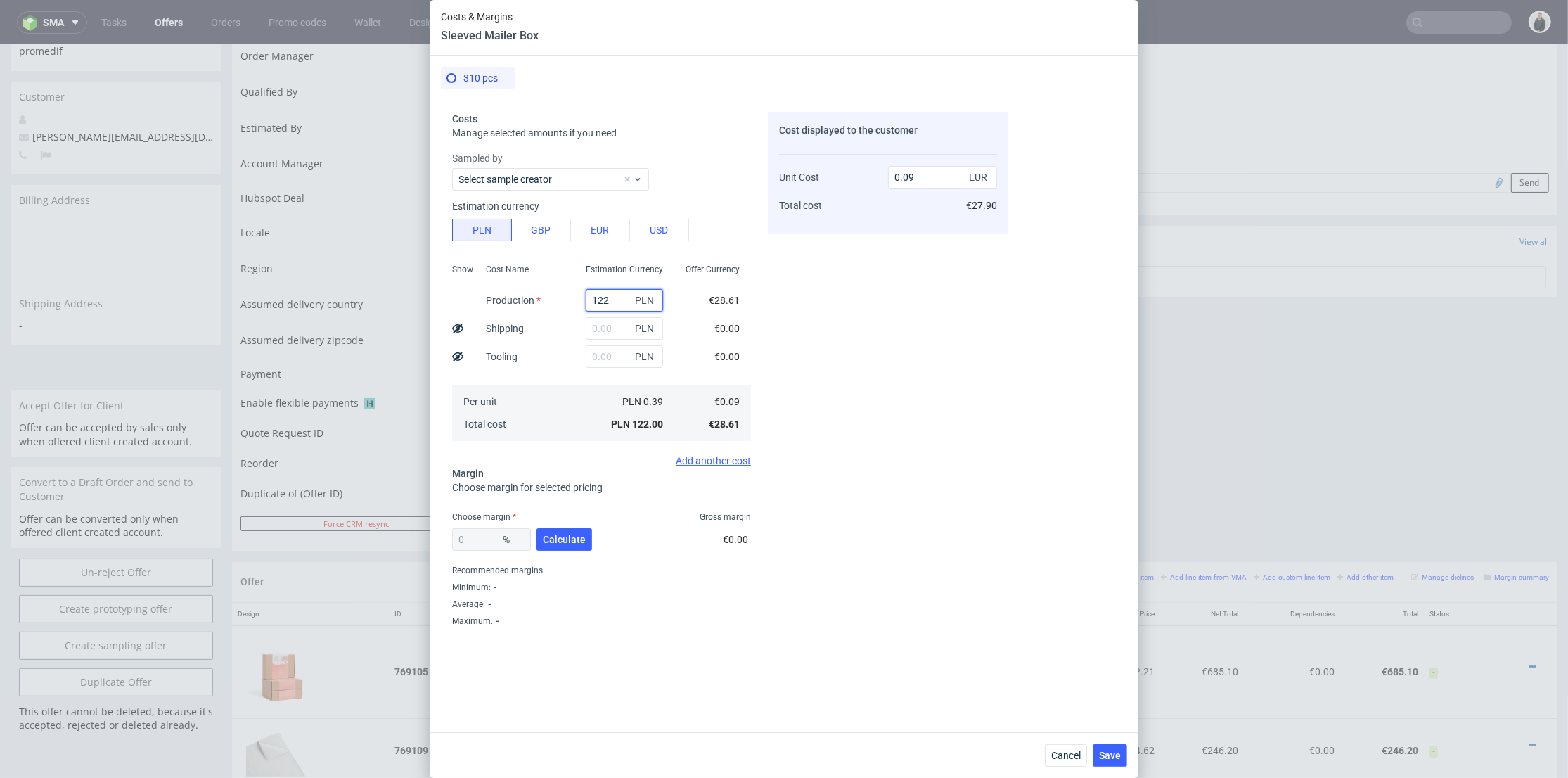
type input "1222"
type input "0.92"
type input "1222"
click at [590, 328] on input "text" at bounding box center [624, 328] width 77 height 23
type input "205"
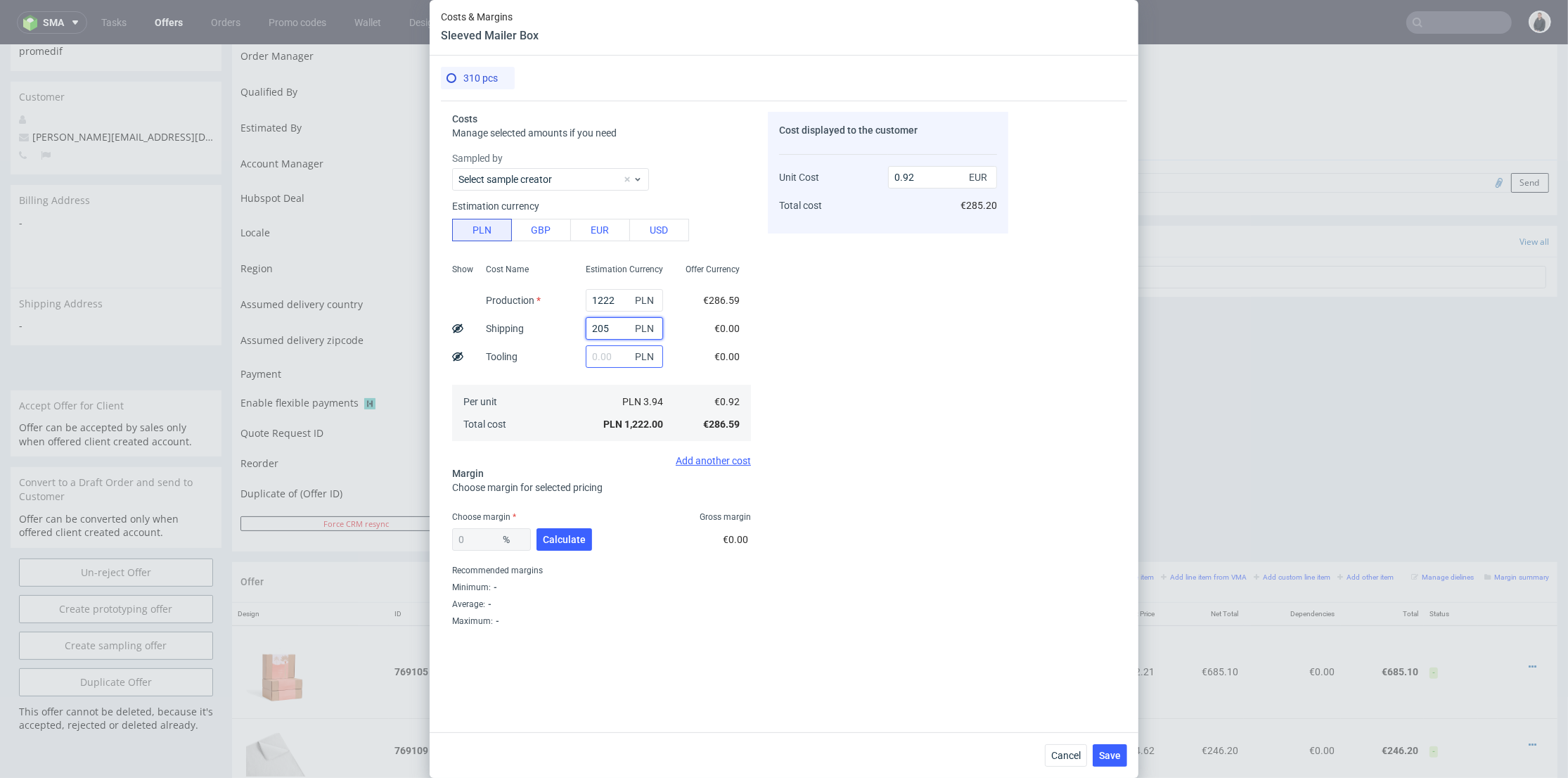
type input "1.08"
type input "205"
click at [569, 542] on span "Calculate" at bounding box center [565, 540] width 43 height 10
type input "46.64"
type input "2.03"
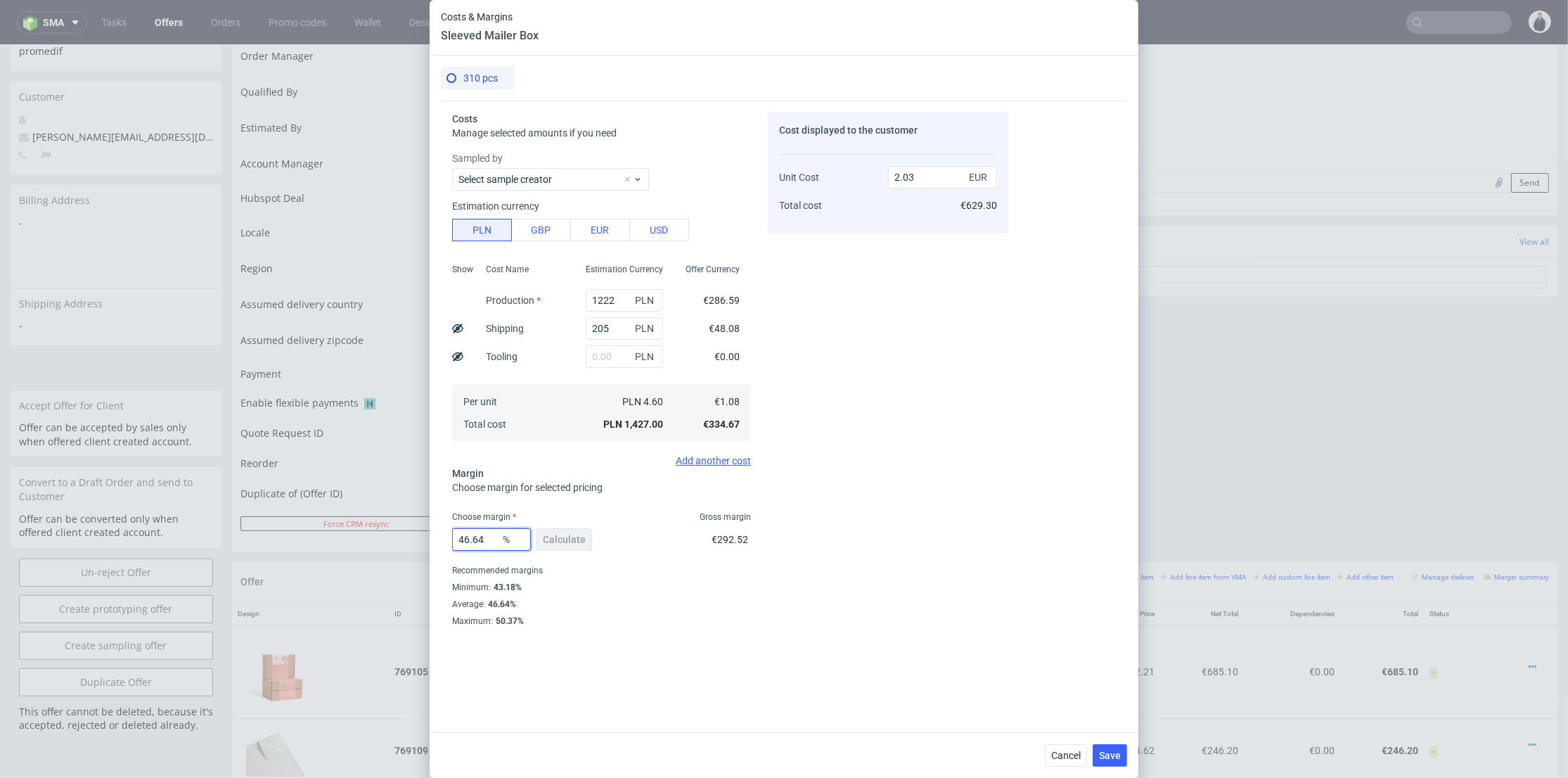
click at [490, 540] on input "46.64" at bounding box center [491, 540] width 79 height 23
drag, startPoint x: 463, startPoint y: 539, endPoint x: 501, endPoint y: 539, distance: 38.0
click at [501, 539] on div "46.64 %" at bounding box center [491, 540] width 79 height 23
type input "48"
click at [936, 395] on div "Cost displayed to the customer Unit Cost Total cost 2.03 EUR €629.30" at bounding box center [888, 394] width 241 height 564
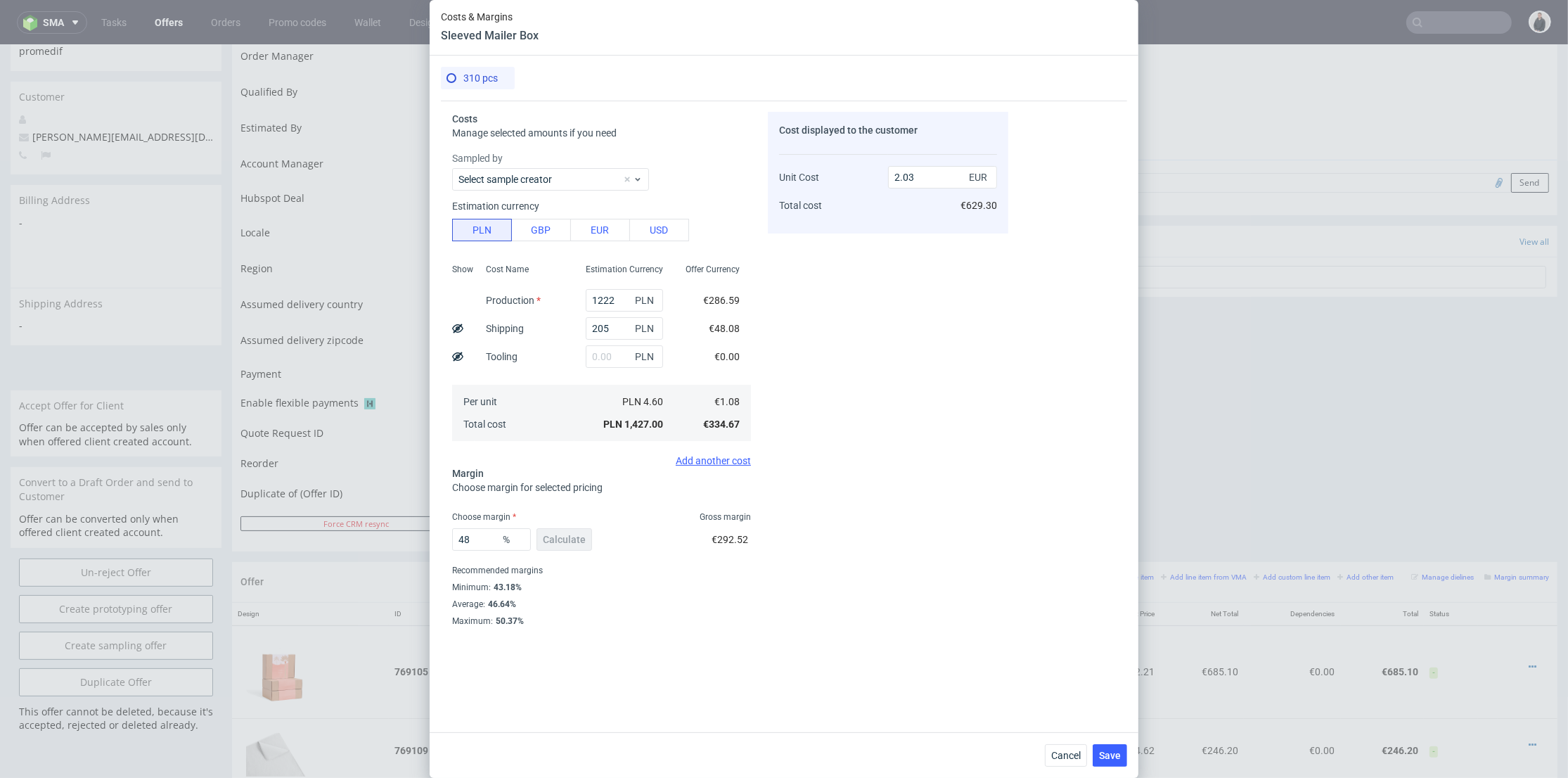
type input "2.08"
click at [470, 542] on input "48" at bounding box center [491, 540] width 79 height 23
type input "49"
click at [905, 460] on div "Cost displayed to the customer Unit Cost Total cost 2.08 EUR €644.80" at bounding box center [888, 394] width 241 height 564
type input "2.12"
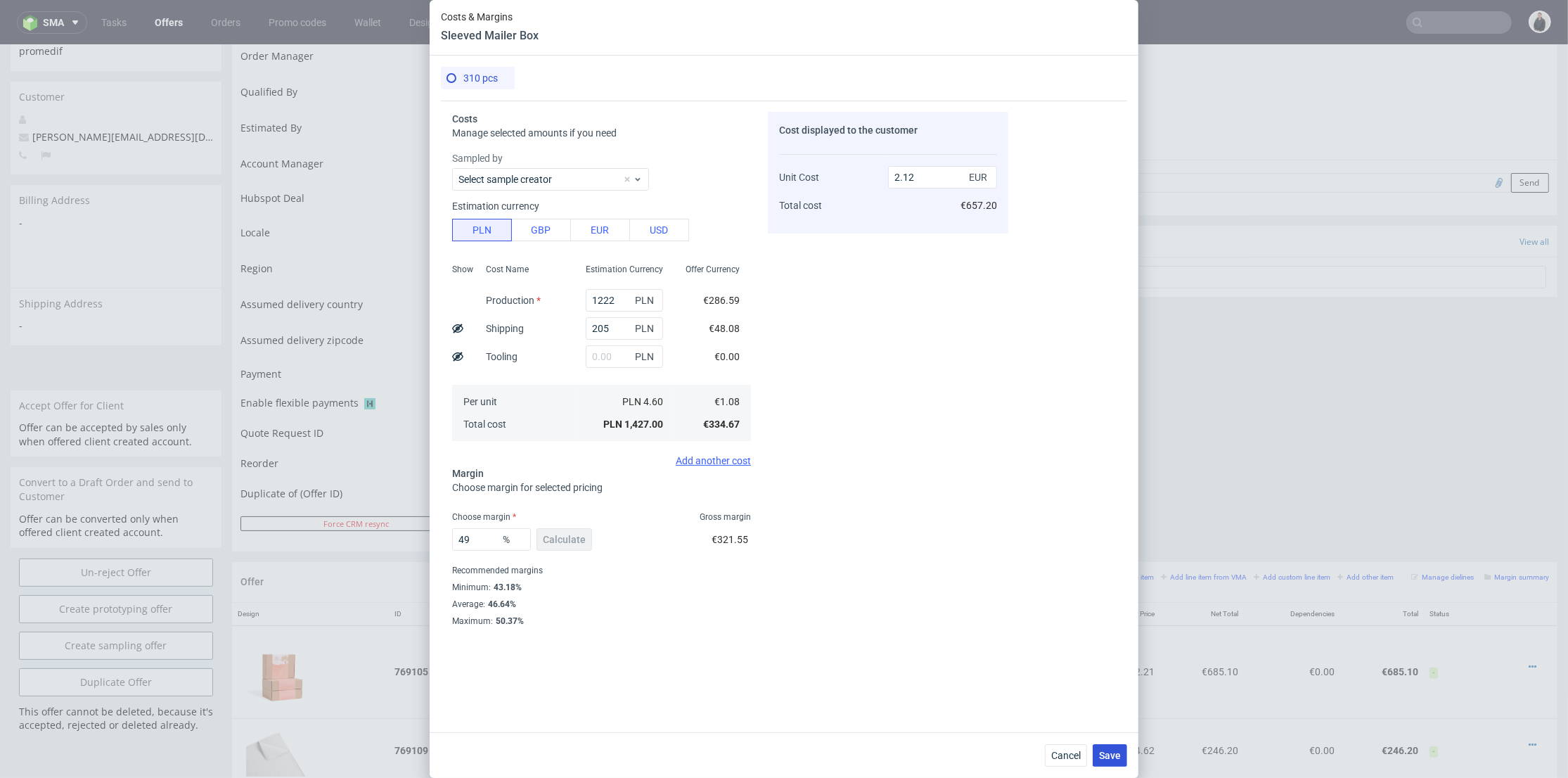
click at [1118, 752] on span "Save" at bounding box center [1110, 755] width 22 height 10
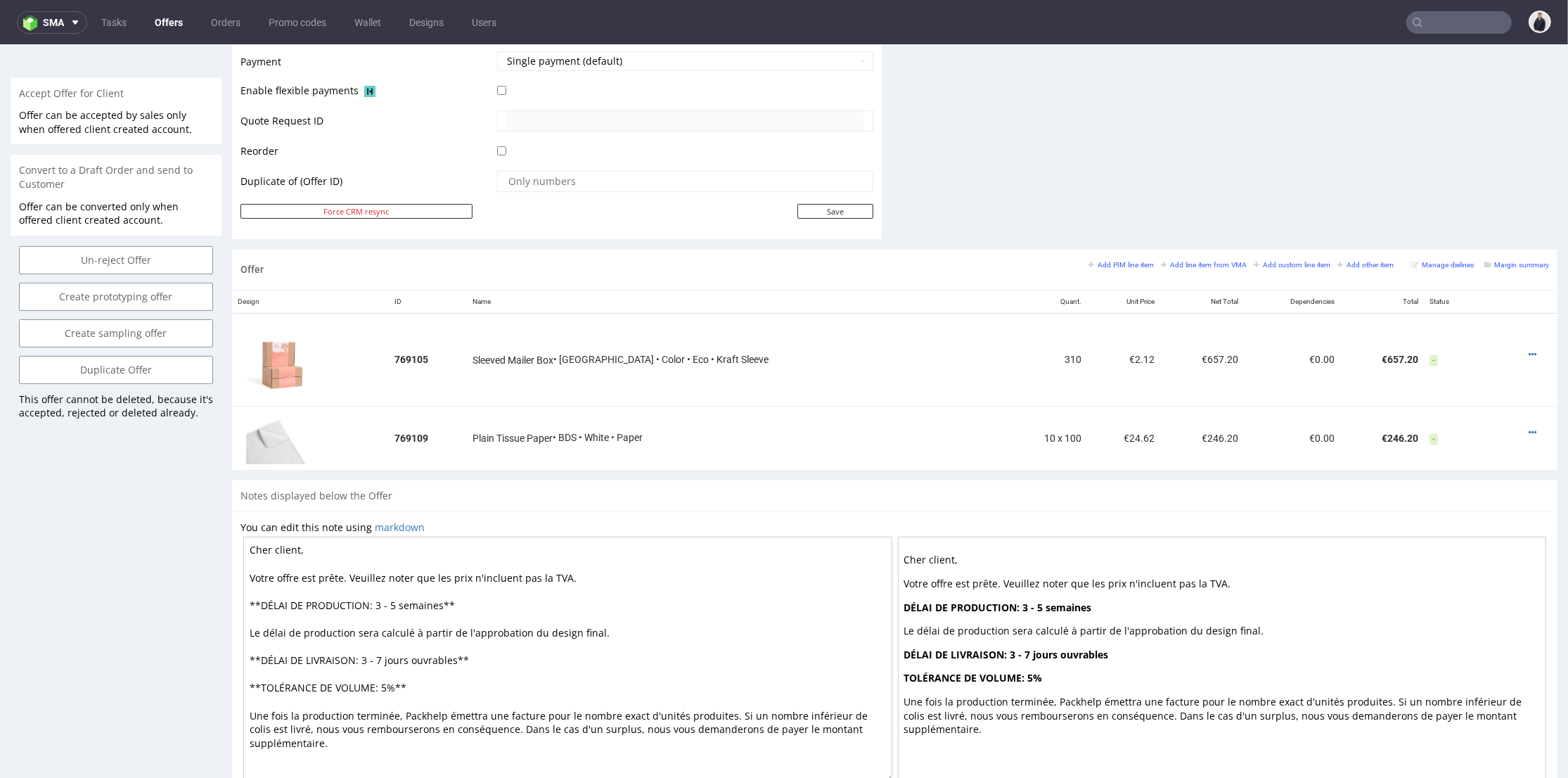
scroll to position [78, 0]
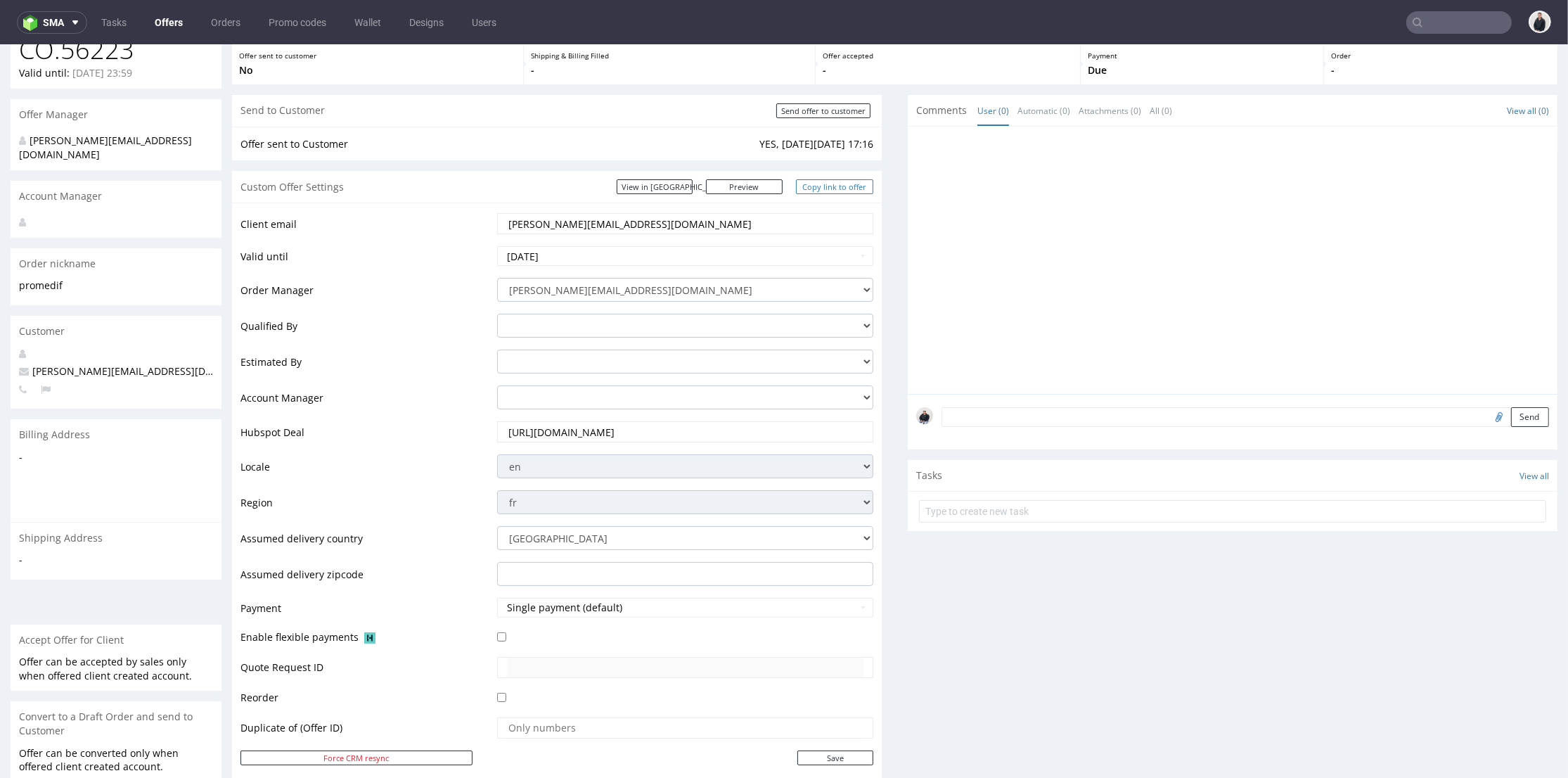
click at [816, 187] on link "Copy link to offer" at bounding box center [834, 186] width 77 height 15
click at [823, 106] on input "Send offer to customer" at bounding box center [824, 111] width 94 height 15
type input "In progress..."
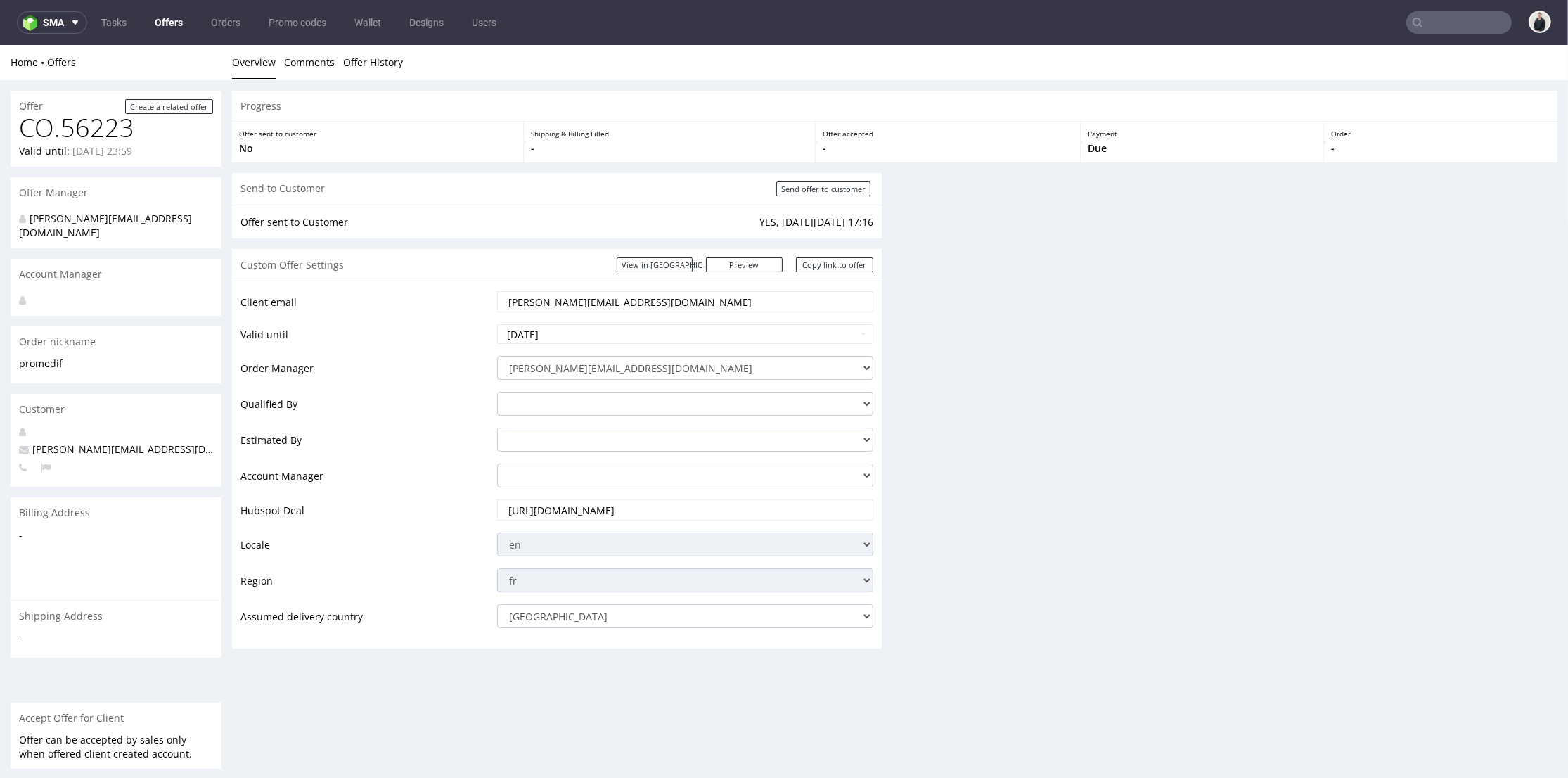
scroll to position [0, 0]
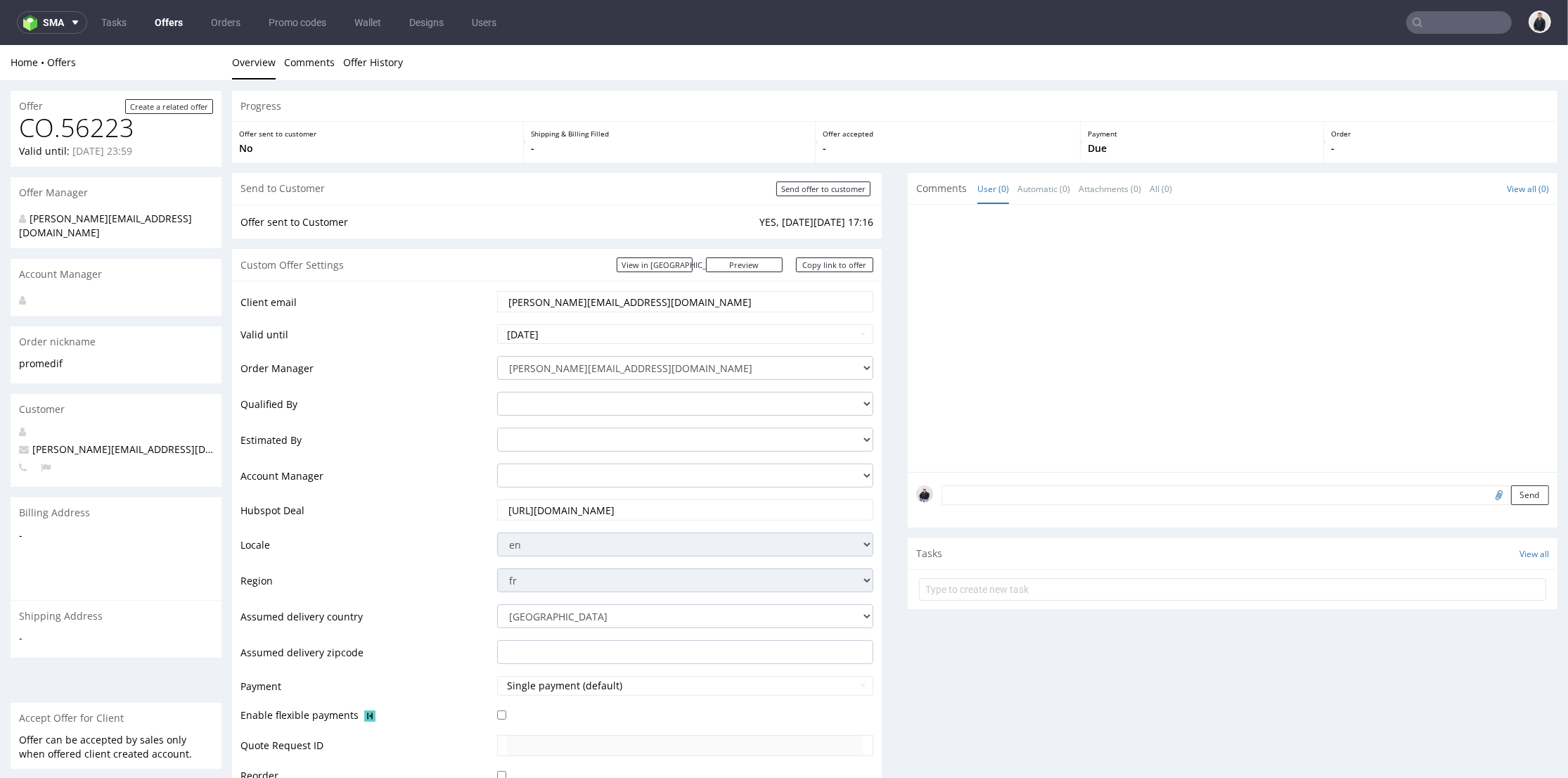
click at [1406, 15] on input "text" at bounding box center [1459, 23] width 106 height 23
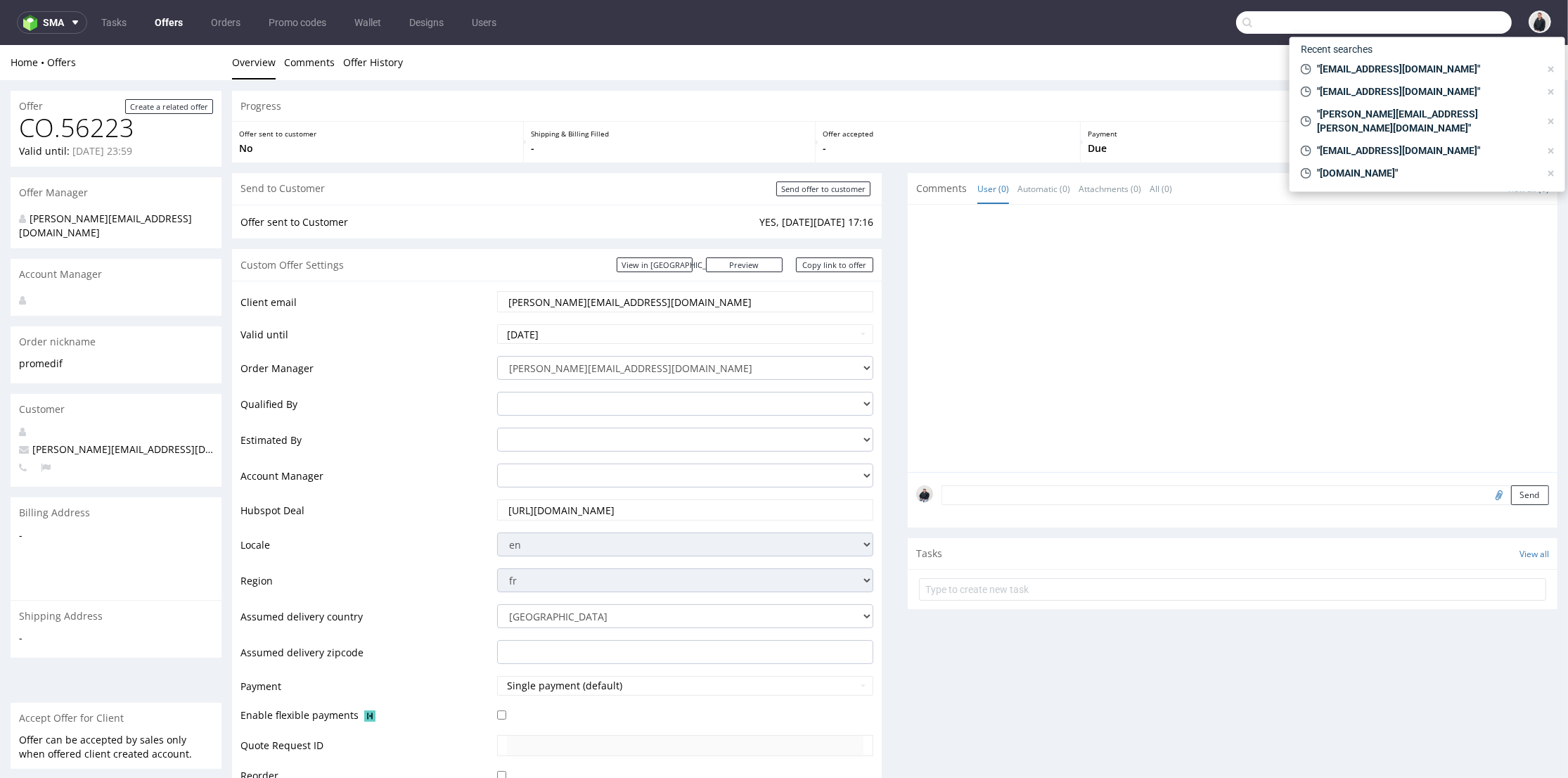
paste input "MSOI"
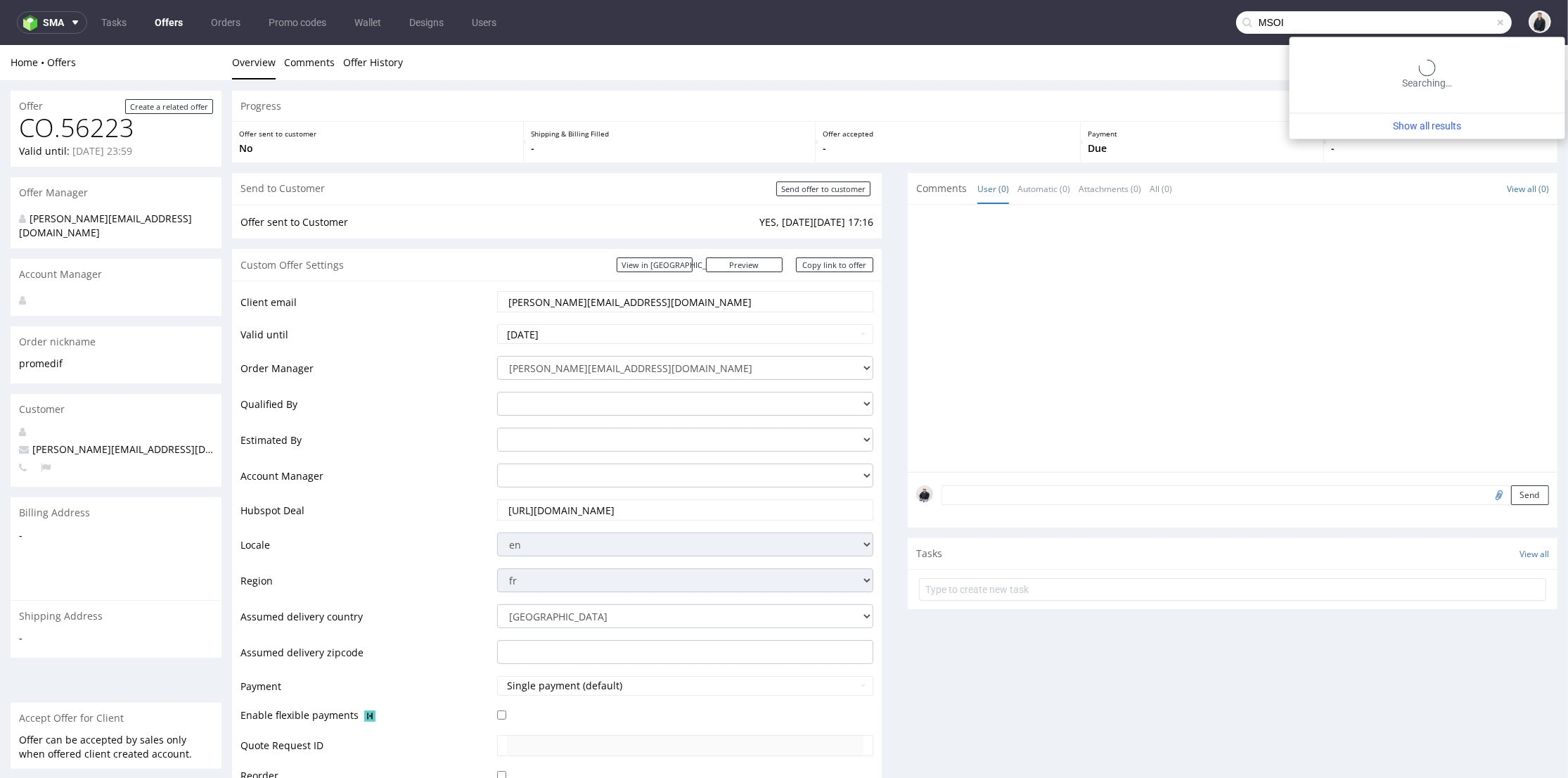
type input "MSOI"
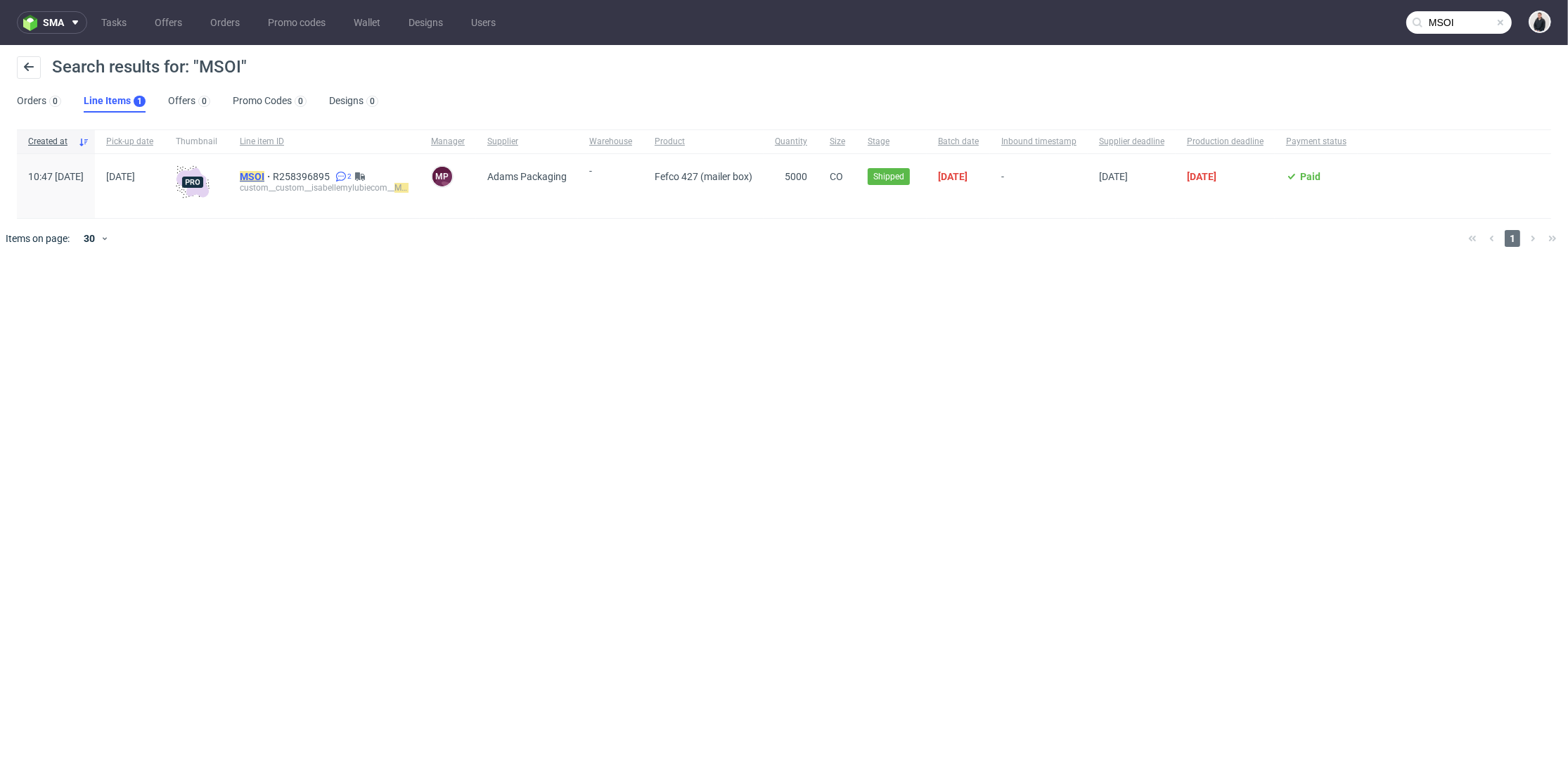
click at [264, 178] on mark "MSOI" at bounding box center [252, 176] width 24 height 11
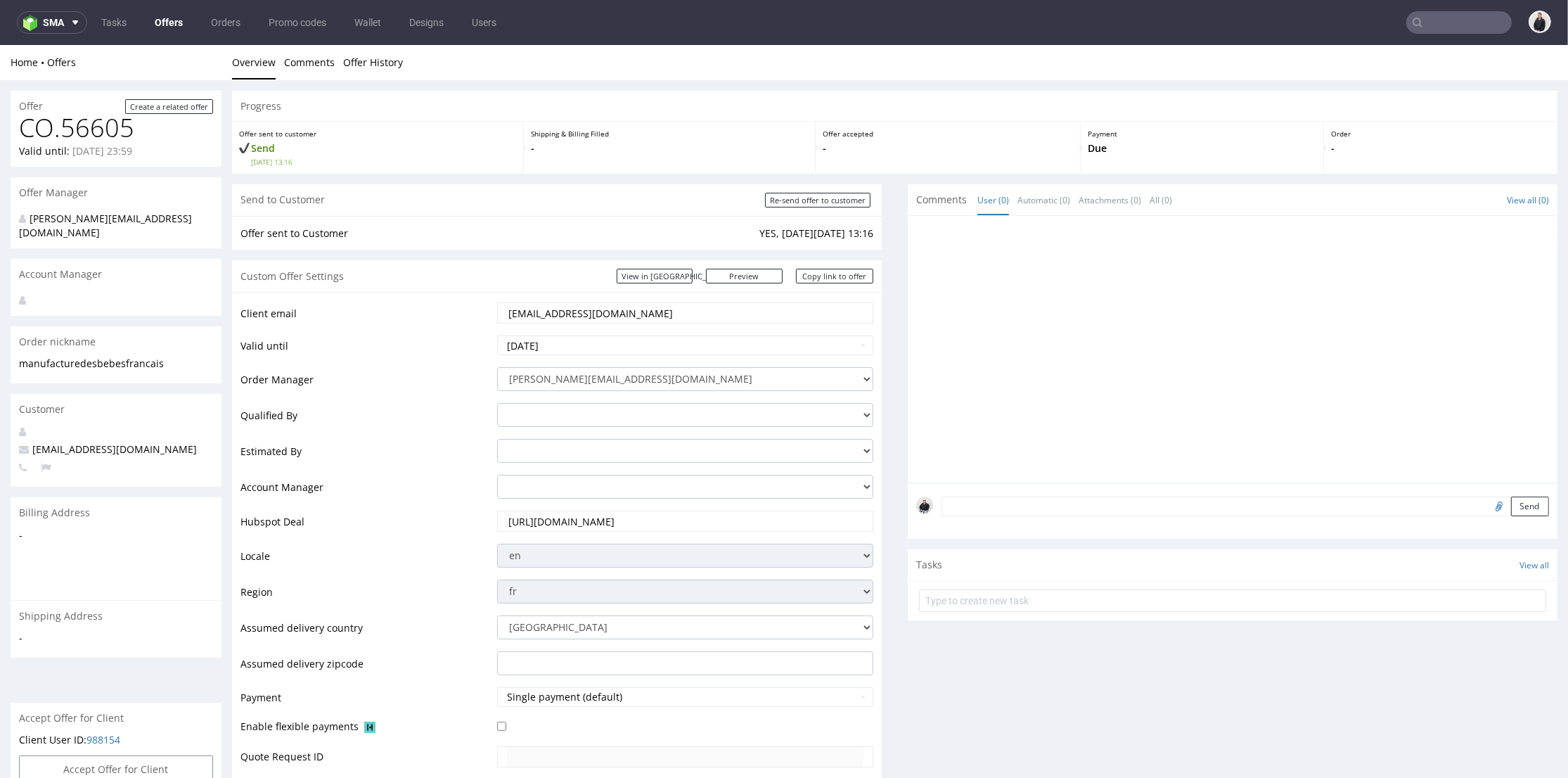
click at [1442, 17] on input "text" at bounding box center [1459, 23] width 106 height 23
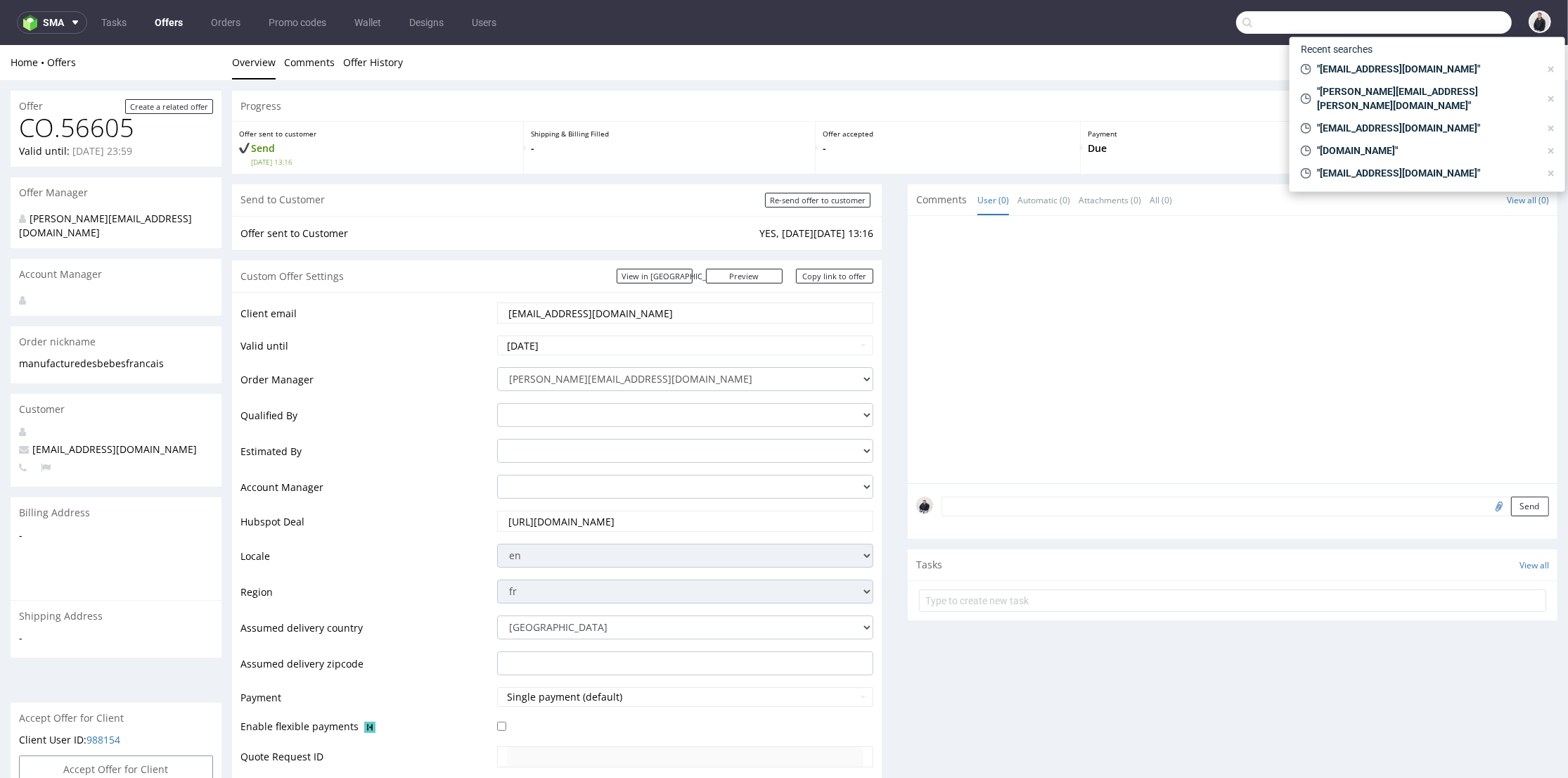
click at [1357, 21] on input "text" at bounding box center [1374, 23] width 275 height 23
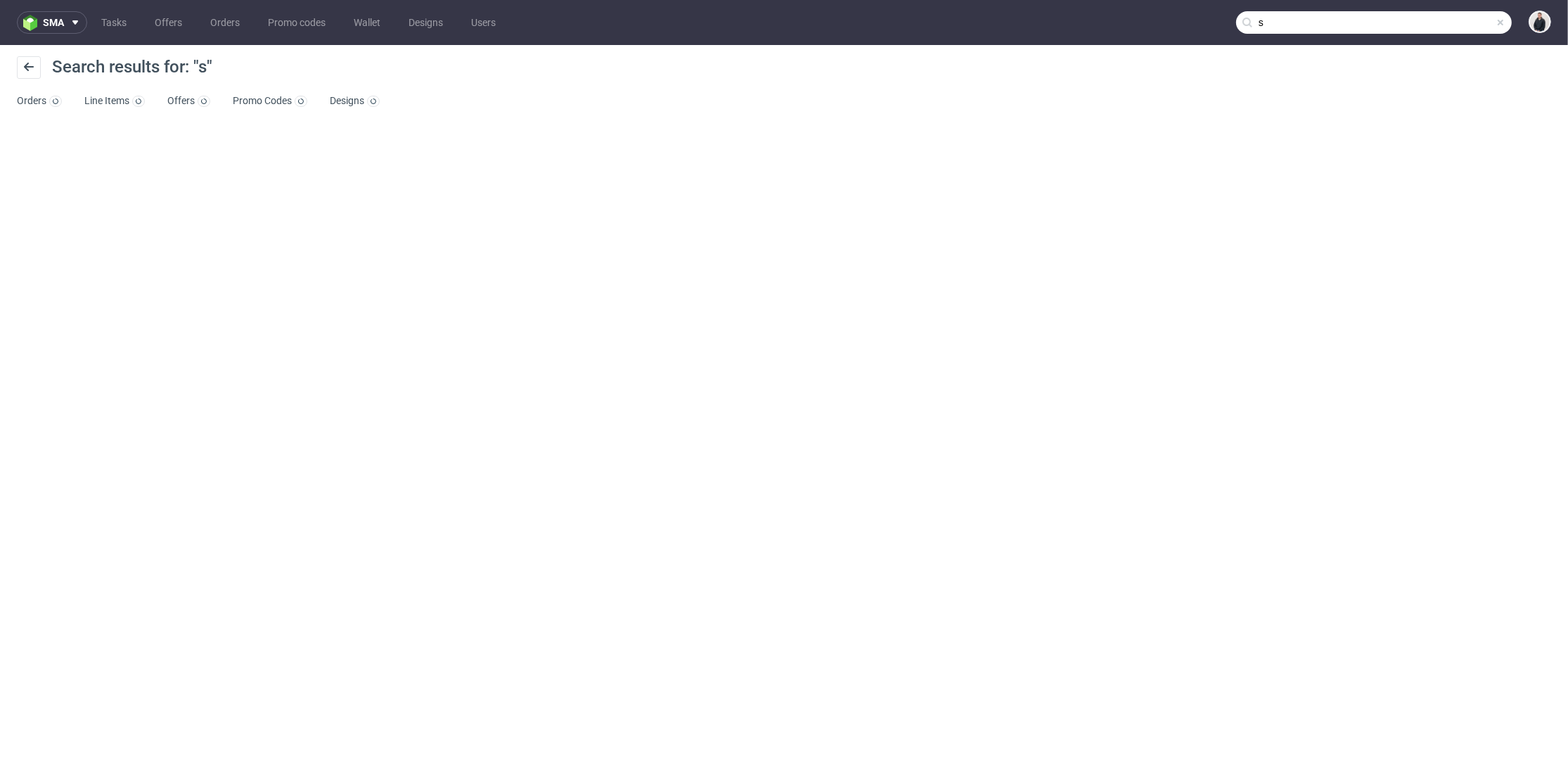
click at [1464, 27] on input "s" at bounding box center [1374, 23] width 275 height 23
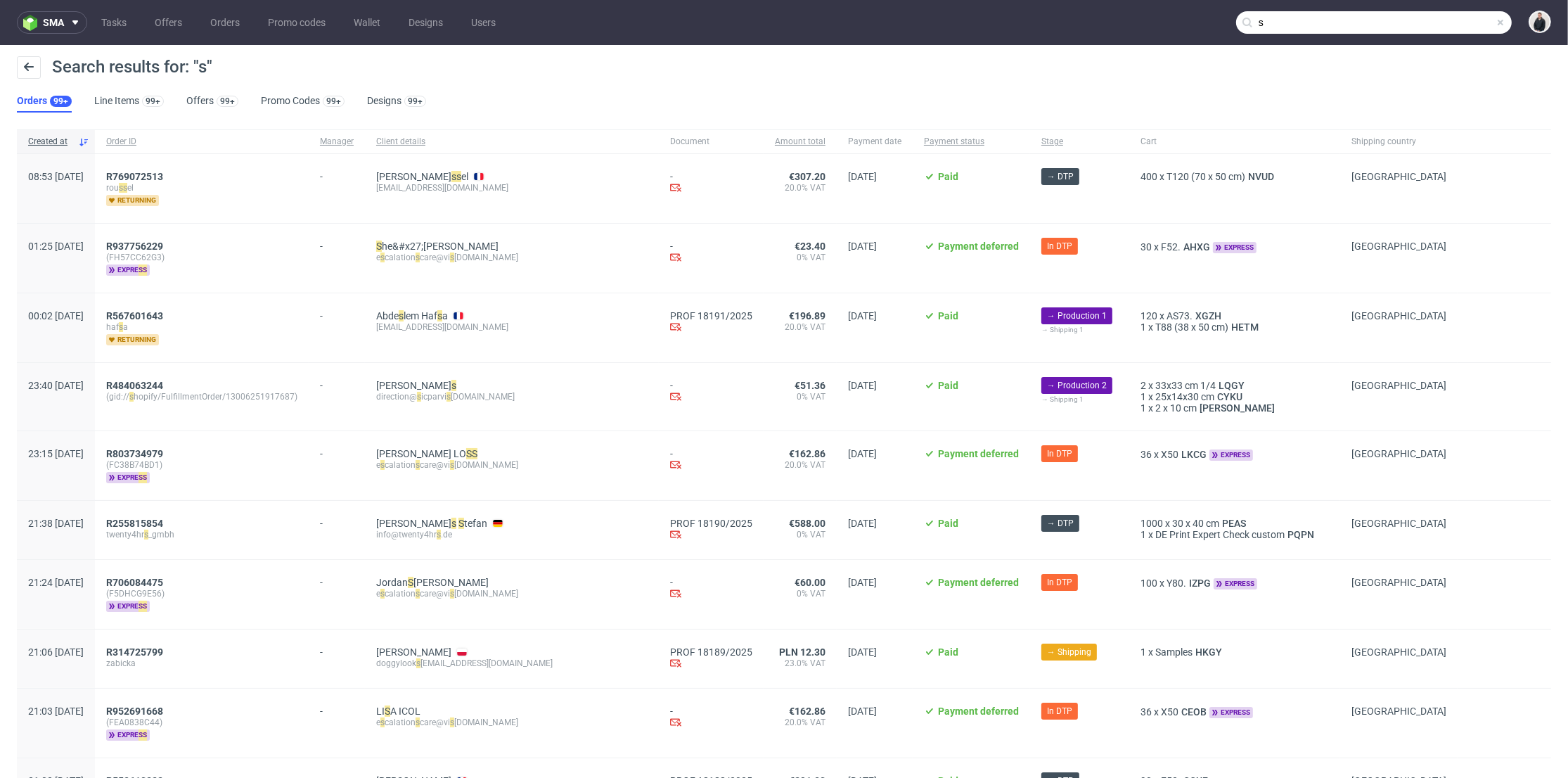
click at [1312, 19] on input "s" at bounding box center [1374, 23] width 275 height 23
click at [1300, 23] on input "s" at bounding box center [1374, 23] width 275 height 23
paste input "oferty@maxprint.com.p"
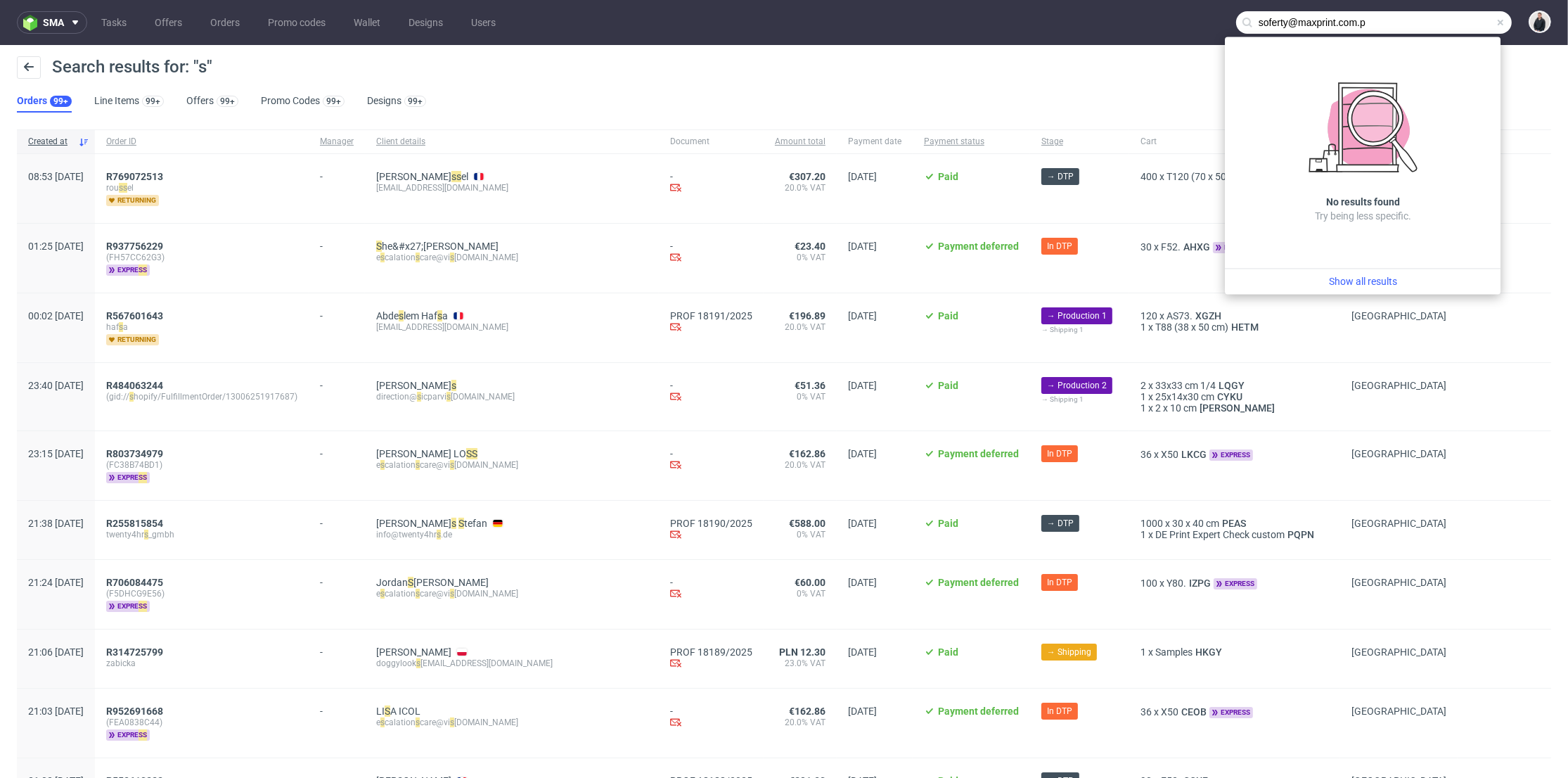
click at [1253, 21] on input "soferty@maxprint.com.p" at bounding box center [1374, 23] width 275 height 23
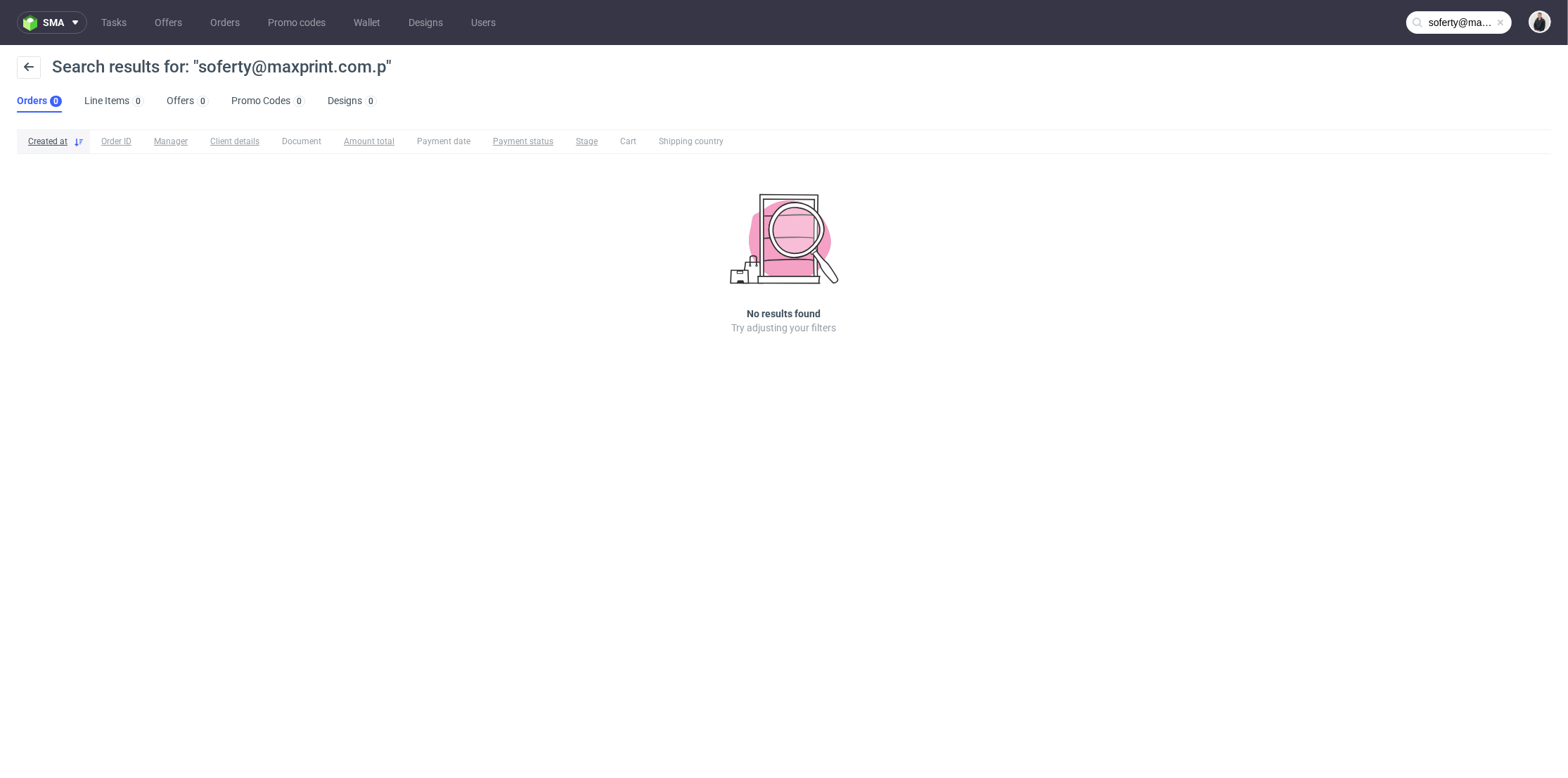
click at [1440, 26] on input "soferty@maxprint.com.p" at bounding box center [1459, 23] width 106 height 23
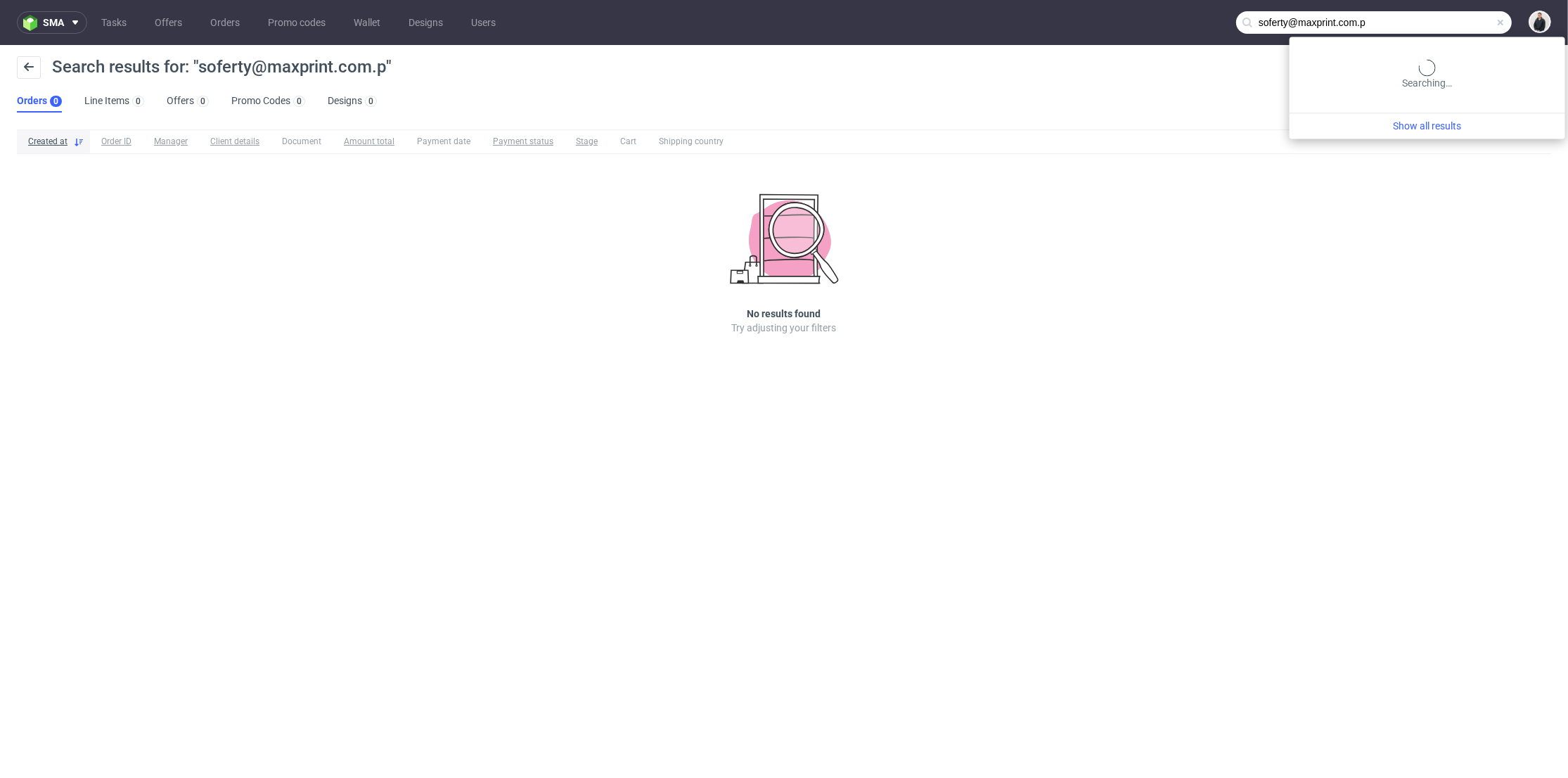
paste input "oferty@maxprint.com.pl"
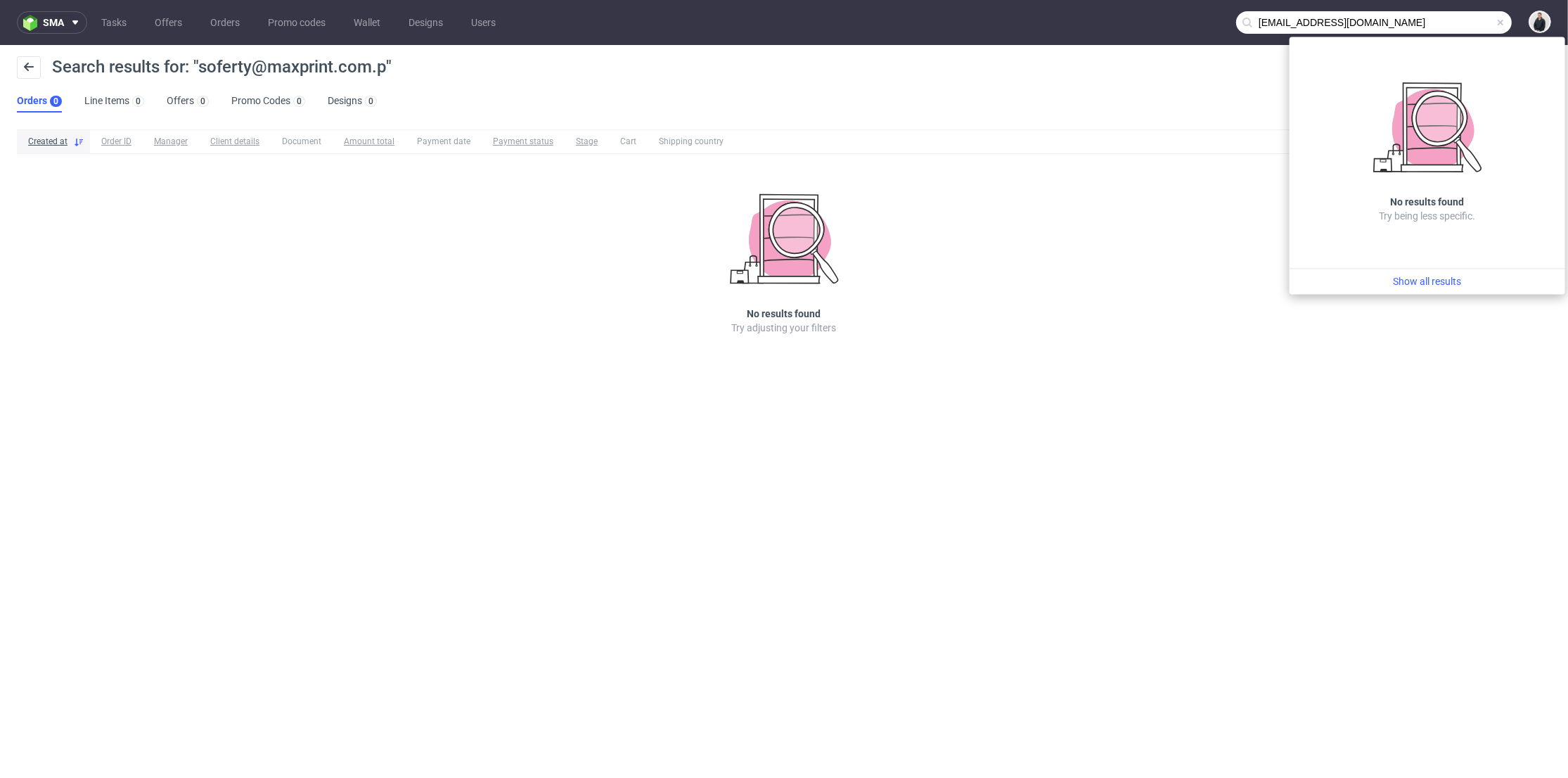
type input "oferty@maxprint.com.pl"
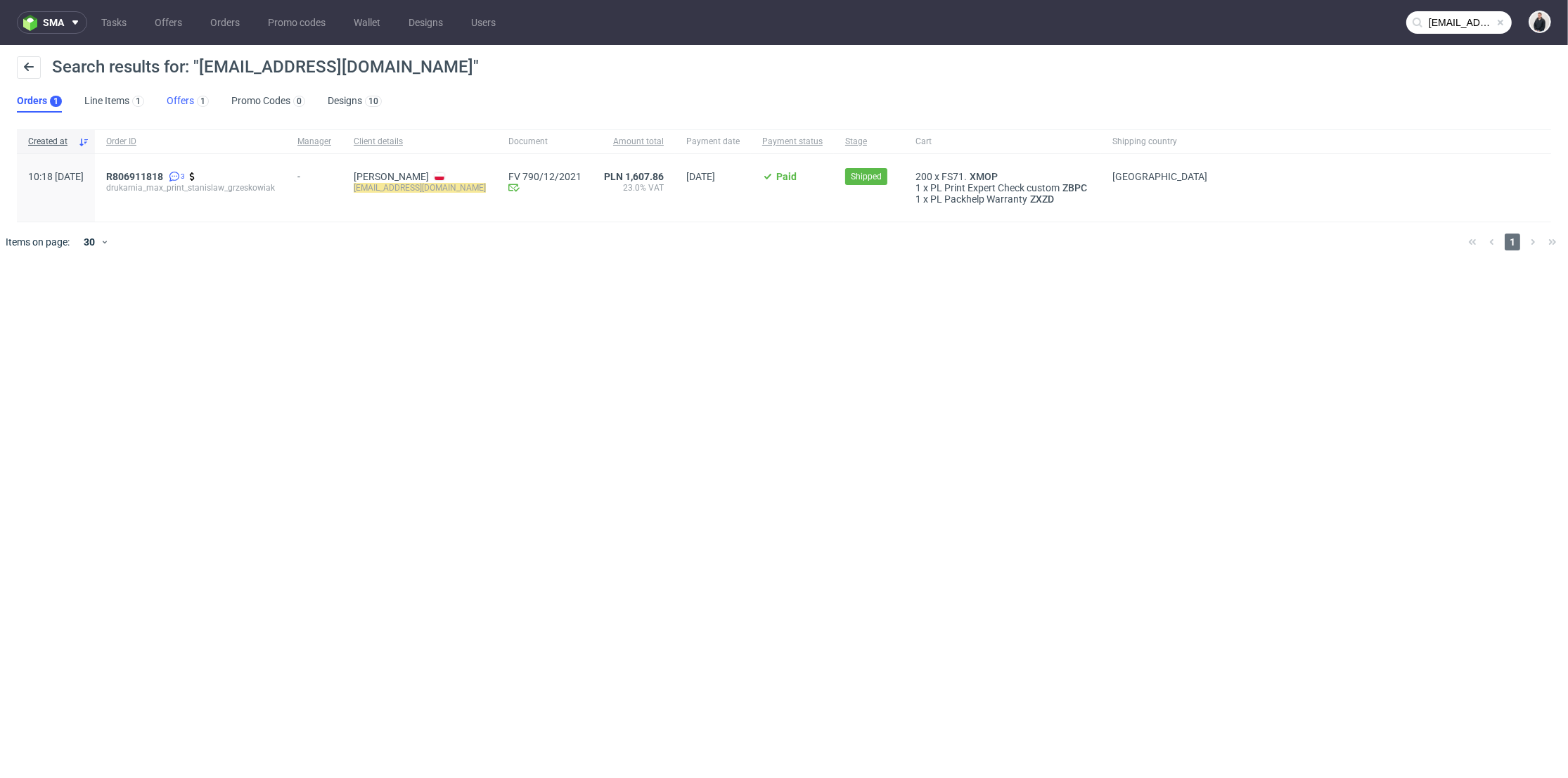
click at [171, 101] on link "Offers 1" at bounding box center [187, 101] width 42 height 23
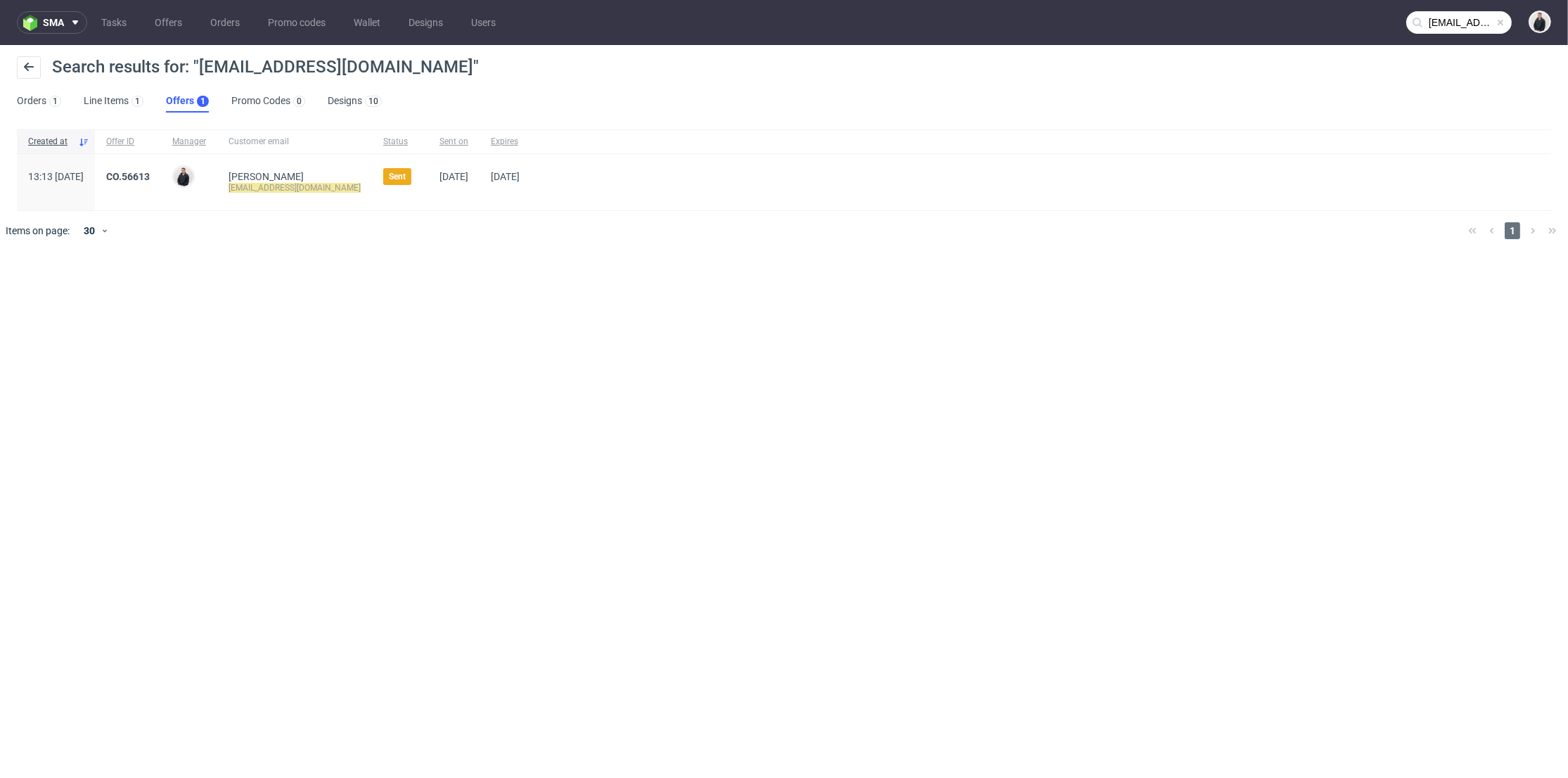
click at [161, 167] on div "CO.56613" at bounding box center [128, 182] width 66 height 56
click at [150, 174] on link "CO.56613" at bounding box center [128, 176] width 44 height 11
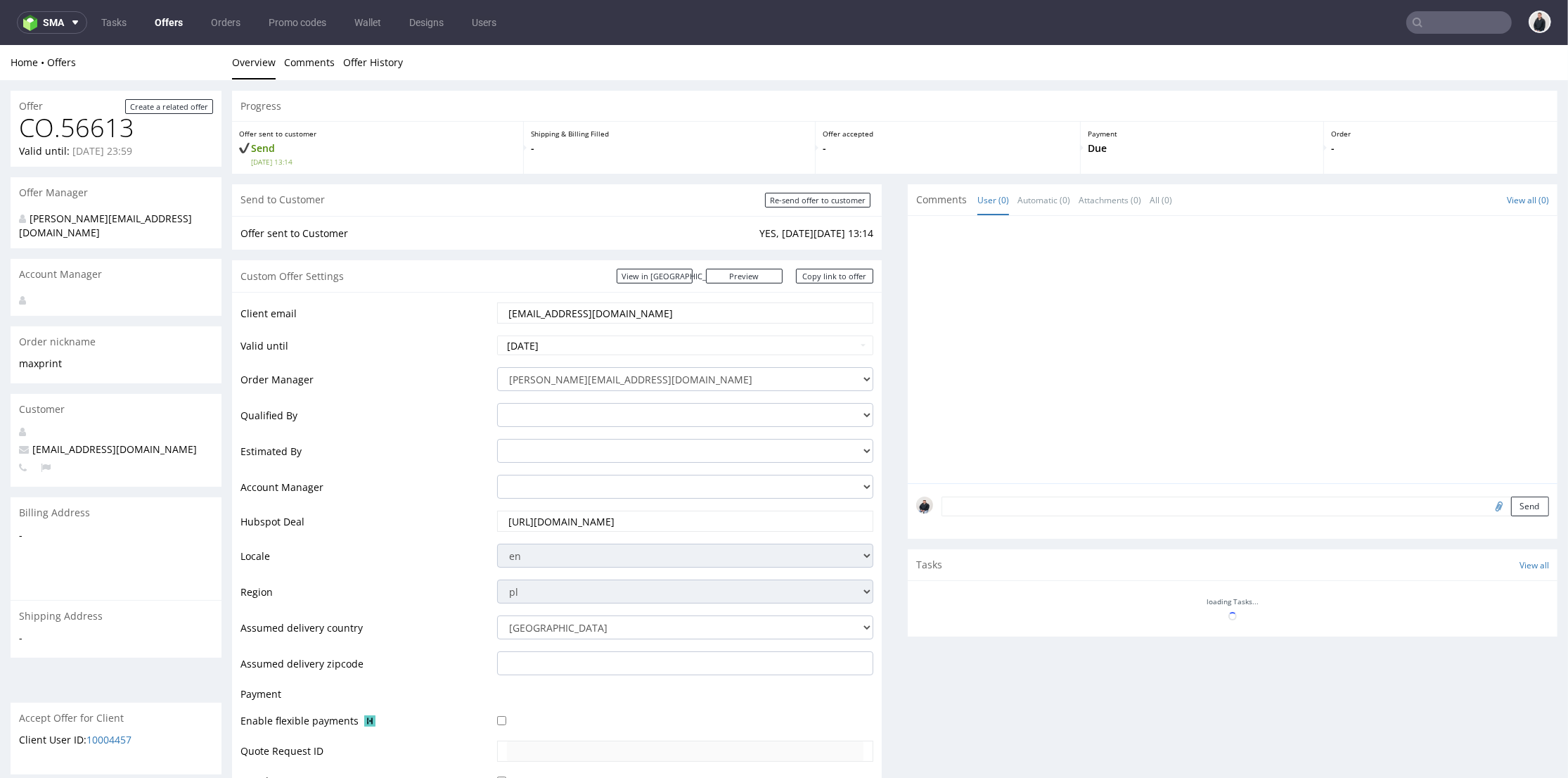
scroll to position [373, 0]
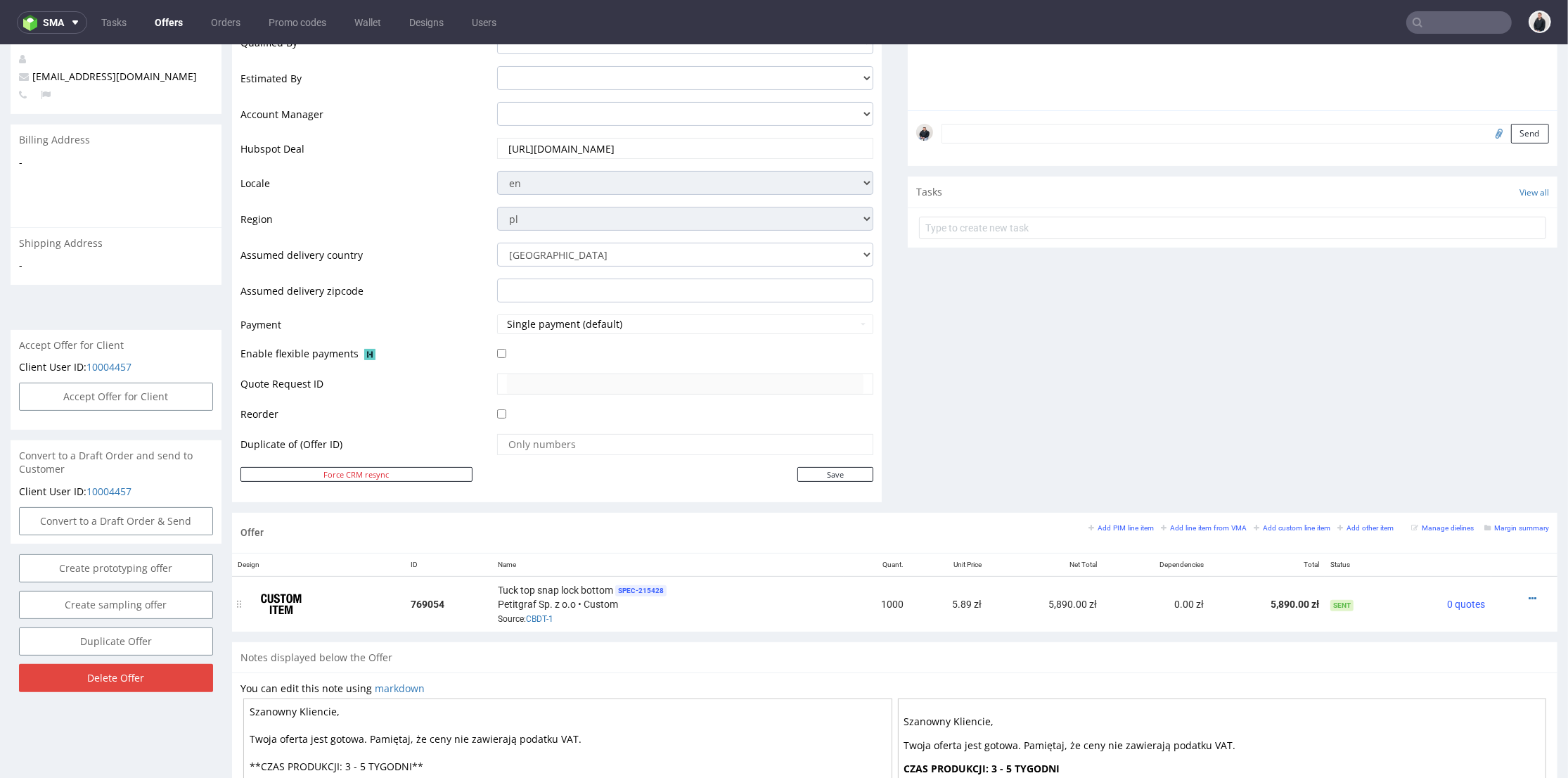
click at [1506, 590] on td at bounding box center [1524, 604] width 66 height 56
click at [1529, 596] on icon at bounding box center [1532, 598] width 8 height 10
click at [1477, 443] on span "Edit item price" at bounding box center [1469, 443] width 113 height 14
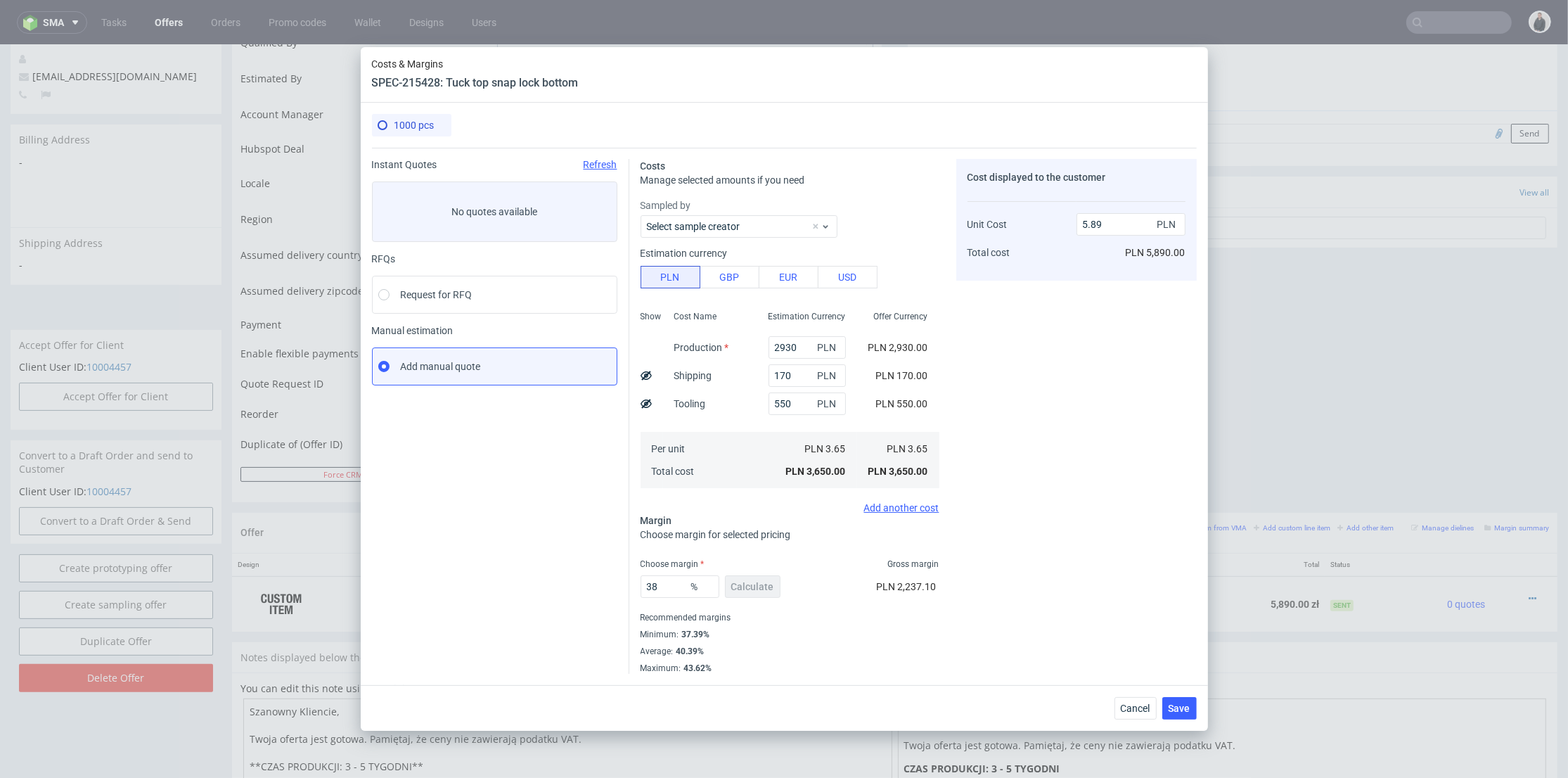
click at [280, 24] on div "Costs & Margins SPEC-215428: Tuck top snap lock bottom 1000 pcs Instant Quotes …" at bounding box center [784, 389] width 1568 height 778
click at [160, 17] on div "Costs & Margins SPEC-215428: Tuck top snap lock bottom 1000 pcs Instant Quotes …" at bounding box center [784, 389] width 1568 height 778
click at [1135, 705] on span "Cancel" at bounding box center [1135, 708] width 29 height 10
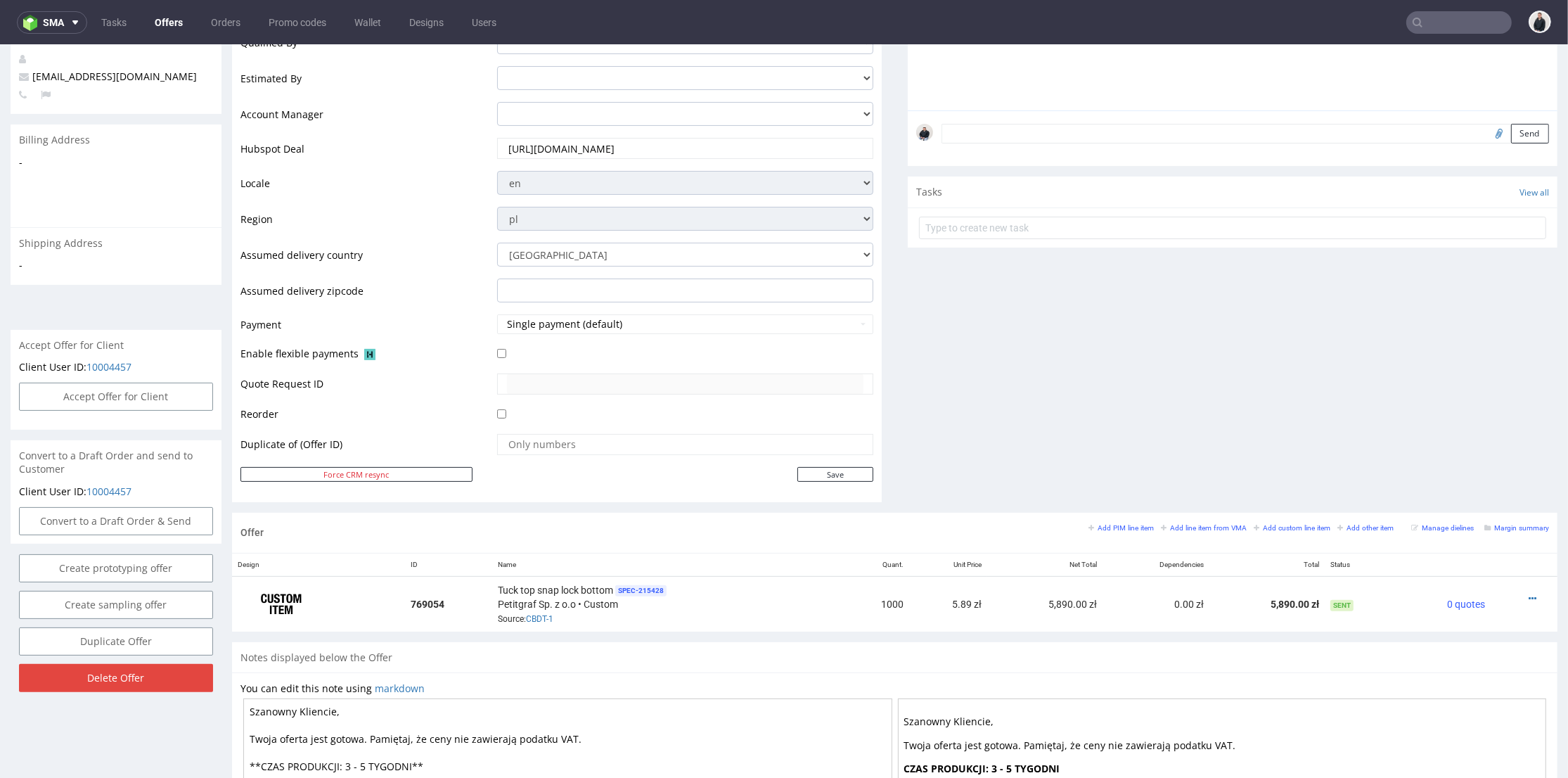
click at [161, 18] on link "Offers" at bounding box center [168, 23] width 45 height 23
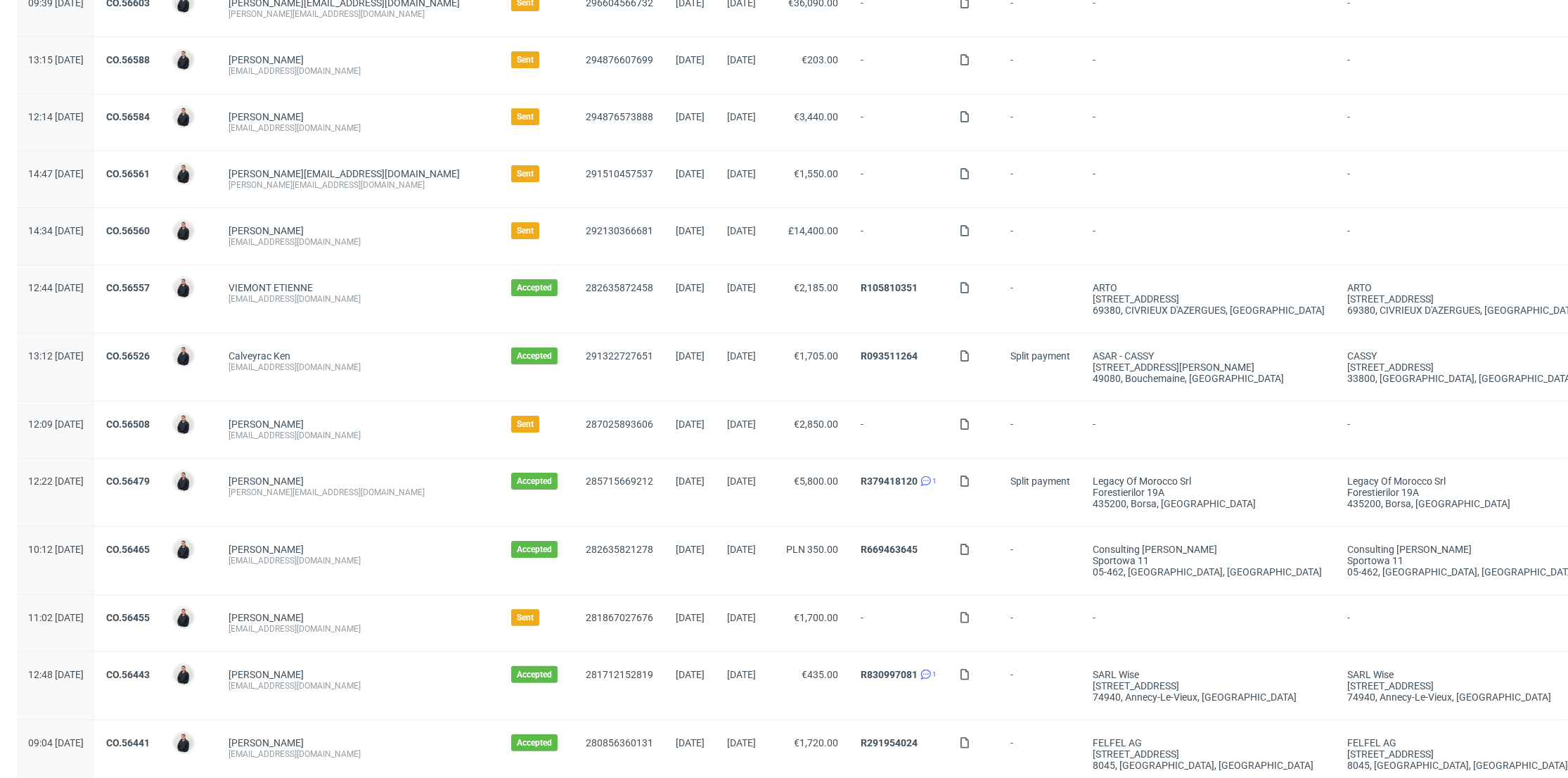
scroll to position [78, 0]
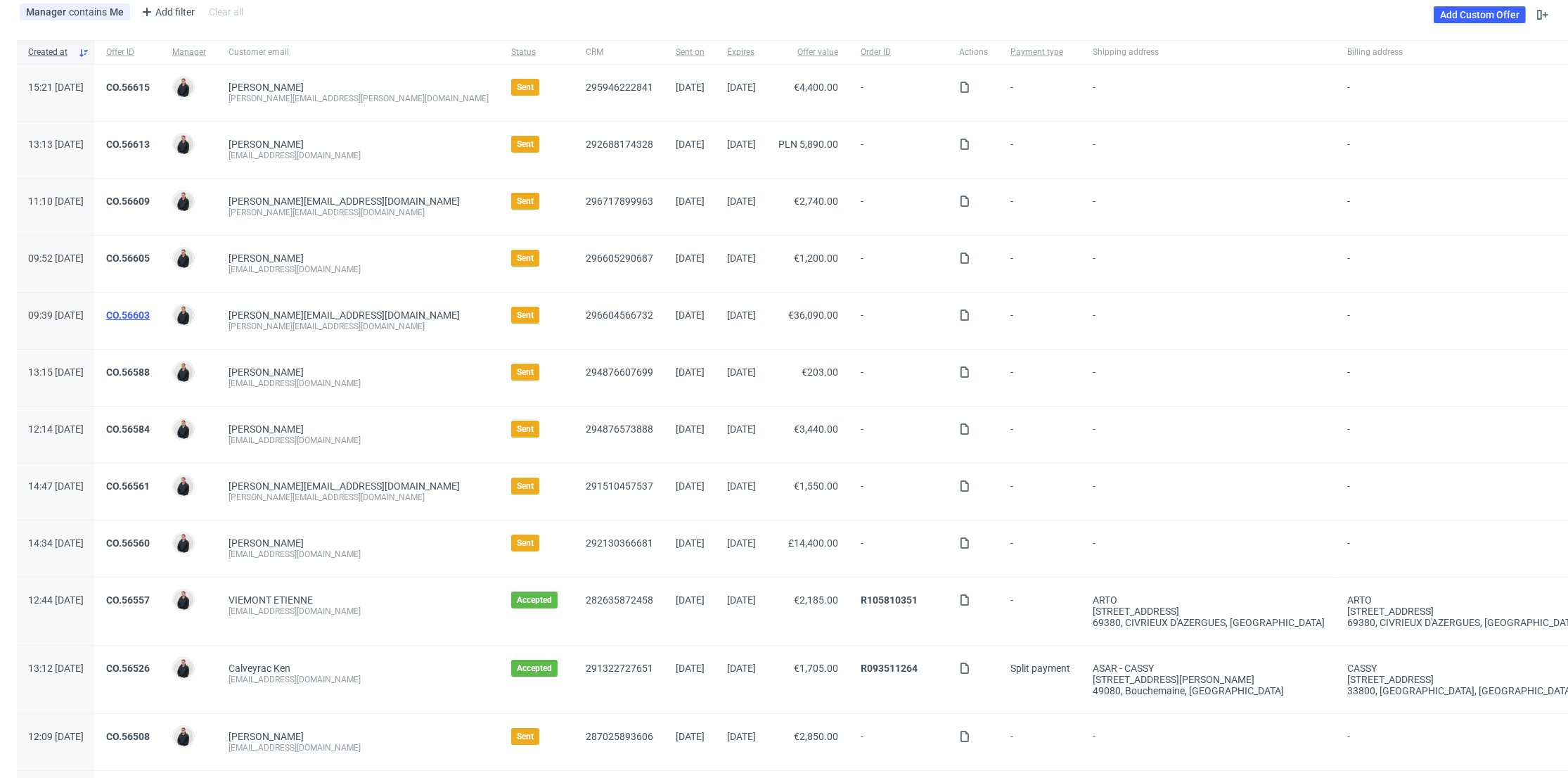
click at [150, 313] on link "CO.56603" at bounding box center [128, 315] width 44 height 11
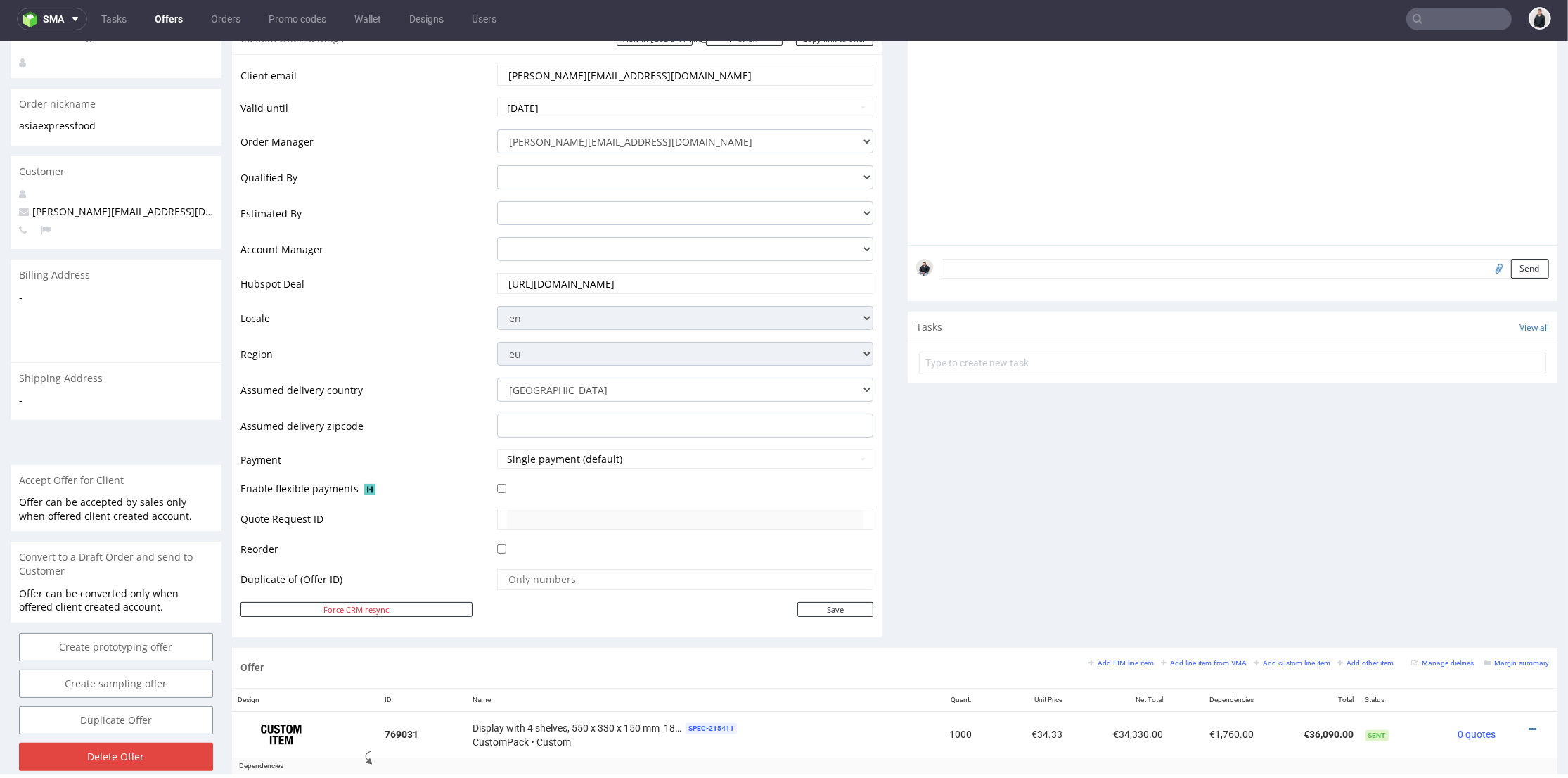
scroll to position [312, 0]
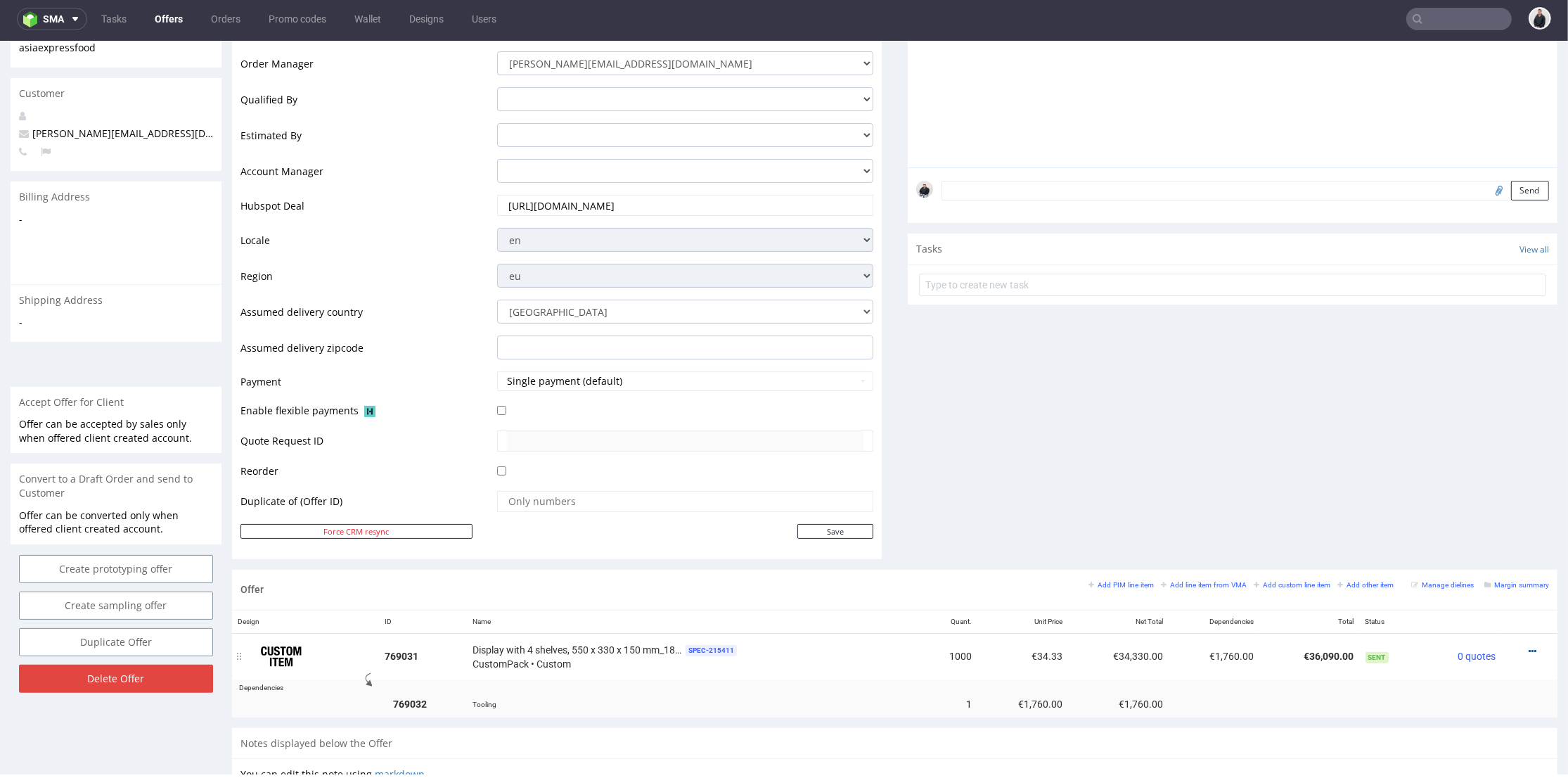
click at [1529, 647] on icon at bounding box center [1532, 651] width 8 height 10
click at [1471, 505] on li "Edit item price" at bounding box center [1463, 495] width 136 height 25
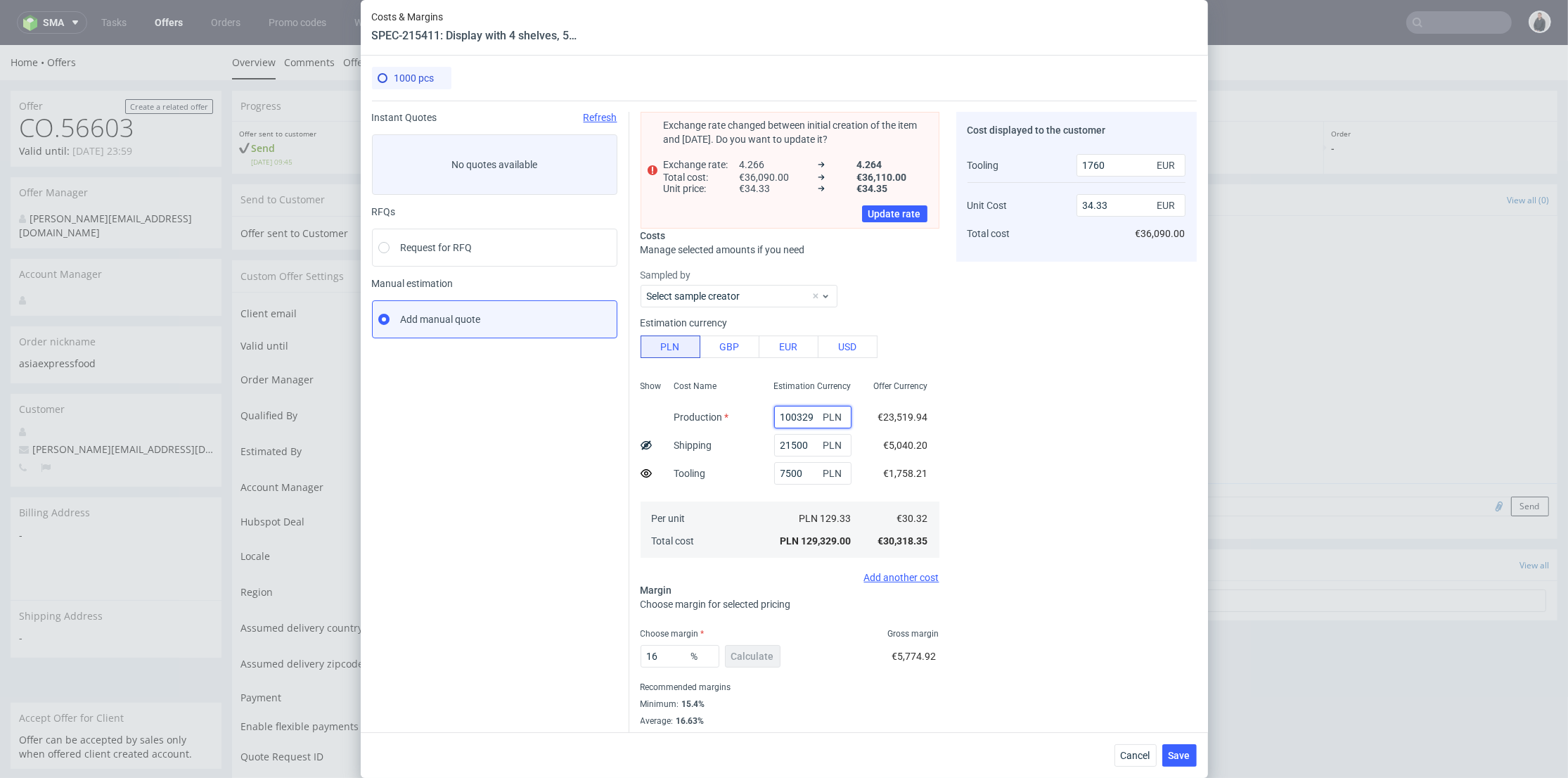
drag, startPoint x: 761, startPoint y: 417, endPoint x: 960, endPoint y: 420, distance: 199.0
click at [978, 422] on div "Exchange rate changed between initial creation of the item and today. Do you wa…" at bounding box center [913, 422] width 567 height 642
type input "56000"
click at [983, 443] on div "Cost displayed to the customer Tooling Unit Cost Total cost 1760 EUR 34.33 EUR …" at bounding box center [1076, 428] width 241 height 632
type input "21.96"
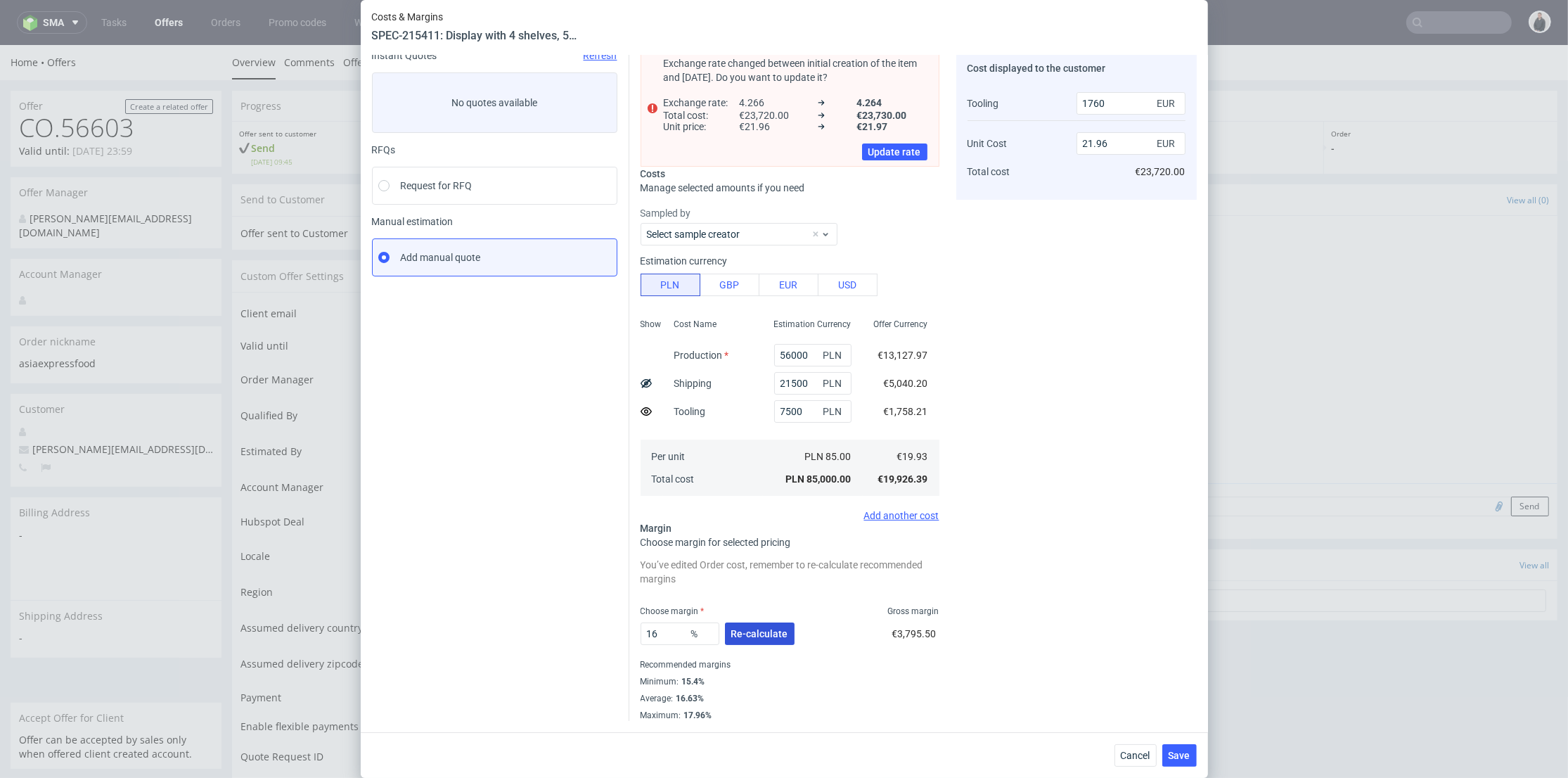
click at [769, 634] on span "Re-calculate" at bounding box center [760, 634] width 57 height 10
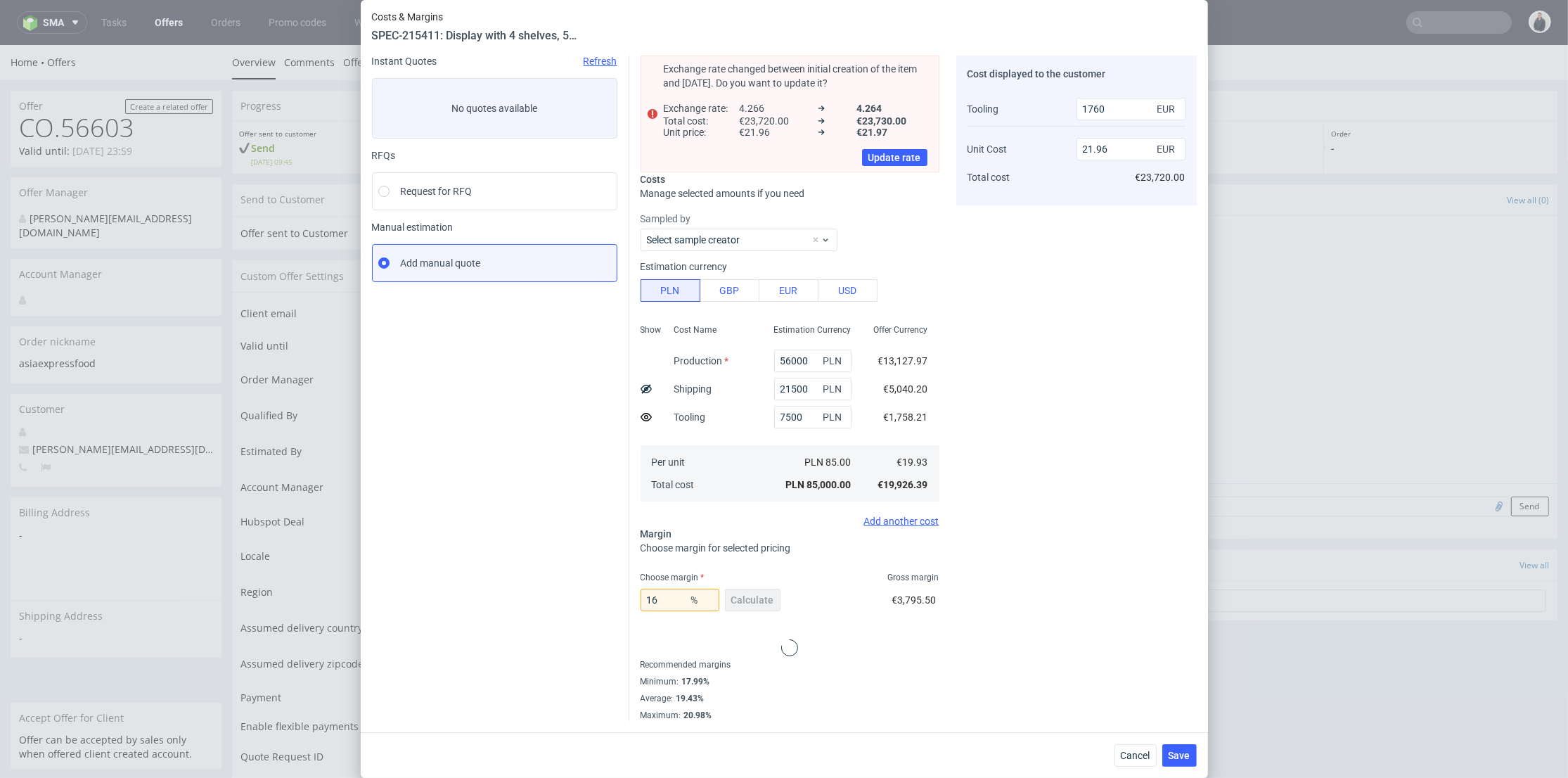
scroll to position [123, 0]
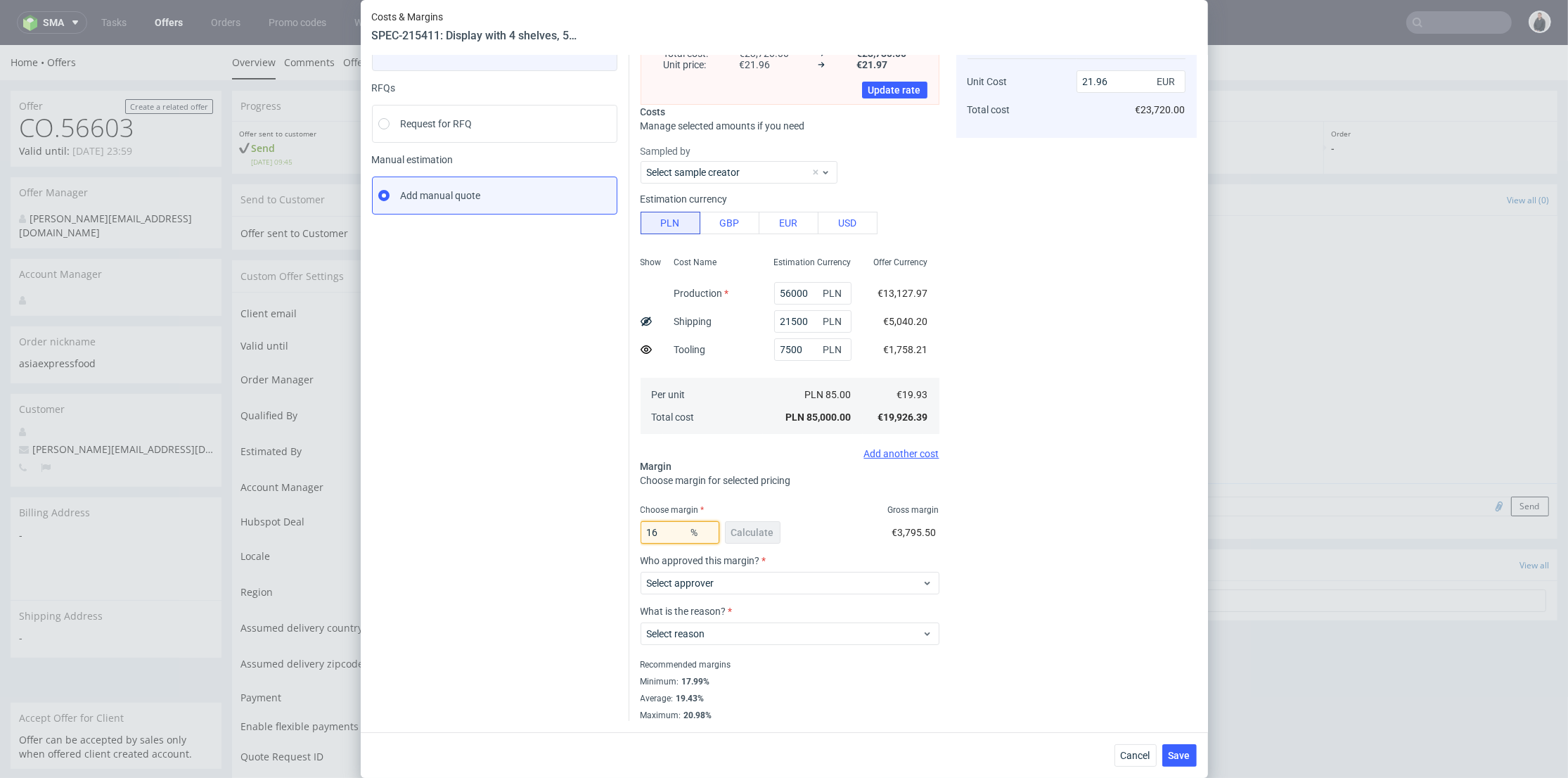
drag, startPoint x: 659, startPoint y: 529, endPoint x: 614, endPoint y: 530, distance: 45.0
click at [614, 530] on div "Instant Quotes Refresh No quotes available RFQs Request for RFQ Manual estimati…" at bounding box center [784, 348] width 825 height 744
type input "19"
type input "18.37"
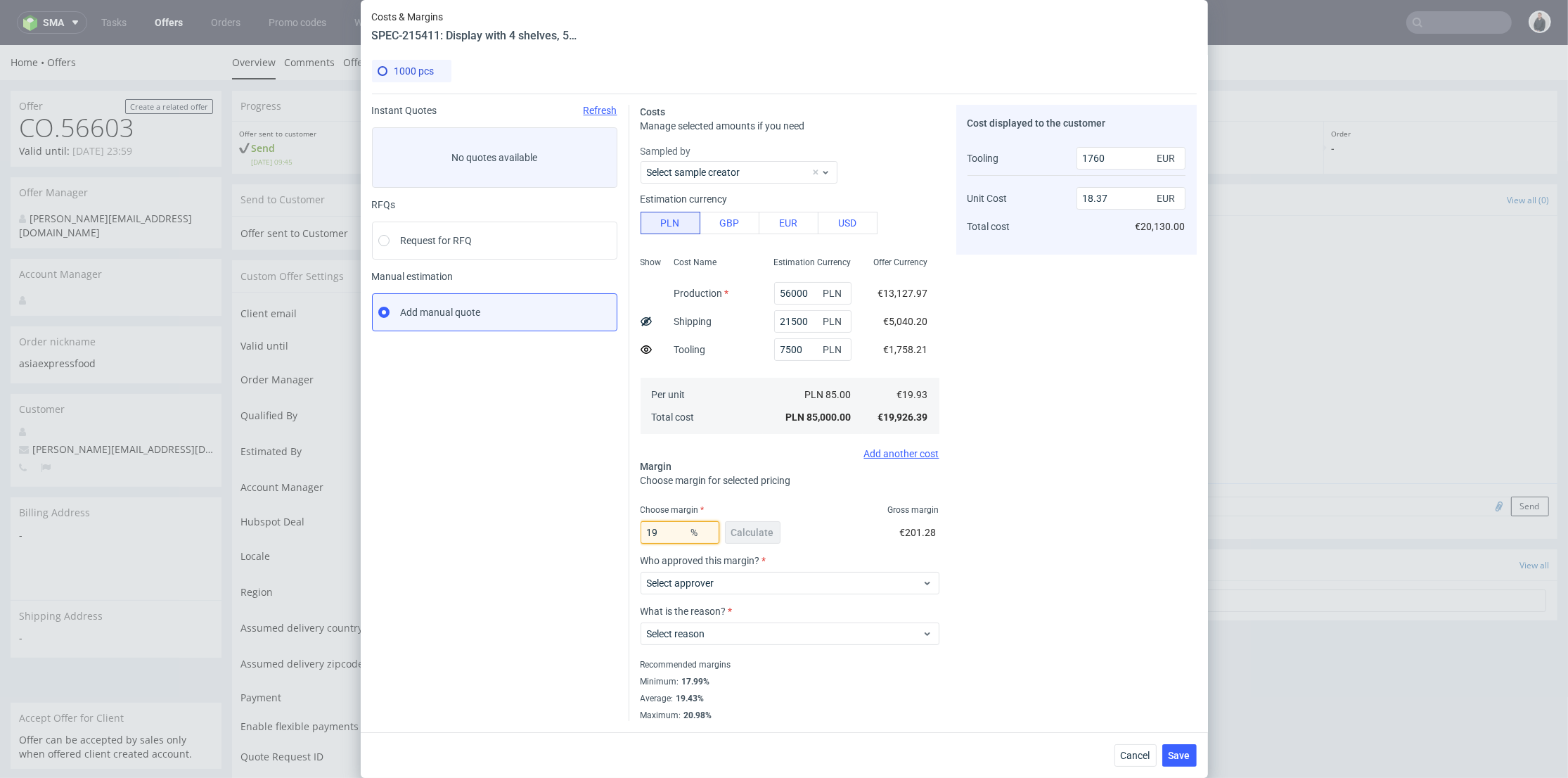
type input "19"
click at [1053, 492] on div "Cost displayed to the customer Tooling Unit Cost Total cost 1760 EUR 18.37 EUR …" at bounding box center [1076, 413] width 241 height 616
type input "22.84"
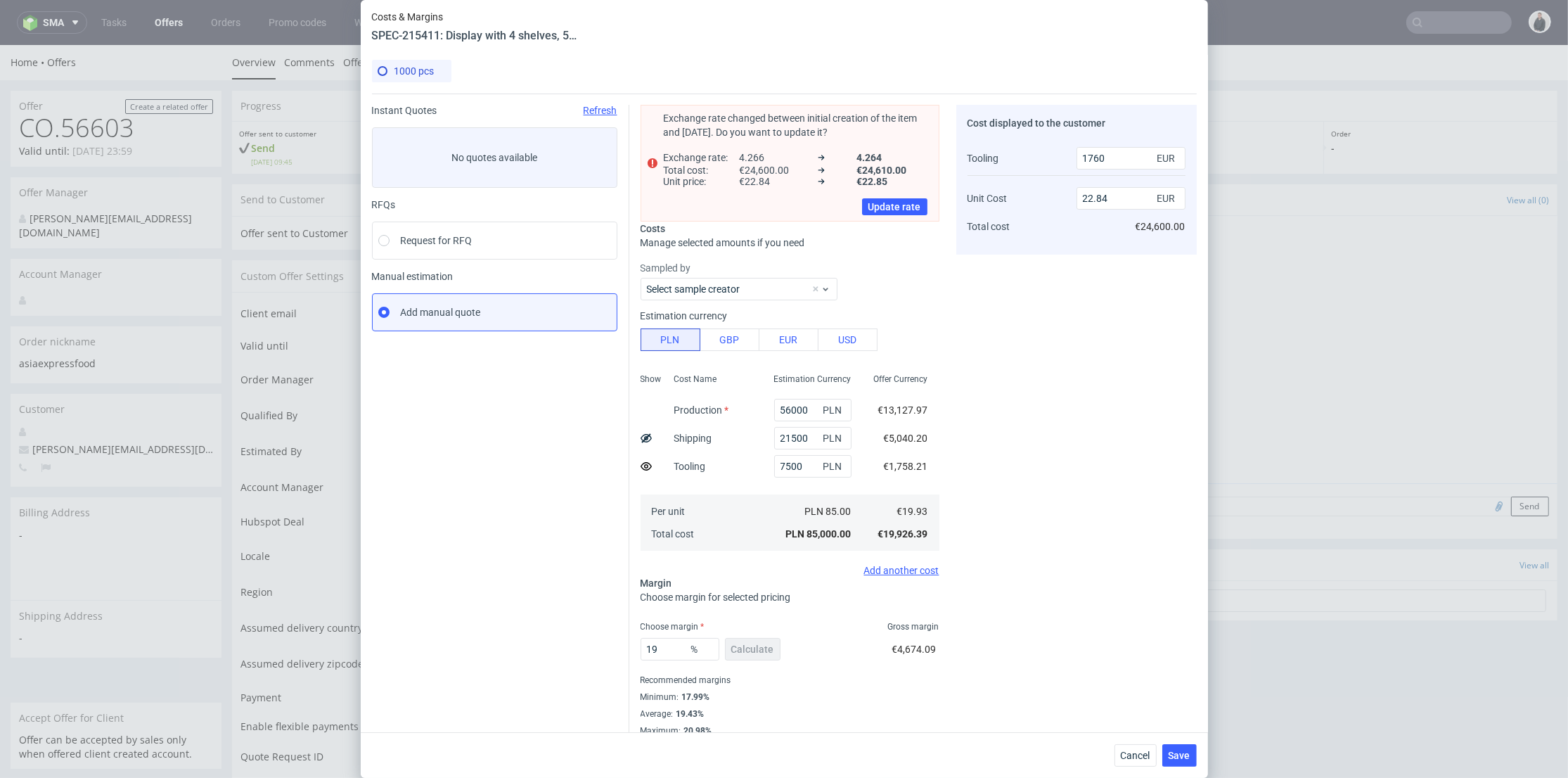
scroll to position [23, 0]
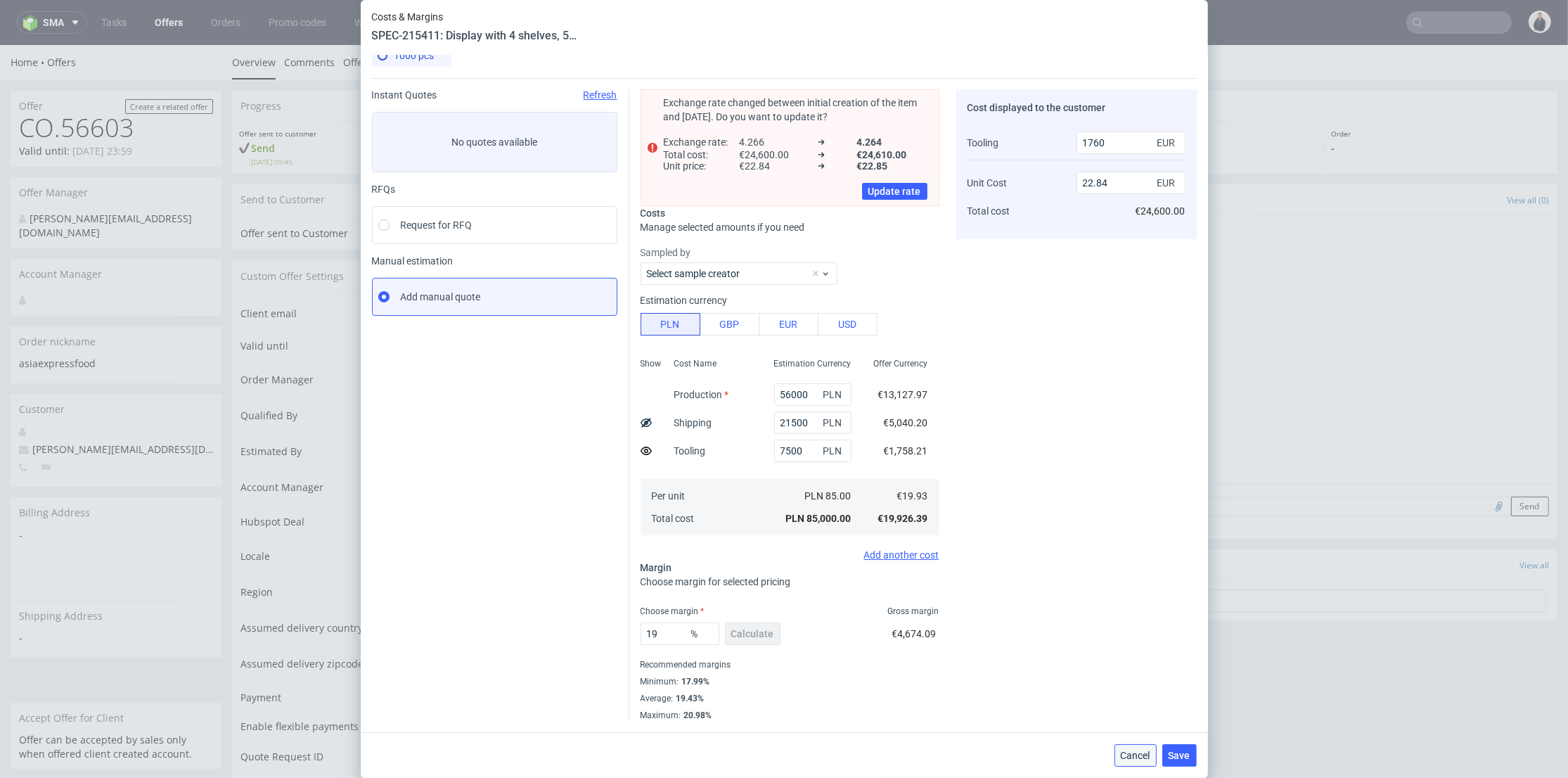
click at [1145, 750] on span "Cancel" at bounding box center [1135, 755] width 29 height 10
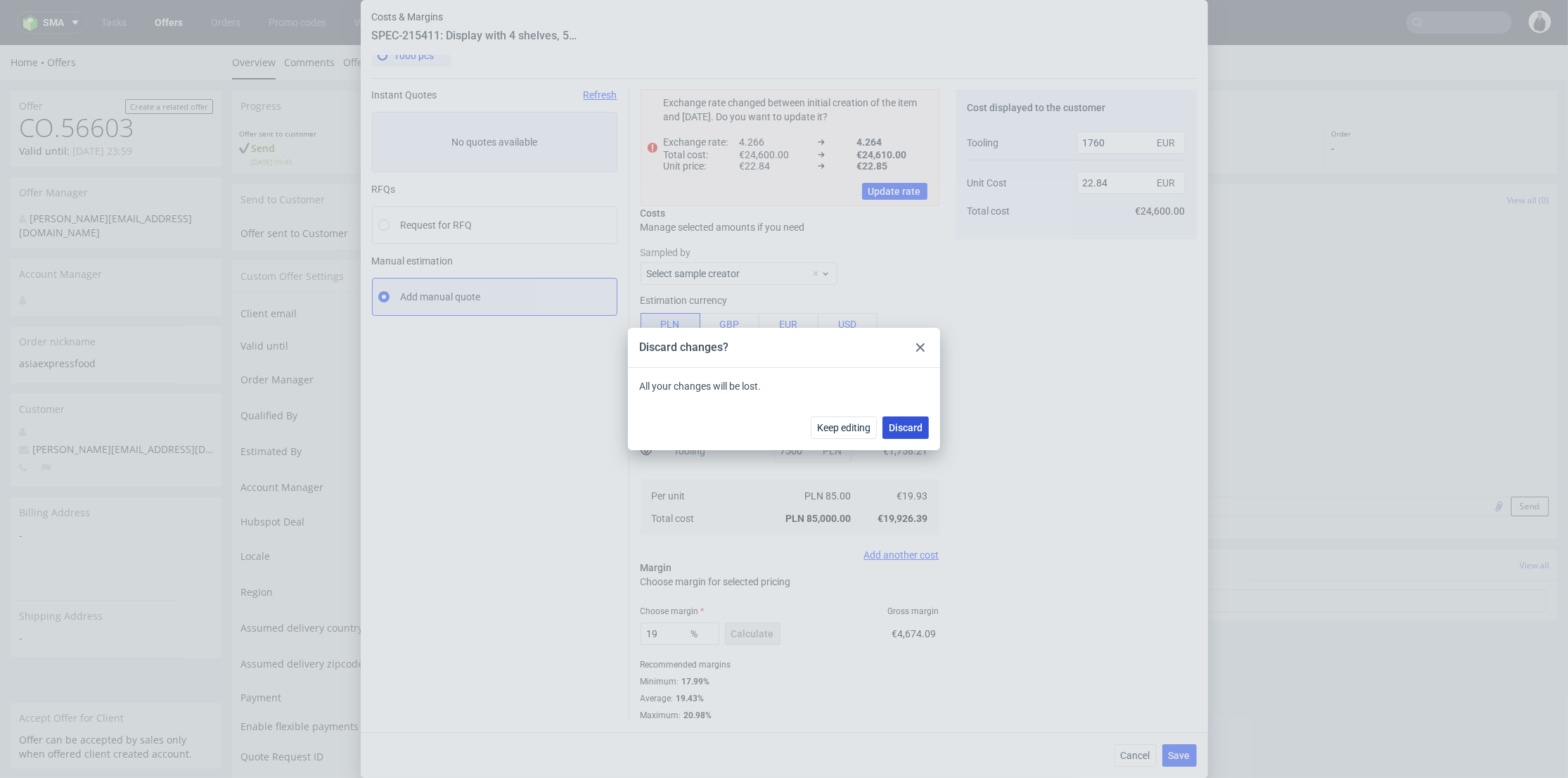
click at [922, 425] on span "Discard" at bounding box center [905, 428] width 34 height 10
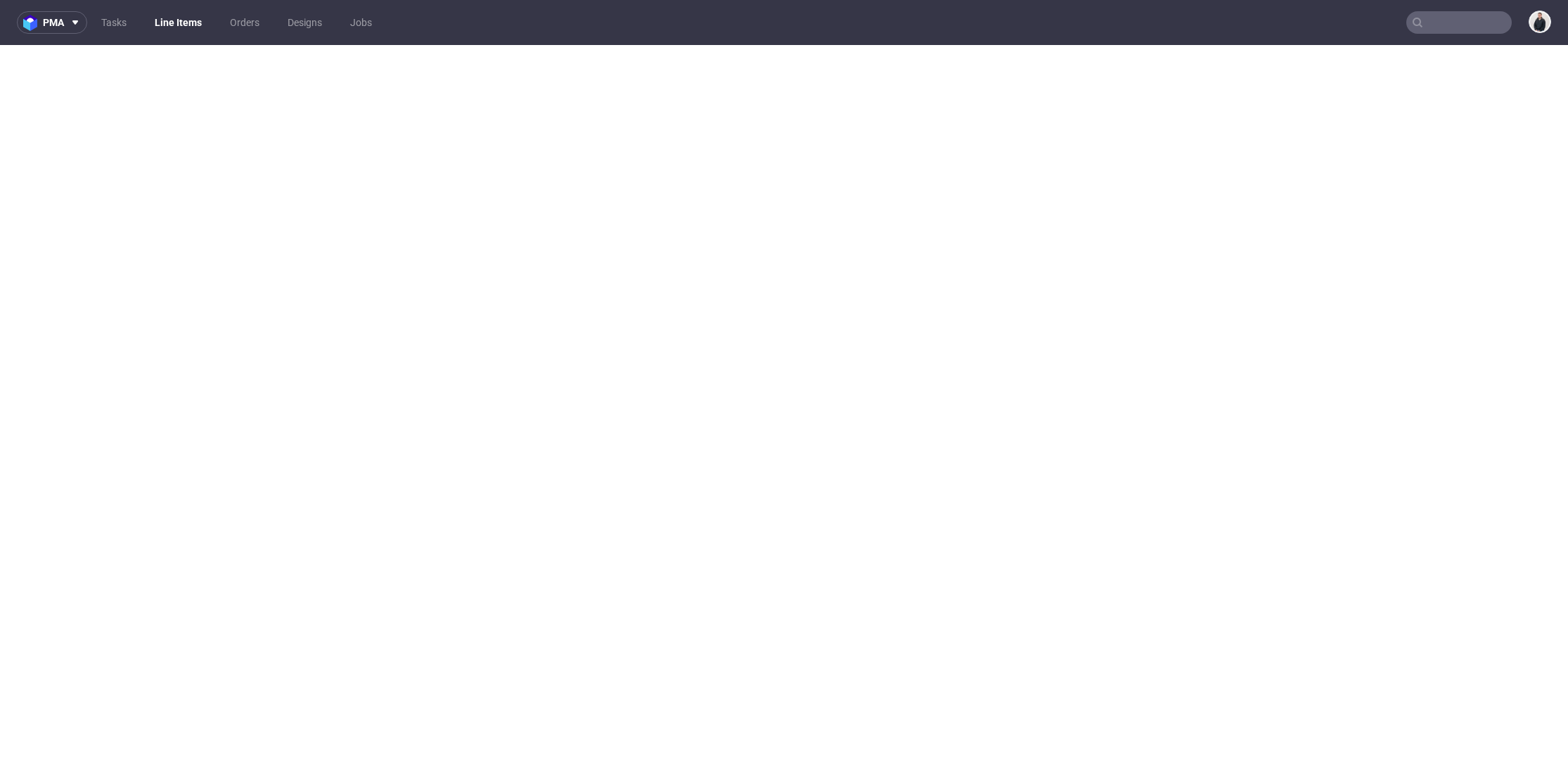
select select "done"
